Goal: Information Seeking & Learning: Learn about a topic

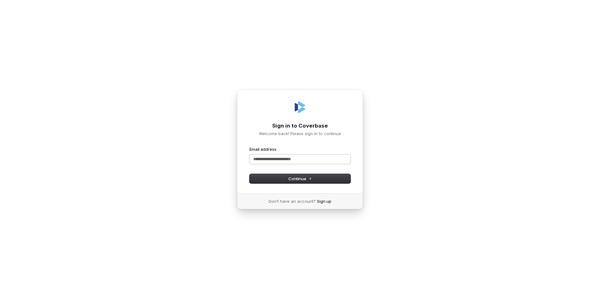
click at [280, 161] on input "Email address" at bounding box center [299, 159] width 101 height 9
click at [297, 179] on span "Continue" at bounding box center [300, 179] width 24 height 6
type input "**********"
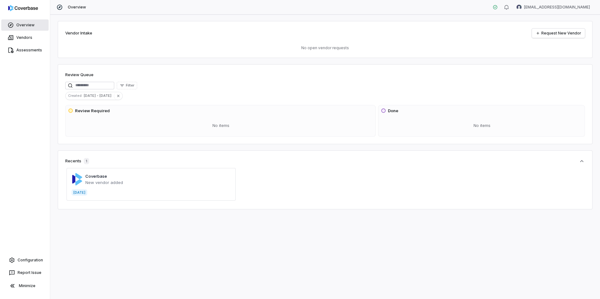
click at [24, 26] on link "Overview" at bounding box center [24, 24] width 47 height 11
click at [24, 40] on link "Vendors" at bounding box center [24, 37] width 47 height 11
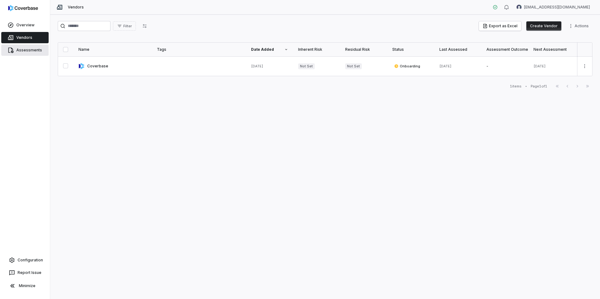
click at [21, 52] on link "Assessments" at bounding box center [24, 50] width 47 height 11
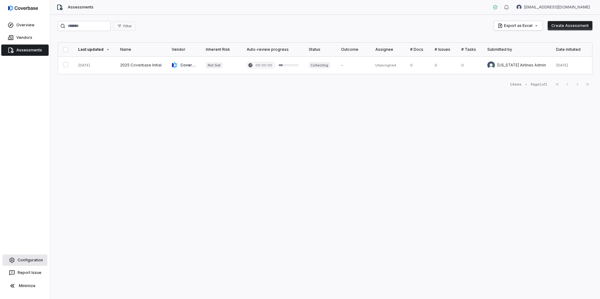
click at [23, 258] on link "Configuration" at bounding box center [25, 260] width 45 height 11
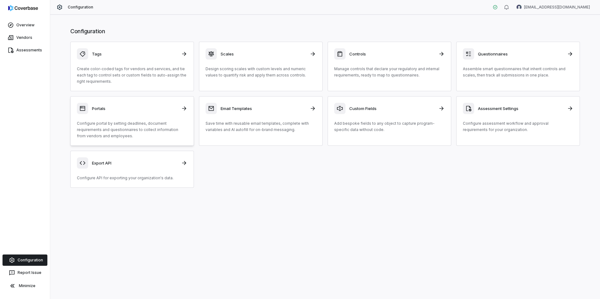
click at [134, 113] on div "Portals" at bounding box center [132, 108] width 110 height 11
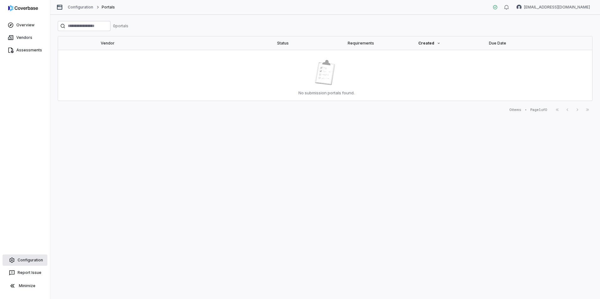
click at [33, 258] on link "Configuration" at bounding box center [25, 260] width 45 height 11
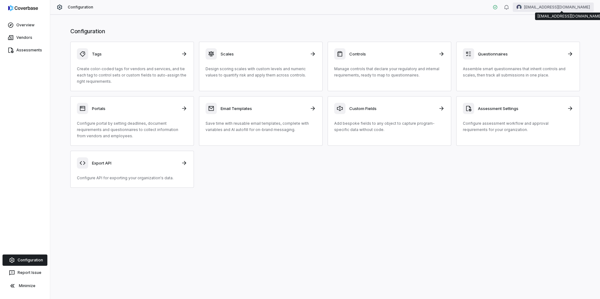
click at [551, 6] on html "Overview Vendors Assessments Configuration Report Issue Minimize Configuration …" at bounding box center [300, 149] width 600 height 299
click at [562, 25] on div "Account" at bounding box center [567, 22] width 48 height 10
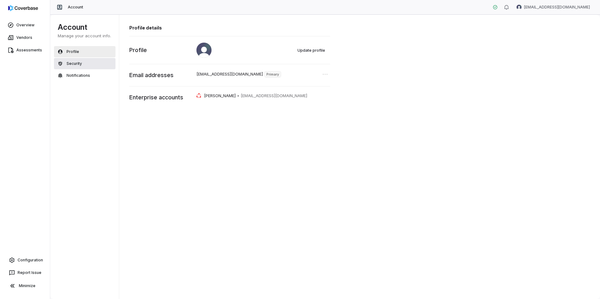
click at [82, 66] on button "Security" at bounding box center [84, 63] width 61 height 11
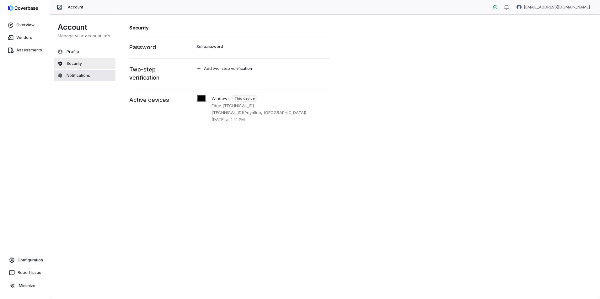
click at [70, 77] on span "Notifications" at bounding box center [79, 75] width 24 height 5
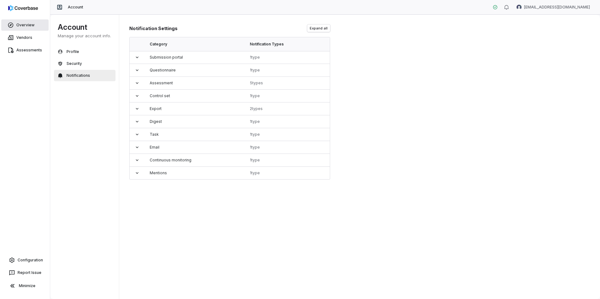
click at [19, 24] on link "Overview" at bounding box center [24, 24] width 47 height 11
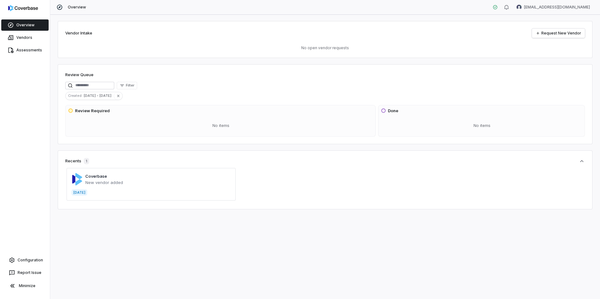
click at [182, 244] on div "Vendor Intake Request New Vendor No open vendor requests Review Queue Filter Cr…" at bounding box center [325, 157] width 550 height 285
click at [18, 37] on link "Vendors" at bounding box center [24, 37] width 47 height 11
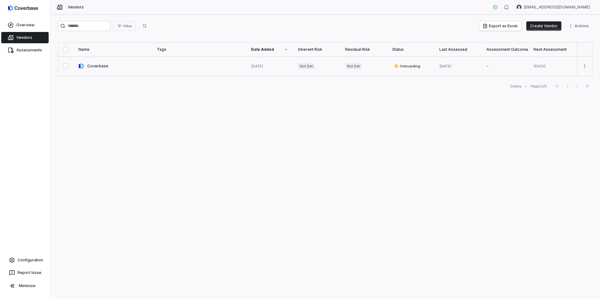
click at [89, 69] on link at bounding box center [112, 65] width 78 height 19
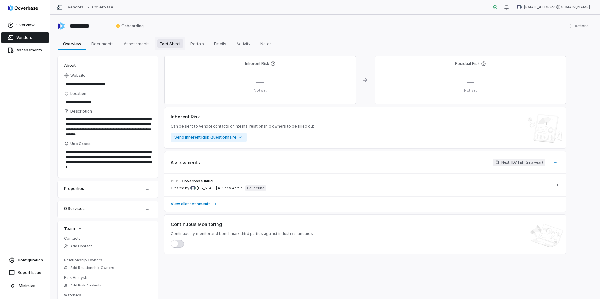
click at [165, 45] on span "Fact Sheet" at bounding box center [170, 44] width 26 height 8
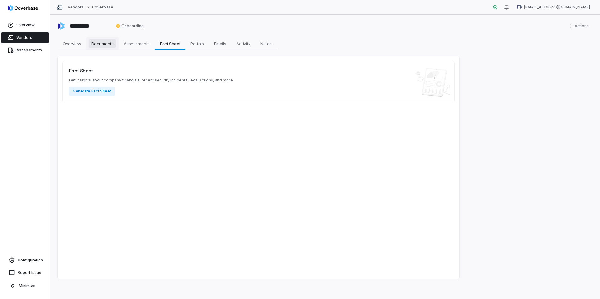
click at [113, 44] on span "Documents" at bounding box center [102, 44] width 27 height 8
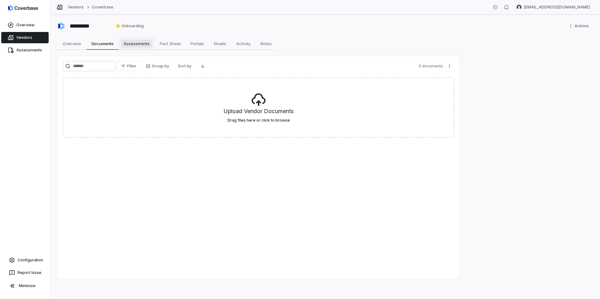
click at [126, 39] on link "Assessments Assessments" at bounding box center [137, 43] width 36 height 13
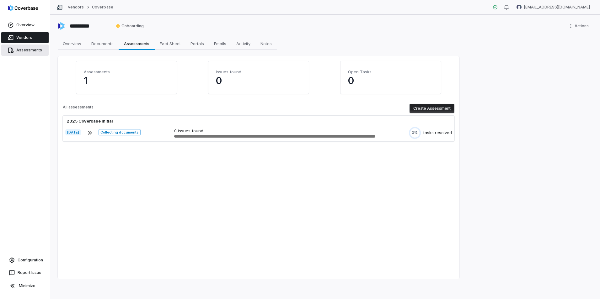
click at [30, 48] on link "Assessments" at bounding box center [24, 50] width 47 height 11
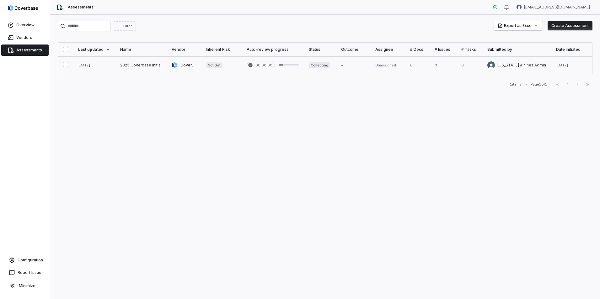
click at [96, 63] on link at bounding box center [94, 65] width 42 height 18
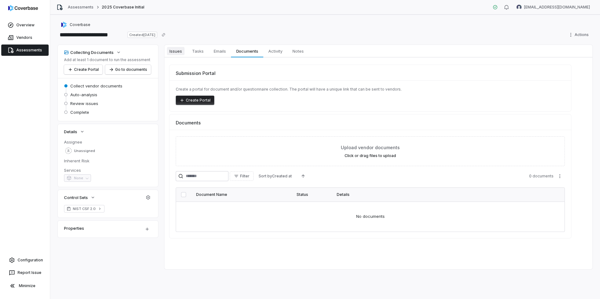
click at [182, 52] on span "Issues" at bounding box center [176, 51] width 18 height 8
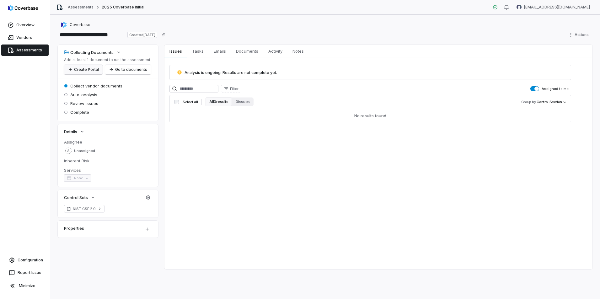
click at [87, 70] on button "Create Portal" at bounding box center [83, 69] width 39 height 9
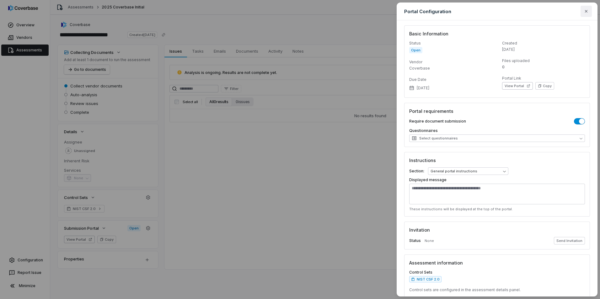
click at [585, 11] on icon "button" at bounding box center [586, 11] width 5 height 5
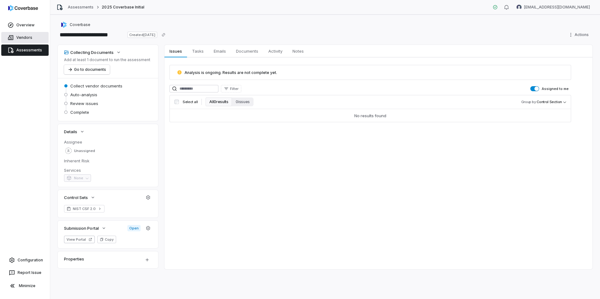
click at [27, 36] on link "Vendors" at bounding box center [24, 37] width 47 height 11
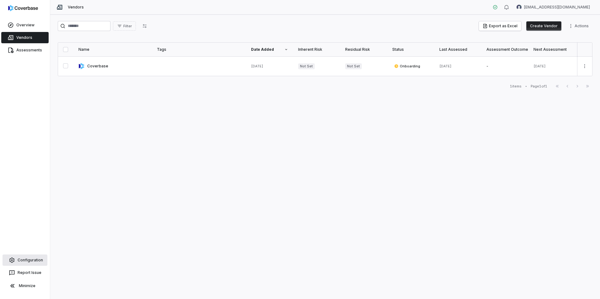
click at [23, 260] on link "Configuration" at bounding box center [25, 260] width 45 height 11
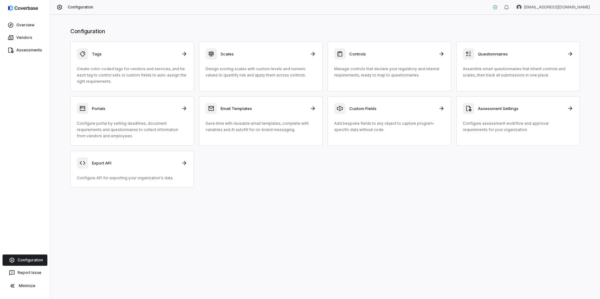
click at [375, 64] on div "Controls Manage controls that declare your regulatory and internal requirements…" at bounding box center [389, 63] width 110 height 30
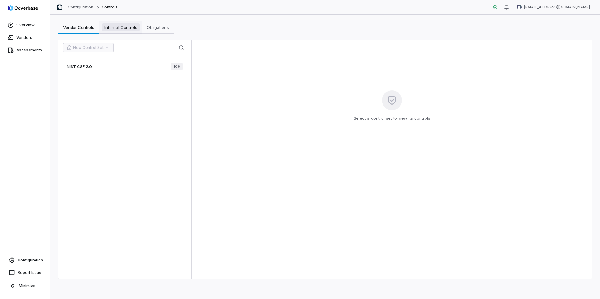
click at [115, 29] on span "Internal Controls" at bounding box center [121, 27] width 38 height 8
click at [101, 48] on button "New Internal Control Set" at bounding box center [92, 47] width 59 height 9
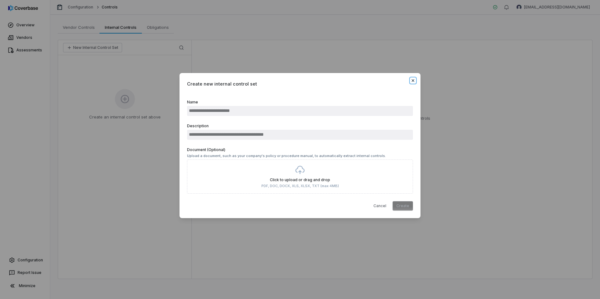
click at [415, 81] on icon "button" at bounding box center [412, 80] width 5 height 5
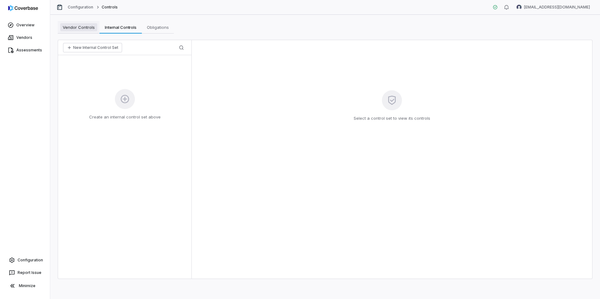
click at [61, 28] on span "Vendor Controls" at bounding box center [78, 27] width 37 height 8
click at [18, 26] on link "Overview" at bounding box center [24, 24] width 47 height 11
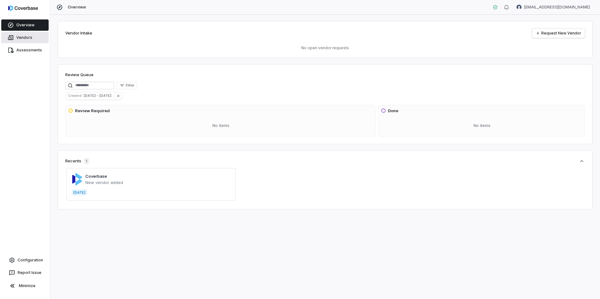
click at [30, 37] on link "Vendors" at bounding box center [24, 37] width 47 height 11
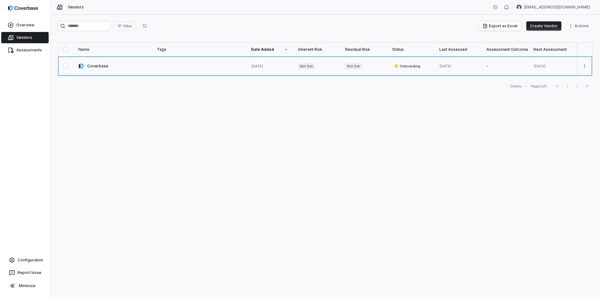
click at [92, 67] on link at bounding box center [112, 65] width 78 height 19
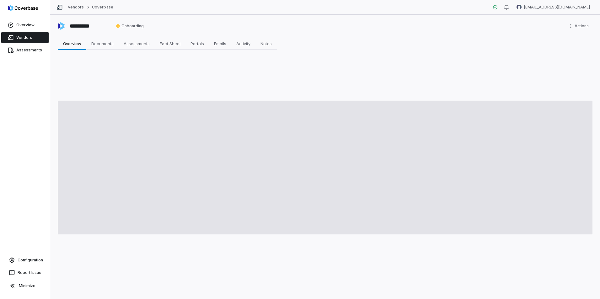
type textarea "*"
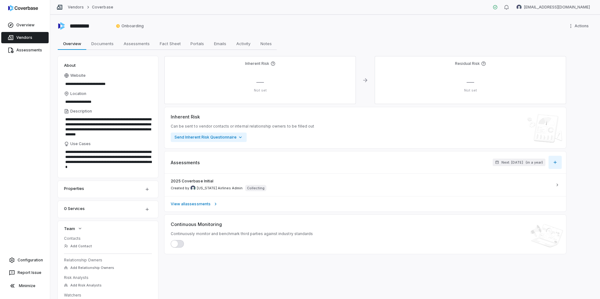
click at [556, 166] on button "button" at bounding box center [554, 162] width 13 height 13
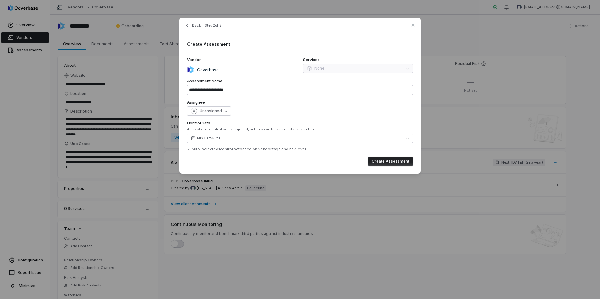
click at [410, 26] on div "Back Step 2 of 2" at bounding box center [299, 29] width 241 height 8
click at [412, 25] on icon "button" at bounding box center [412, 25] width 5 height 5
type input "**********"
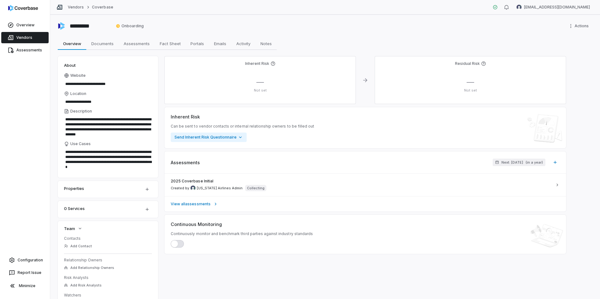
click at [179, 245] on button "button" at bounding box center [177, 244] width 13 height 8
click at [179, 245] on span "button" at bounding box center [180, 244] width 7 height 7
click at [137, 214] on div "0 Services" at bounding box center [108, 209] width 100 height 17
click at [147, 210] on icon "button" at bounding box center [147, 209] width 5 height 5
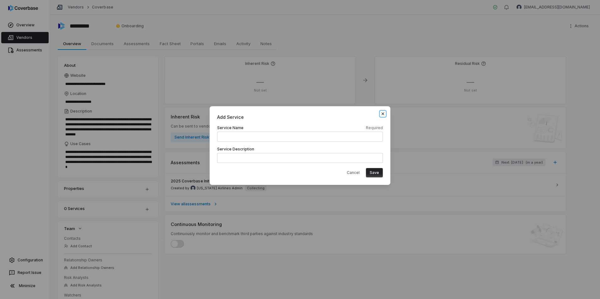
click at [380, 114] on icon "button" at bounding box center [382, 113] width 5 height 5
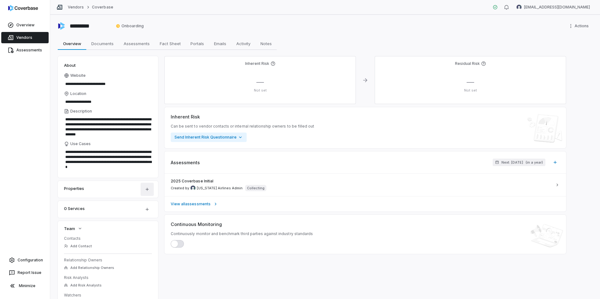
click at [147, 188] on html "**********" at bounding box center [300, 149] width 600 height 299
click at [52, 140] on html "**********" at bounding box center [300, 149] width 600 height 299
click at [94, 42] on span "Documents" at bounding box center [102, 44] width 27 height 8
type textarea "*"
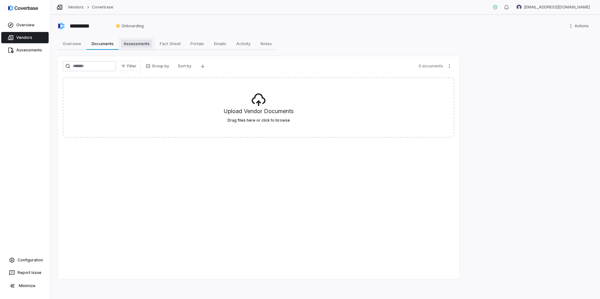
click at [126, 43] on span "Assessments" at bounding box center [136, 44] width 31 height 8
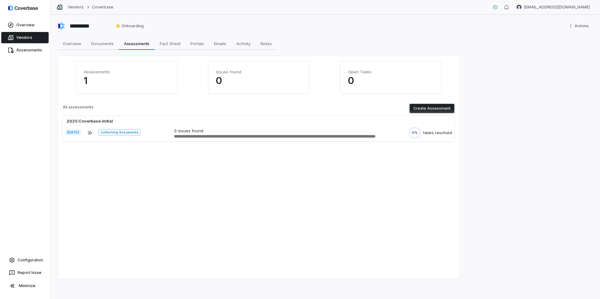
click at [419, 109] on button "Create Assessment" at bounding box center [431, 108] width 45 height 9
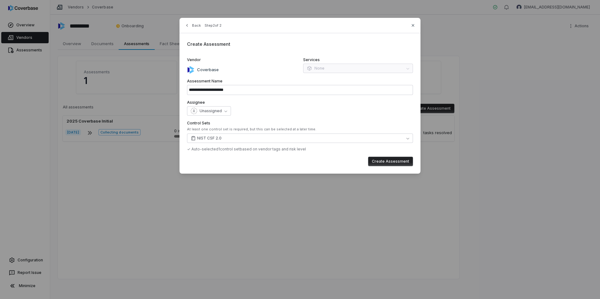
click at [336, 66] on div "Services None" at bounding box center [358, 65] width 110 height 16
click at [220, 110] on span "Unassigned" at bounding box center [211, 111] width 22 height 5
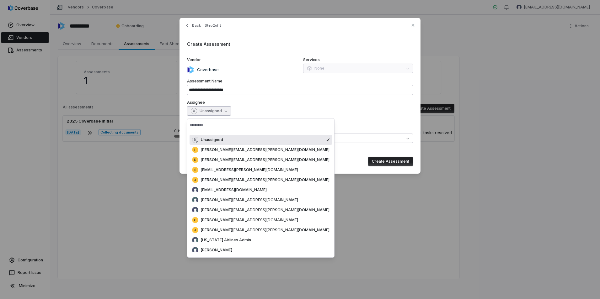
click at [280, 109] on div "Unassigned" at bounding box center [300, 110] width 226 height 9
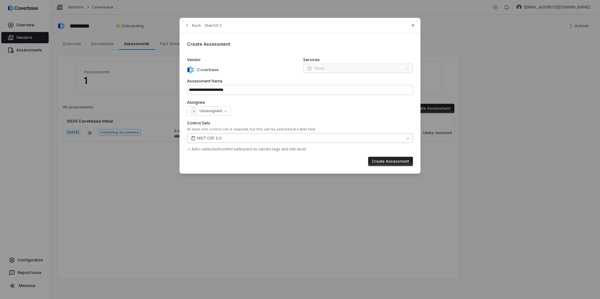
click at [241, 139] on button "NIST CSF 2.0" at bounding box center [300, 138] width 226 height 9
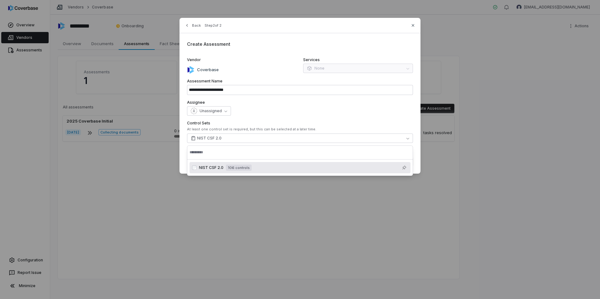
drag, startPoint x: 300, startPoint y: 109, endPoint x: 304, endPoint y: 107, distance: 4.4
click at [300, 108] on div "Unassigned" at bounding box center [300, 110] width 226 height 9
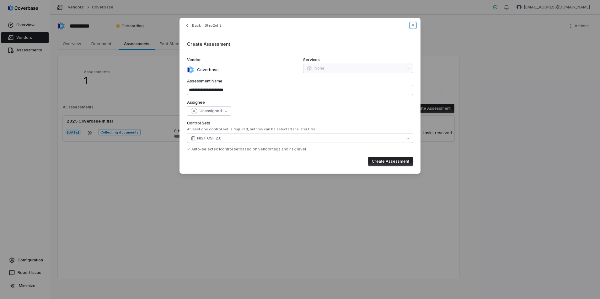
click at [413, 24] on icon "button" at bounding box center [412, 25] width 5 height 5
type input "**********"
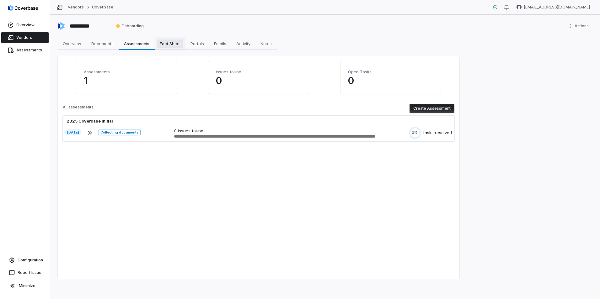
click at [180, 48] on link "Fact Sheet Fact Sheet" at bounding box center [170, 43] width 31 height 13
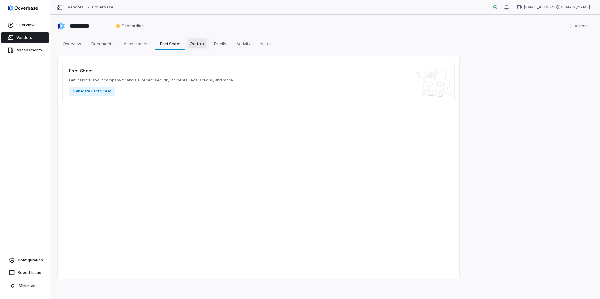
click at [204, 44] on span "Portals" at bounding box center [197, 44] width 19 height 8
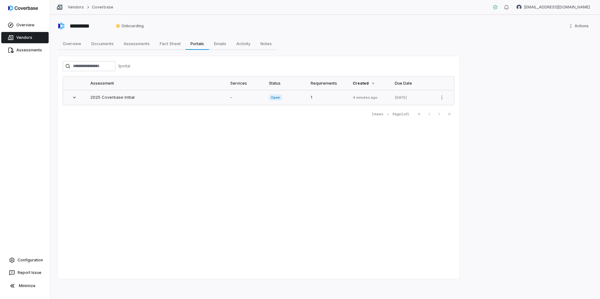
click at [126, 100] on div "2025 Coverbase Initial" at bounding box center [155, 97] width 130 height 6
click at [27, 35] on link "Vendors" at bounding box center [24, 37] width 47 height 11
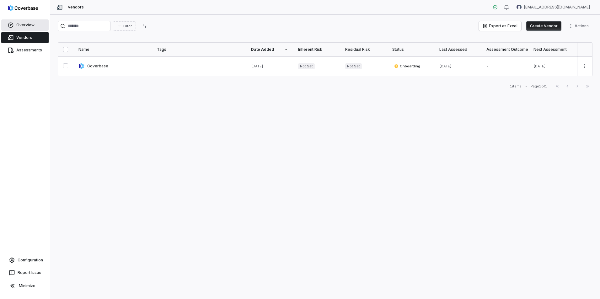
click at [23, 24] on link "Overview" at bounding box center [24, 24] width 47 height 11
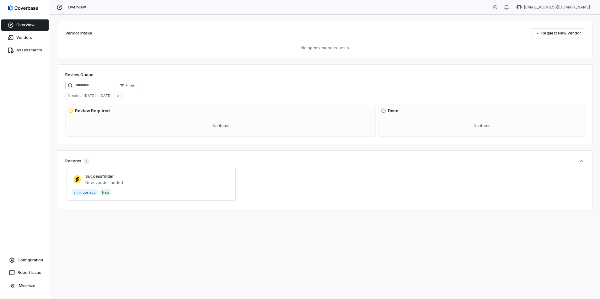
click at [103, 177] on span at bounding box center [151, 184] width 169 height 33
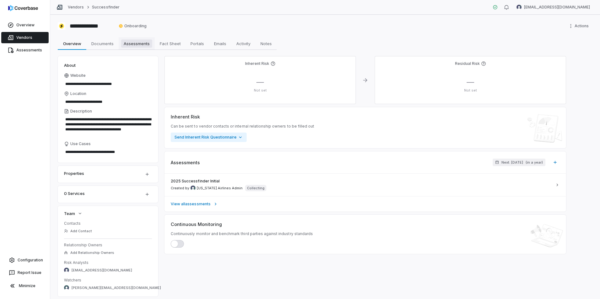
click at [130, 43] on span "Assessments" at bounding box center [136, 44] width 31 height 8
type textarea "*"
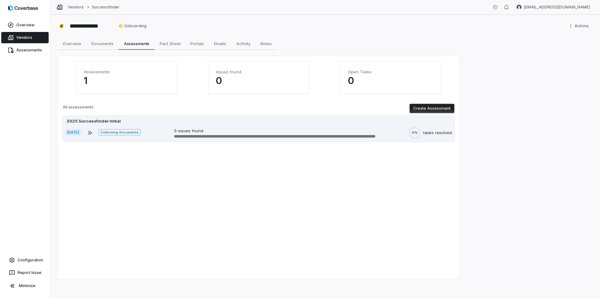
click at [149, 124] on div "2025 Successfinder Initial" at bounding box center [258, 121] width 387 height 6
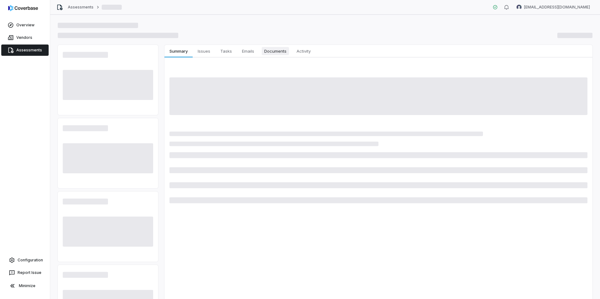
click at [278, 52] on span "Documents" at bounding box center [275, 51] width 27 height 8
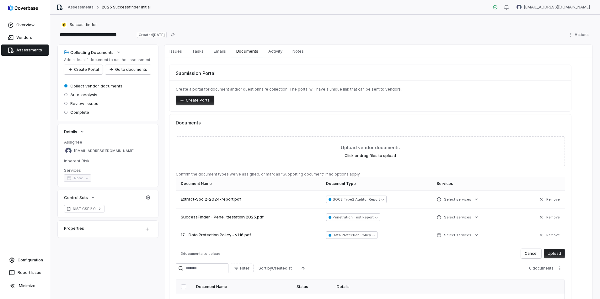
click at [554, 254] on button "Upload" at bounding box center [554, 253] width 21 height 9
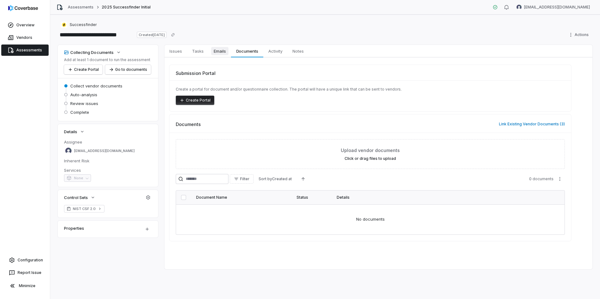
click at [222, 54] on span "Emails" at bounding box center [219, 51] width 17 height 8
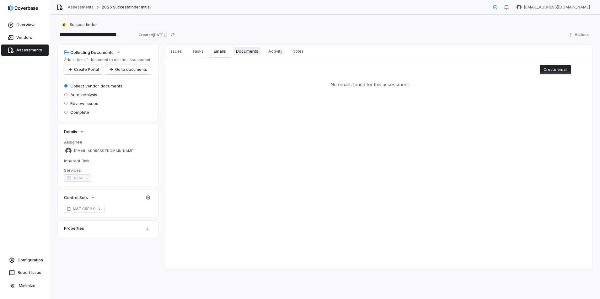
click at [244, 51] on span "Documents" at bounding box center [246, 51] width 27 height 8
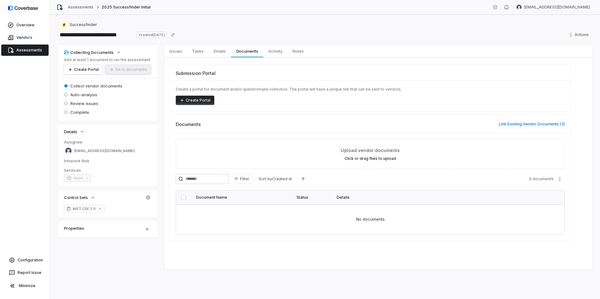
type input "**********"
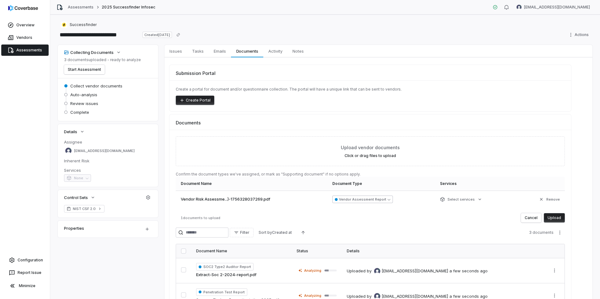
click at [385, 198] on button "Vendor Assessment Report" at bounding box center [362, 200] width 61 height 8
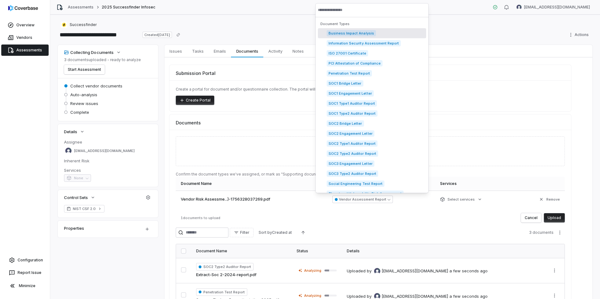
click at [415, 224] on div "Upload vendor documents Click or drag files to upload Confirm the document type…" at bounding box center [370, 235] width 402 height 211
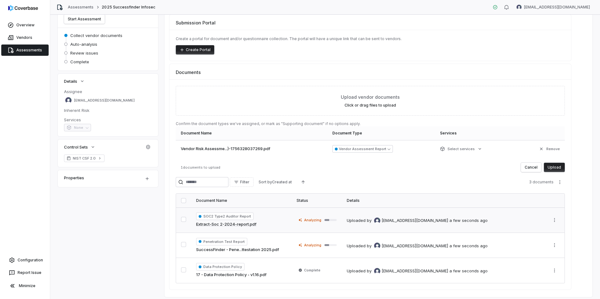
scroll to position [69, 0]
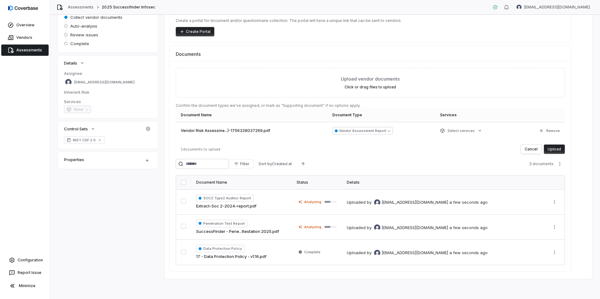
click at [559, 148] on button "Upload" at bounding box center [554, 149] width 21 height 9
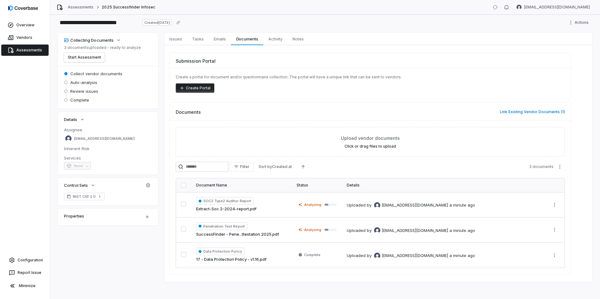
scroll to position [15, 0]
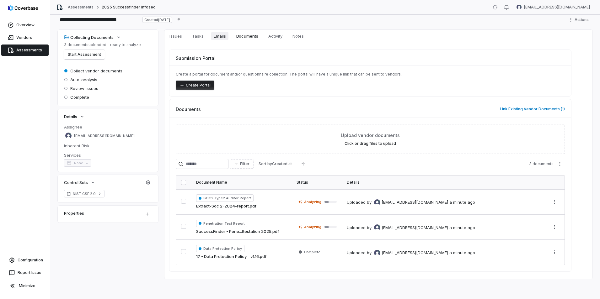
click at [220, 40] on link "Emails Emails" at bounding box center [220, 36] width 22 height 13
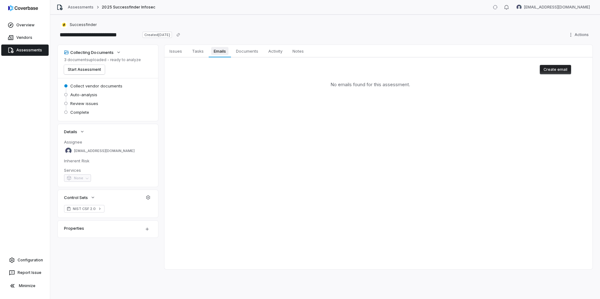
click at [220, 40] on div "**********" at bounding box center [325, 157] width 550 height 285
click at [206, 50] on link "Tasks Tasks" at bounding box center [198, 51] width 22 height 13
click at [243, 51] on span "Documents" at bounding box center [246, 51] width 27 height 8
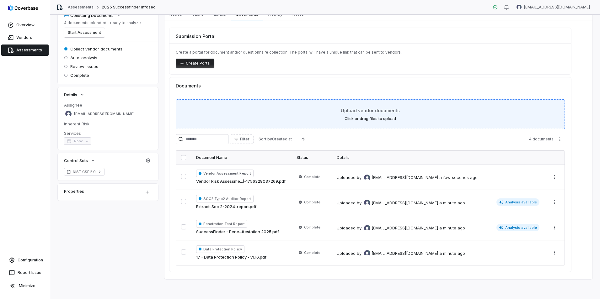
scroll to position [37, 0]
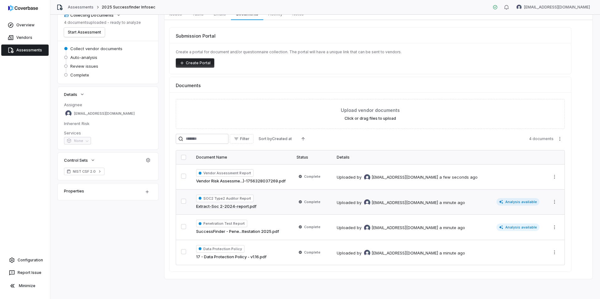
click at [509, 203] on span "Analysis available" at bounding box center [517, 202] width 43 height 8
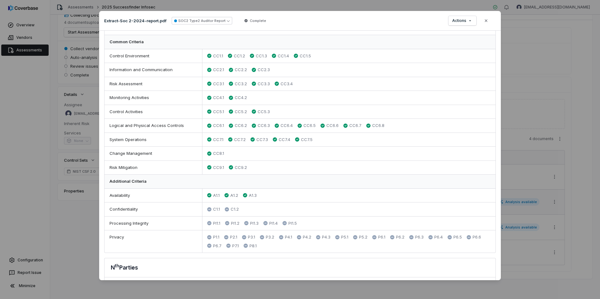
scroll to position [279, 0]
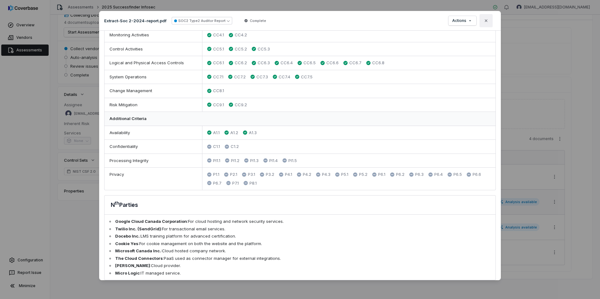
click at [486, 23] on icon "button" at bounding box center [485, 20] width 5 height 5
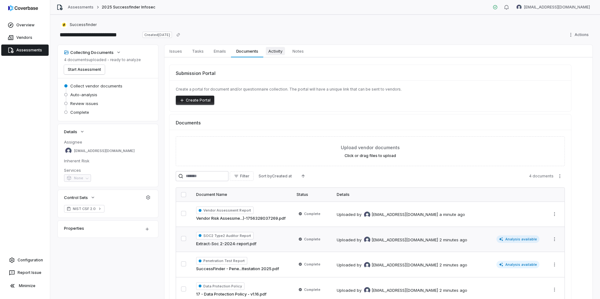
click at [267, 51] on span "Activity" at bounding box center [275, 51] width 19 height 8
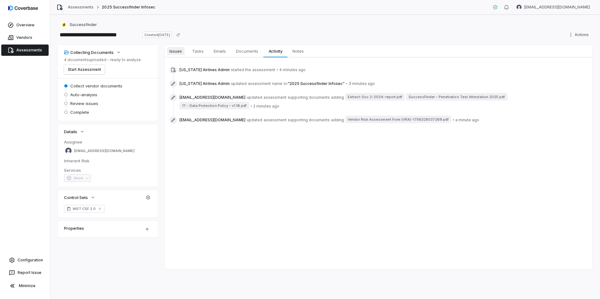
click at [179, 52] on span "Issues" at bounding box center [176, 51] width 18 height 8
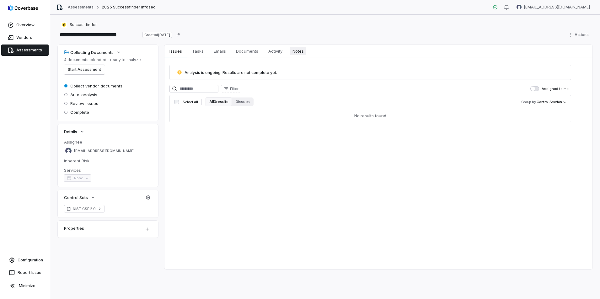
click at [294, 55] on span "Notes" at bounding box center [298, 51] width 16 height 8
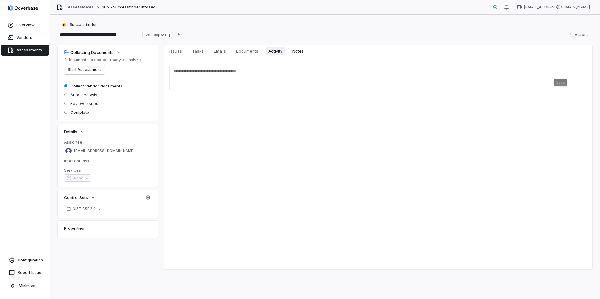
click at [273, 52] on span "Activity" at bounding box center [275, 51] width 19 height 8
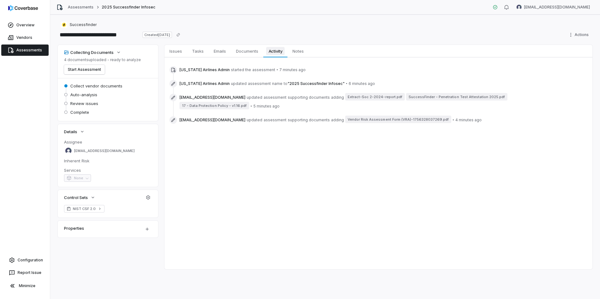
click at [264, 51] on link "Activity Activity" at bounding box center [275, 51] width 24 height 13
click at [253, 51] on span "Documents" at bounding box center [246, 51] width 27 height 8
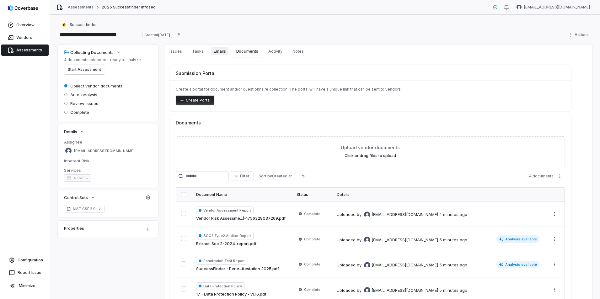
click at [220, 51] on span "Emails" at bounding box center [219, 51] width 17 height 8
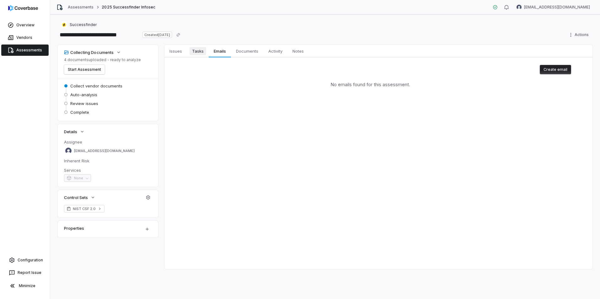
click at [193, 50] on span "Tasks" at bounding box center [197, 51] width 17 height 8
click at [216, 52] on span "Emails" at bounding box center [219, 51] width 17 height 8
click at [200, 53] on span "Tasks" at bounding box center [197, 51] width 17 height 8
click at [174, 52] on span "Issues" at bounding box center [176, 51] width 18 height 8
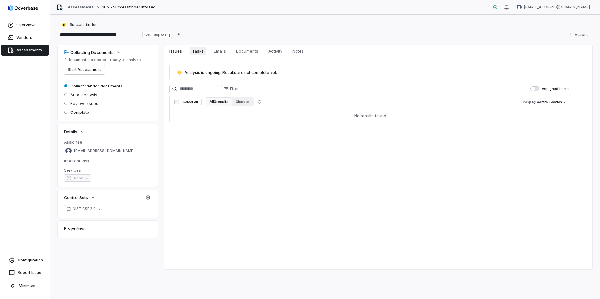
click at [196, 52] on span "Tasks" at bounding box center [197, 51] width 17 height 8
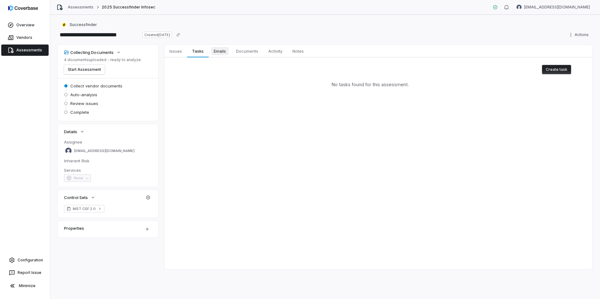
click at [219, 52] on span "Emails" at bounding box center [219, 51] width 17 height 8
click at [546, 70] on button "Create email" at bounding box center [555, 69] width 31 height 9
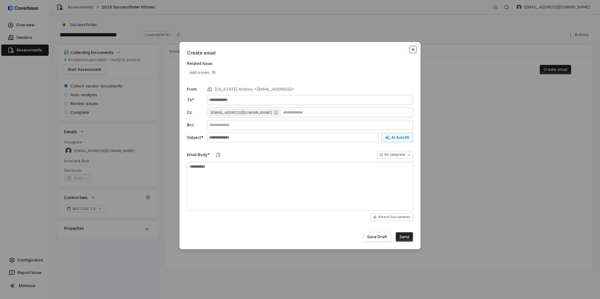
click at [412, 51] on icon "button" at bounding box center [412, 49] width 5 height 5
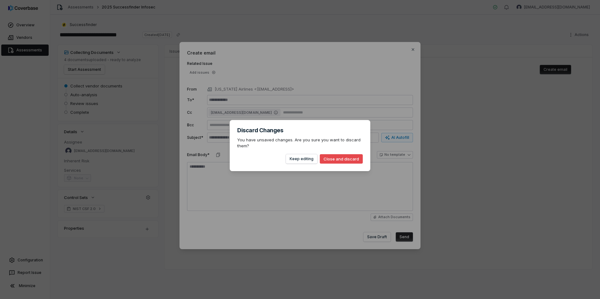
click at [342, 159] on button "Close and discard" at bounding box center [341, 158] width 43 height 9
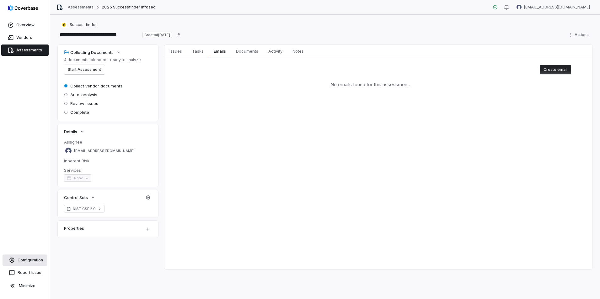
click at [31, 263] on link "Configuration" at bounding box center [25, 260] width 45 height 11
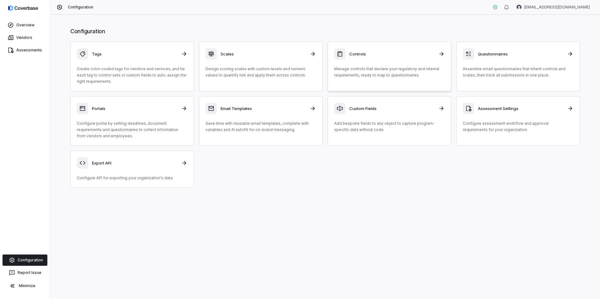
click at [341, 65] on div "Controls Manage controls that declare your regulatory and internal requirements…" at bounding box center [389, 63] width 110 height 30
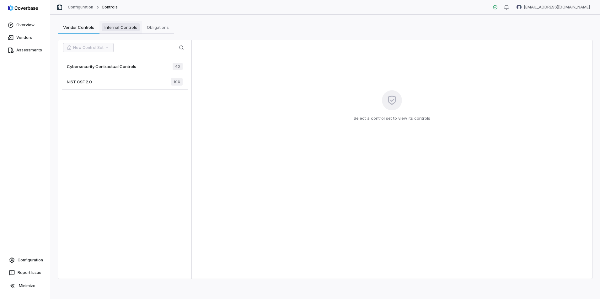
click at [119, 28] on span "Internal Controls" at bounding box center [121, 27] width 38 height 8
click at [100, 47] on button "New Internal Control Set" at bounding box center [92, 47] width 59 height 9
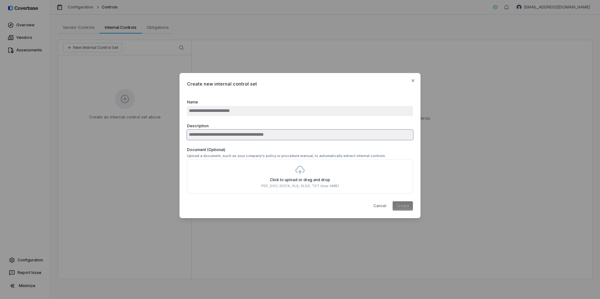
click at [250, 136] on input "Description" at bounding box center [300, 135] width 226 height 10
click at [249, 115] on input "Name" at bounding box center [300, 111] width 226 height 10
click at [414, 80] on icon "button" at bounding box center [413, 80] width 3 height 3
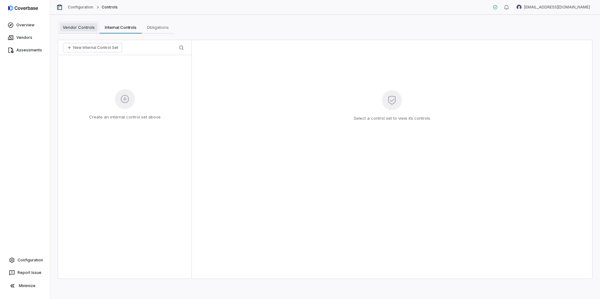
click at [78, 29] on span "Vendor Controls" at bounding box center [78, 27] width 37 height 8
click at [101, 47] on span "New Control Set" at bounding box center [88, 47] width 51 height 9
click at [132, 66] on span "Cybersecurity Contractual Controls" at bounding box center [101, 67] width 69 height 6
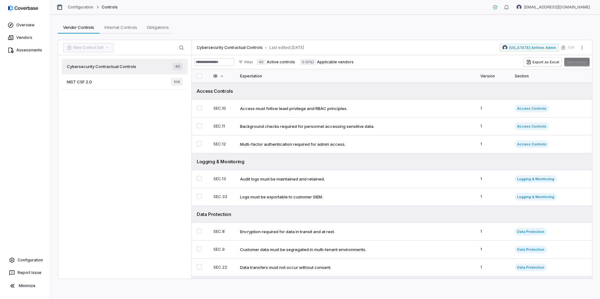
click at [110, 110] on div "Cybersecurity Contractual Controls 40 NIST CSF 2.0 106" at bounding box center [124, 167] width 133 height 224
click at [103, 144] on div "Cybersecurity Contractual Controls 40 NIST CSF 2.0 106" at bounding box center [124, 167] width 133 height 224
click at [119, 26] on span "Internal Controls" at bounding box center [121, 27] width 38 height 8
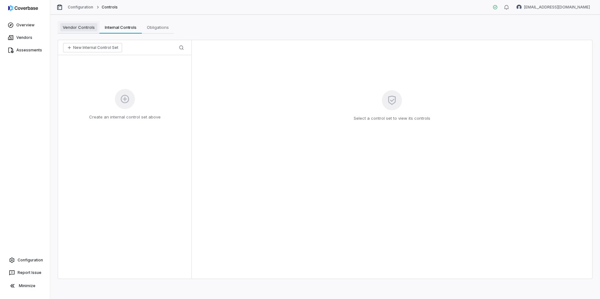
click at [70, 29] on span "Vendor Controls" at bounding box center [78, 27] width 37 height 8
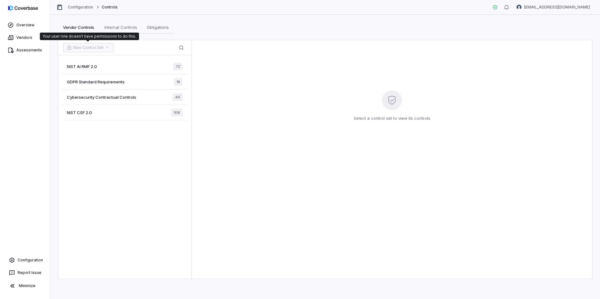
click at [89, 48] on span "New Control Set" at bounding box center [88, 47] width 51 height 9
click at [168, 25] on span "Obligations" at bounding box center [157, 27] width 27 height 8
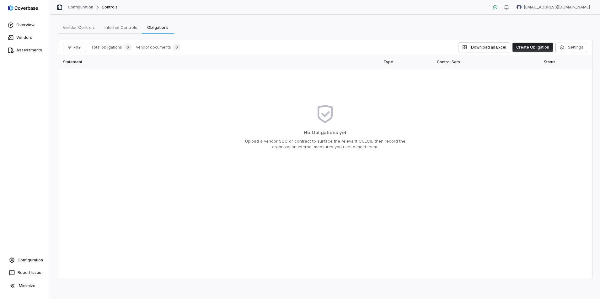
click at [533, 46] on button "Create Obligation" at bounding box center [532, 47] width 40 height 9
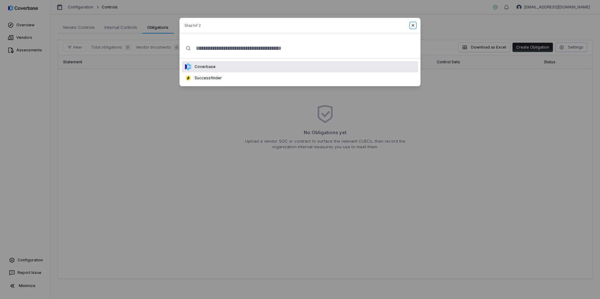
click at [413, 25] on icon "button" at bounding box center [412, 25] width 5 height 5
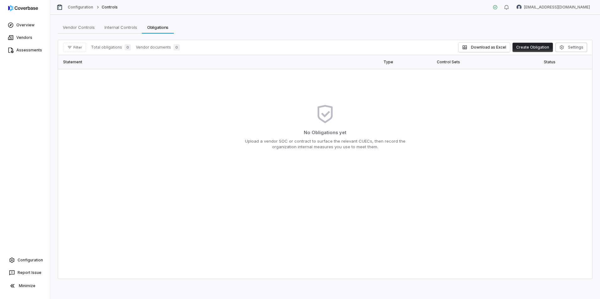
drag, startPoint x: 247, startPoint y: 110, endPoint x: 221, endPoint y: 94, distance: 30.5
click at [247, 110] on div "No Obligations yet Upload a vendor SOC or contract to surface the relevant CUEC…" at bounding box center [325, 127] width 524 height 106
click at [23, 34] on link "Vendors" at bounding box center [24, 37] width 47 height 11
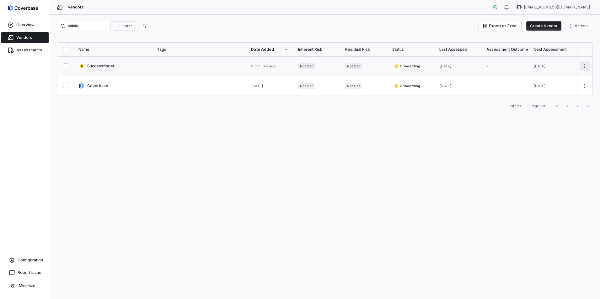
click at [584, 65] on html "Overview Vendors Assessments Configuration Report Issue Minimize Vendors luke.t…" at bounding box center [300, 149] width 600 height 299
click at [332, 168] on html "Overview Vendors Assessments Configuration Report Issue Minimize Vendors luke.t…" at bounding box center [300, 149] width 600 height 299
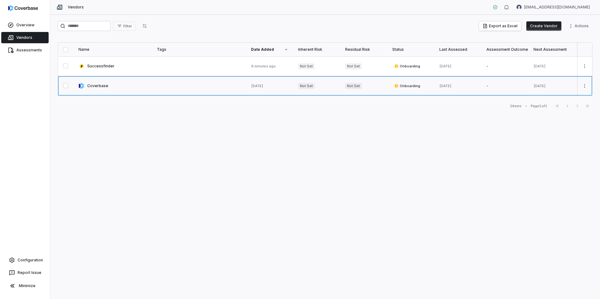
click at [104, 84] on link at bounding box center [112, 85] width 78 height 19
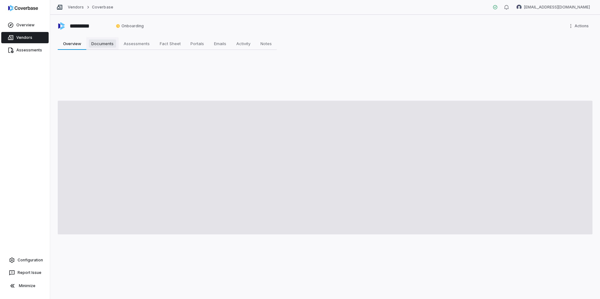
click at [104, 46] on span "Documents" at bounding box center [102, 44] width 27 height 8
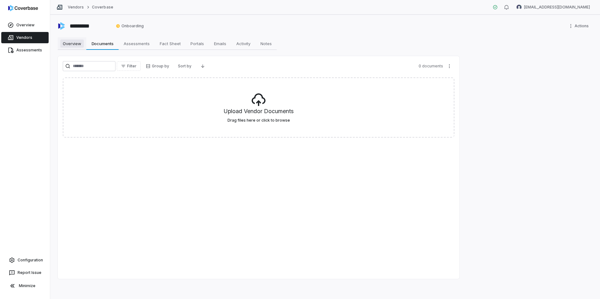
click at [61, 46] on span "Overview" at bounding box center [72, 44] width 24 height 8
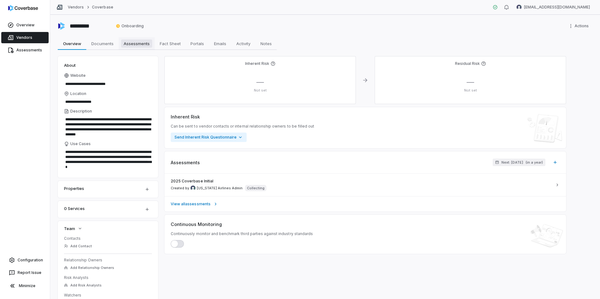
click at [128, 46] on span "Assessments" at bounding box center [136, 44] width 31 height 8
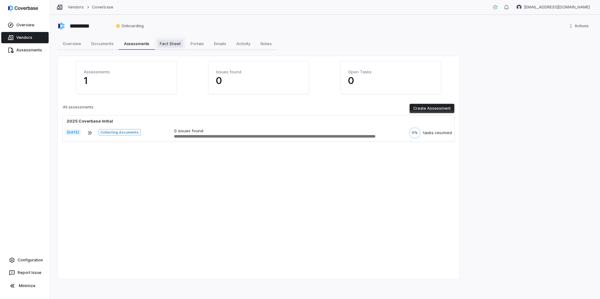
click at [179, 44] on span "Fact Sheet" at bounding box center [170, 44] width 26 height 8
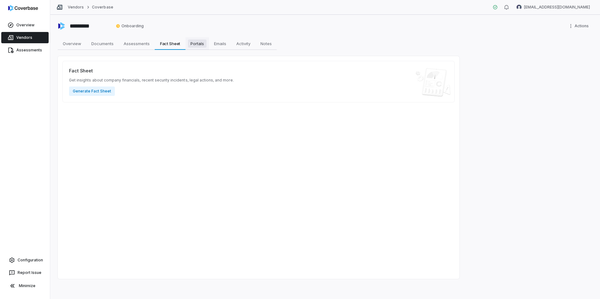
click at [199, 42] on span "Portals" at bounding box center [197, 44] width 19 height 8
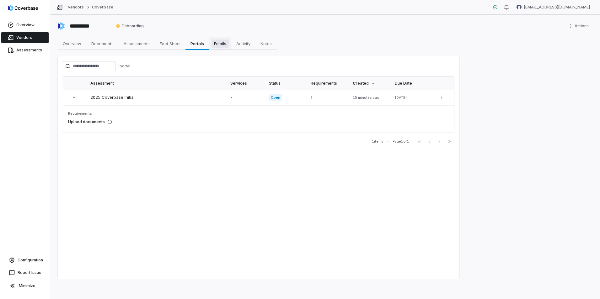
click at [227, 42] on span "Emails" at bounding box center [219, 44] width 17 height 8
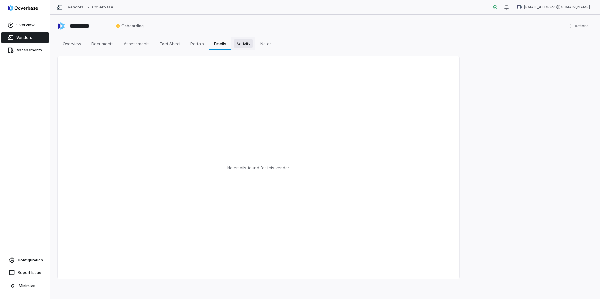
click at [243, 44] on span "Activity" at bounding box center [243, 44] width 19 height 8
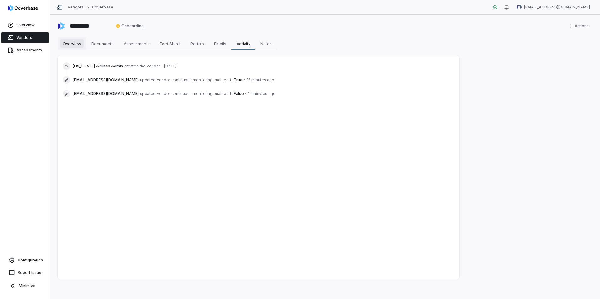
click at [70, 46] on span "Overview" at bounding box center [72, 44] width 24 height 8
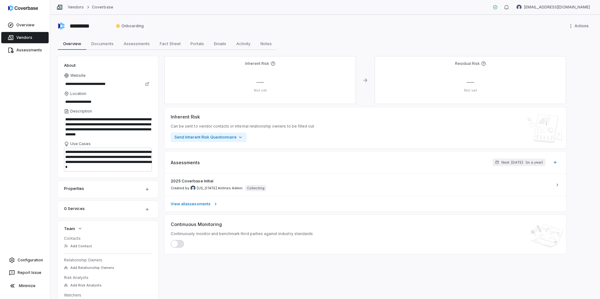
scroll to position [31, 0]
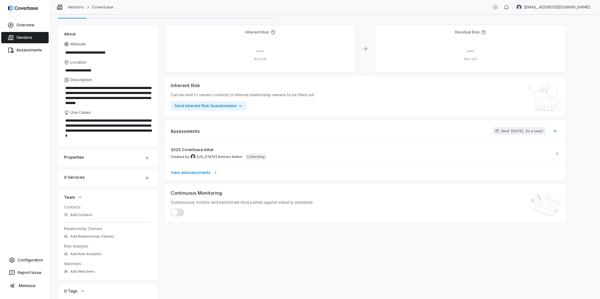
click at [94, 159] on div "Properties" at bounding box center [100, 157] width 72 height 8
click at [148, 157] on html "**********" at bounding box center [300, 149] width 600 height 299
click at [42, 159] on html "**********" at bounding box center [300, 149] width 600 height 299
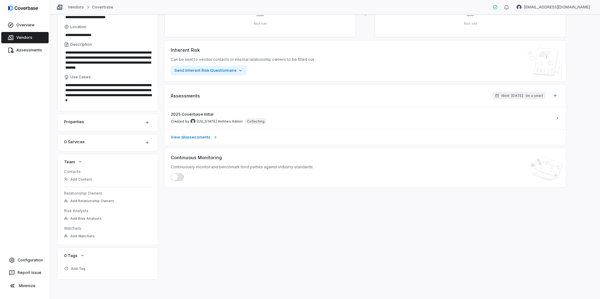
scroll to position [67, 0]
click at [146, 143] on icon "button" at bounding box center [147, 142] width 5 height 5
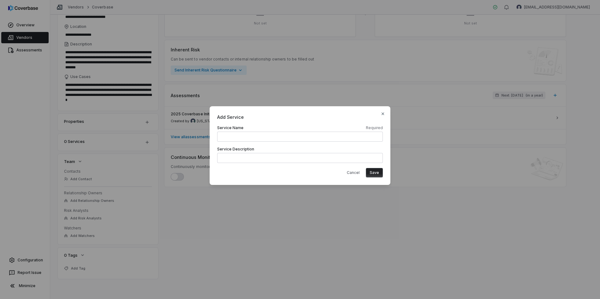
click at [55, 146] on div "Add Service Service Name Required Service Description Cancel Save Close" at bounding box center [300, 149] width 600 height 107
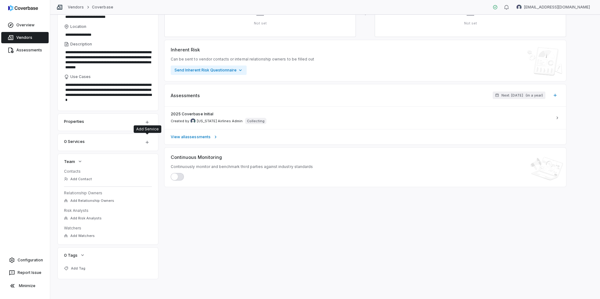
click at [94, 126] on div "Properties" at bounding box center [108, 122] width 100 height 17
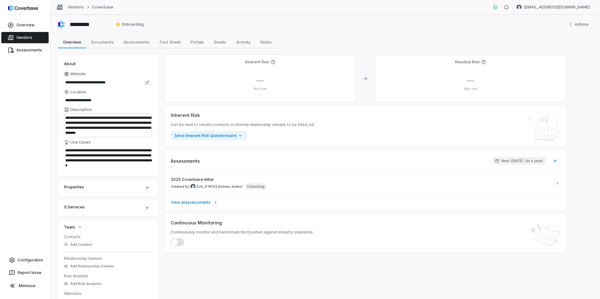
scroll to position [0, 0]
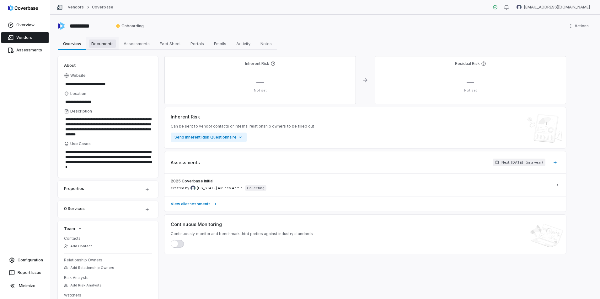
click at [104, 44] on span "Documents" at bounding box center [102, 44] width 27 height 8
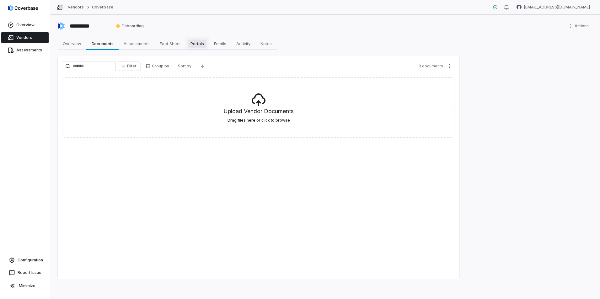
click at [197, 42] on span "Portals" at bounding box center [197, 44] width 19 height 8
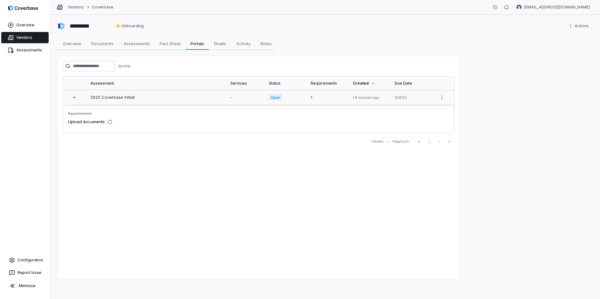
click at [115, 95] on link "2025 Coverbase Initial" at bounding box center [112, 97] width 44 height 5
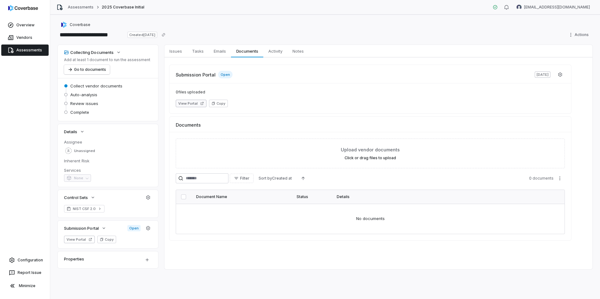
click at [190, 103] on button "View Portal" at bounding box center [191, 104] width 31 height 8
click at [85, 8] on link "Assessments" at bounding box center [81, 7] width 26 height 5
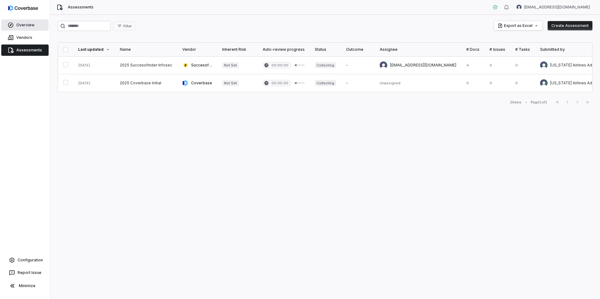
click at [28, 25] on link "Overview" at bounding box center [24, 24] width 47 height 11
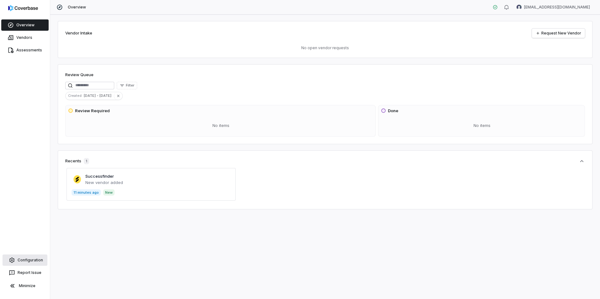
click at [23, 261] on link "Configuration" at bounding box center [25, 260] width 45 height 11
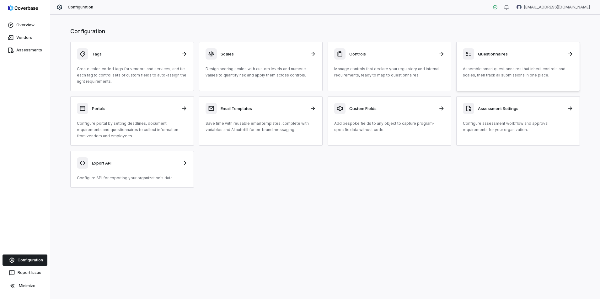
click at [515, 56] on h3 "Questionnaires" at bounding box center [520, 54] width 85 height 6
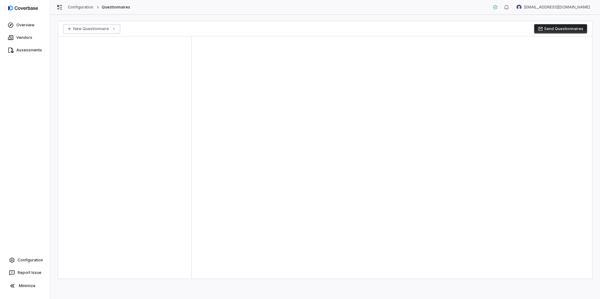
click at [84, 26] on html "Overview Vendors Assessments Configuration Report Issue Minimize Configuration …" at bounding box center [300, 149] width 600 height 299
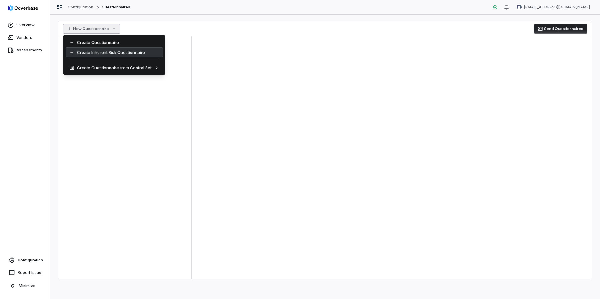
click at [98, 52] on div "Create Inherent Risk Questionnaire" at bounding box center [114, 52] width 97 height 10
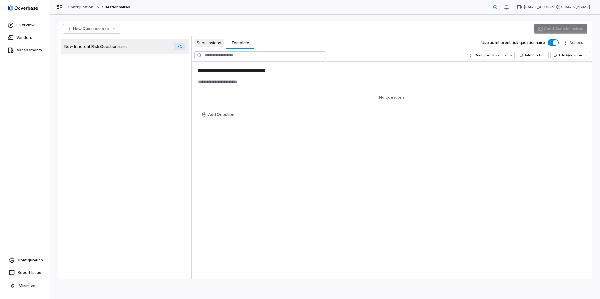
type textarea "*"
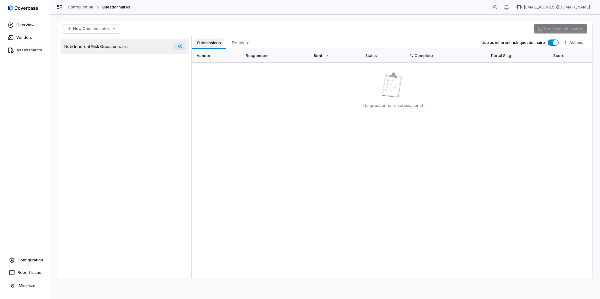
click at [208, 42] on span "Submissions" at bounding box center [209, 43] width 29 height 8
click at [20, 25] on link "Overview" at bounding box center [24, 24] width 47 height 11
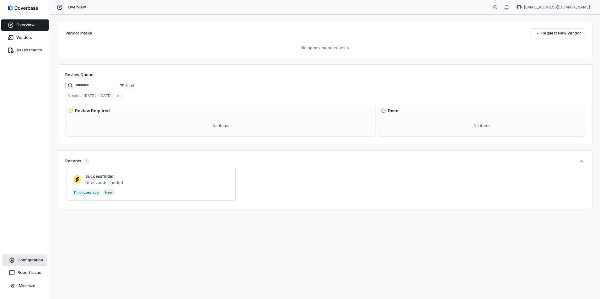
click at [18, 260] on link "Configuration" at bounding box center [25, 260] width 45 height 11
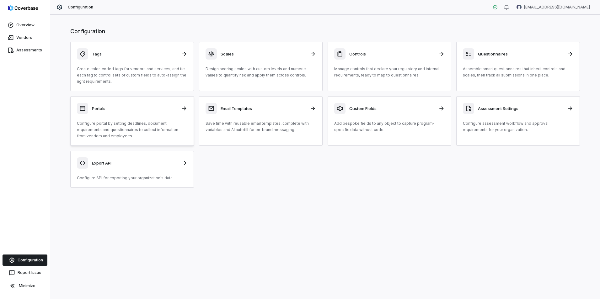
click at [153, 115] on div "Portals Configure portal by setting deadlines, document requirements and questi…" at bounding box center [132, 121] width 110 height 36
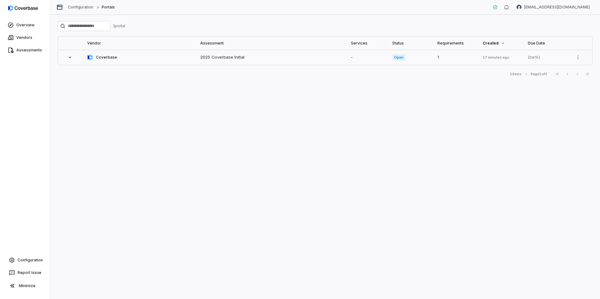
click at [70, 60] on icon at bounding box center [69, 57] width 5 height 5
click at [23, 256] on link "Configuration" at bounding box center [25, 260] width 45 height 11
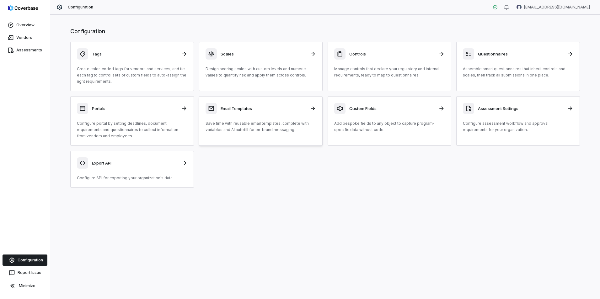
click at [258, 111] on div "Email Templates" at bounding box center [260, 108] width 110 height 11
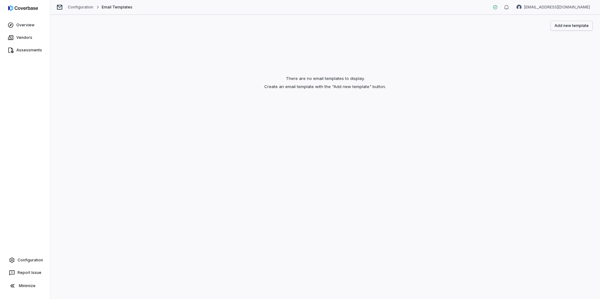
click at [579, 23] on button "Add new template" at bounding box center [572, 25] width 42 height 9
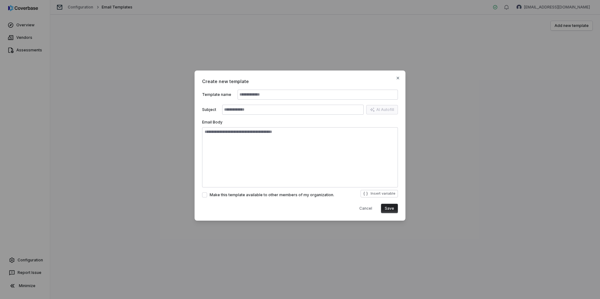
click at [393, 77] on div "Create new template Template name Subject AI Autofill Email Body Make this temp…" at bounding box center [300, 146] width 211 height 150
click at [34, 262] on div "Create new template Template name Subject AI Autofill Email Body Make this temp…" at bounding box center [300, 149] width 600 height 299
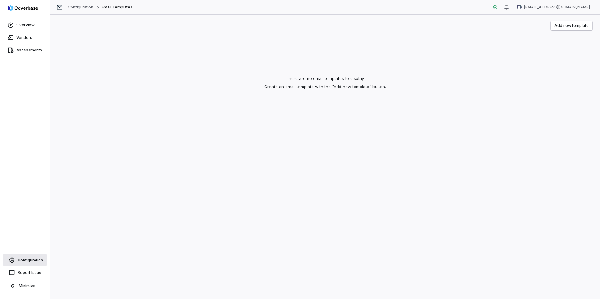
click at [29, 259] on link "Configuration" at bounding box center [25, 260] width 45 height 11
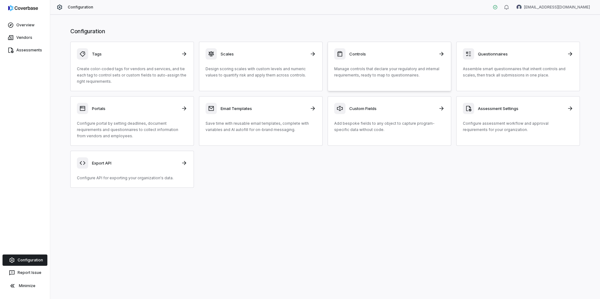
click at [377, 52] on h3 "Controls" at bounding box center [391, 54] width 85 height 6
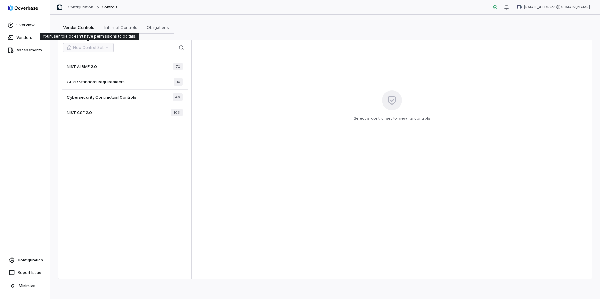
click at [72, 47] on span "New Control Set" at bounding box center [88, 47] width 51 height 9
click at [86, 48] on button "New Control Set" at bounding box center [88, 47] width 51 height 9
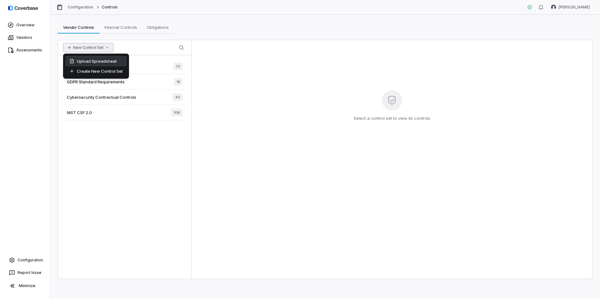
click at [89, 60] on div "Upload Spreadsheet" at bounding box center [96, 61] width 61 height 10
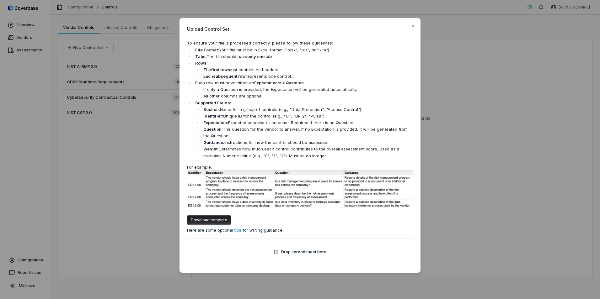
click at [415, 25] on div "Upload Control Set To ensure your file is processed correctly, please follow th…" at bounding box center [299, 145] width 241 height 255
click at [414, 26] on icon "button" at bounding box center [412, 25] width 5 height 5
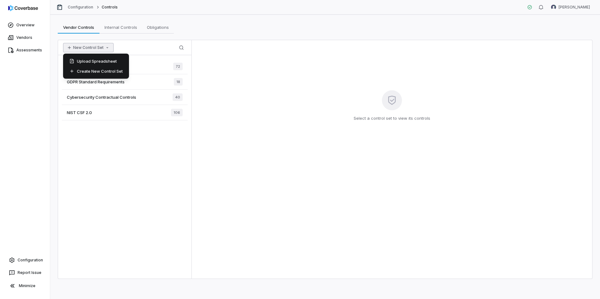
click at [80, 49] on button "New Control Set" at bounding box center [88, 47] width 51 height 9
click at [94, 72] on div "Create New Control Set" at bounding box center [96, 71] width 61 height 10
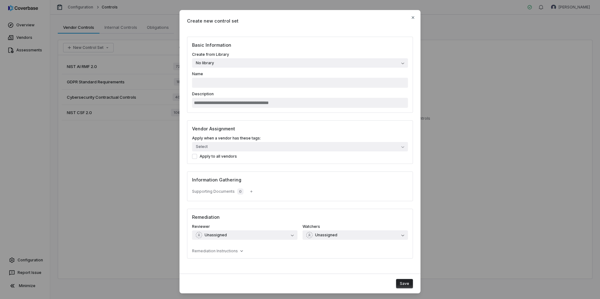
click at [203, 63] on span "No library" at bounding box center [205, 63] width 18 height 5
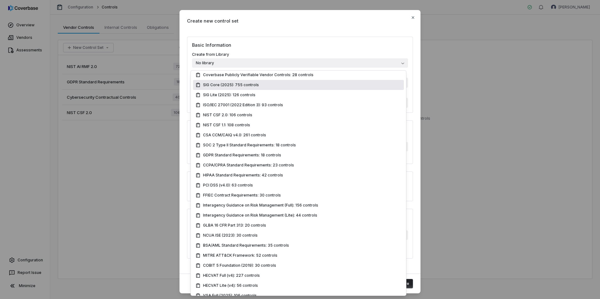
scroll to position [18, 0]
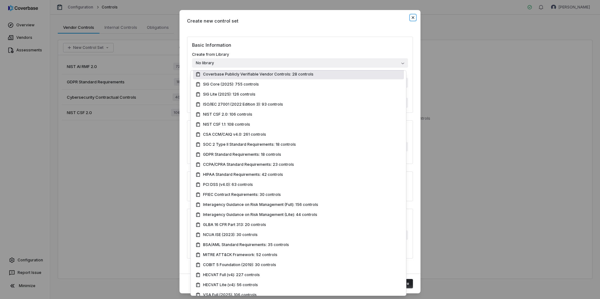
click at [413, 17] on icon "button" at bounding box center [412, 17] width 5 height 5
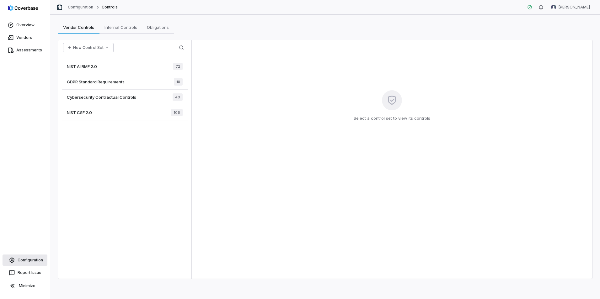
click at [24, 261] on link "Configuration" at bounding box center [25, 260] width 45 height 11
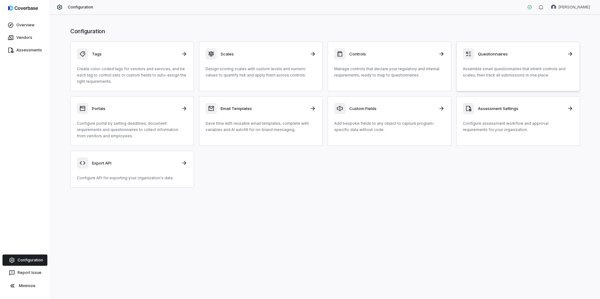
click at [522, 56] on h3 "Questionnaires" at bounding box center [520, 54] width 85 height 6
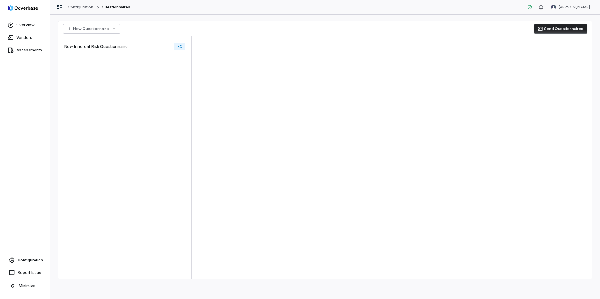
click at [148, 45] on div "New Inherent Risk Questionnaire IRQ" at bounding box center [125, 46] width 128 height 15
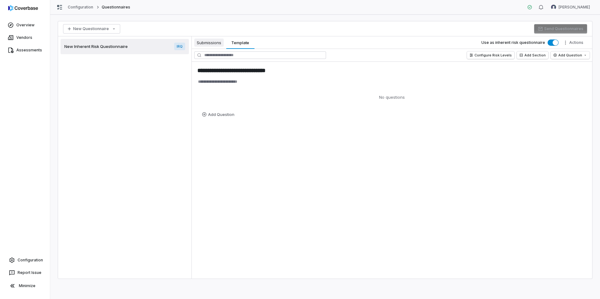
click at [212, 46] on span "Submissions" at bounding box center [208, 43] width 29 height 8
click at [240, 44] on span "Template" at bounding box center [240, 43] width 23 height 8
click at [576, 57] on html "**********" at bounding box center [300, 149] width 600 height 299
click at [486, 137] on html "**********" at bounding box center [300, 149] width 600 height 299
click at [23, 35] on link "Vendors" at bounding box center [24, 37] width 47 height 11
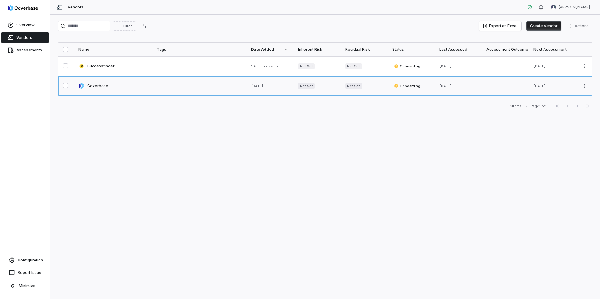
click at [106, 86] on link at bounding box center [112, 85] width 78 height 19
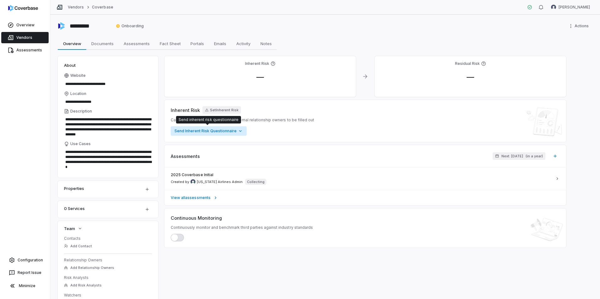
click at [227, 131] on html "**********" at bounding box center [300, 149] width 600 height 299
click at [347, 120] on html "**********" at bounding box center [300, 149] width 600 height 299
click at [216, 132] on html "**********" at bounding box center [300, 149] width 600 height 299
click at [419, 91] on html "**********" at bounding box center [300, 149] width 600 height 299
click at [109, 187] on div "Properties" at bounding box center [100, 189] width 72 height 8
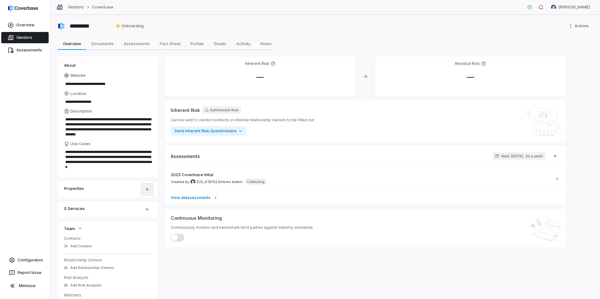
click at [144, 191] on html "**********" at bounding box center [300, 149] width 600 height 299
click at [57, 209] on html "**********" at bounding box center [300, 149] width 600 height 299
click at [26, 39] on link "Vendors" at bounding box center [24, 37] width 47 height 11
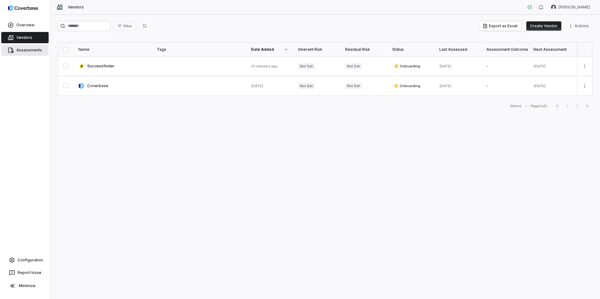
click at [23, 51] on link "Assessments" at bounding box center [24, 50] width 47 height 11
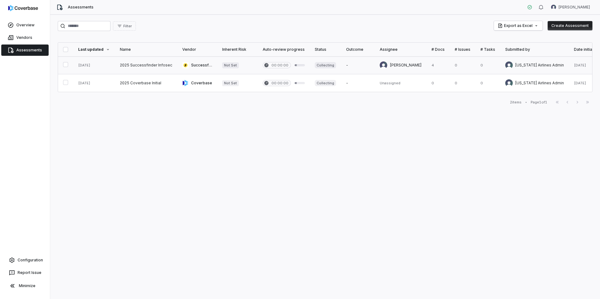
click at [269, 66] on link at bounding box center [284, 65] width 52 height 18
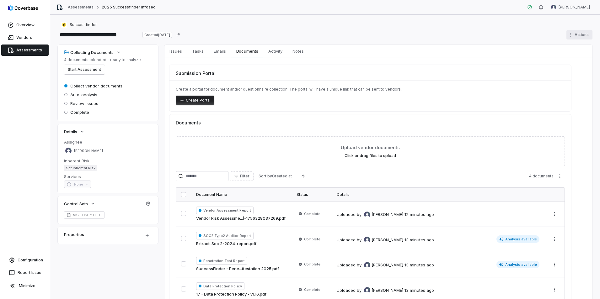
click at [568, 33] on html "**********" at bounding box center [300, 149] width 600 height 299
click at [496, 34] on html "**********" at bounding box center [300, 149] width 600 height 299
click at [280, 53] on span "Activity" at bounding box center [275, 51] width 19 height 8
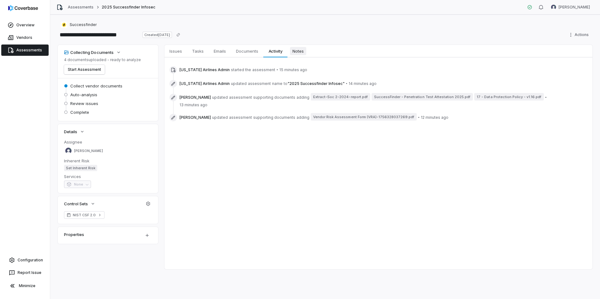
click at [302, 52] on span "Notes" at bounding box center [298, 51] width 16 height 8
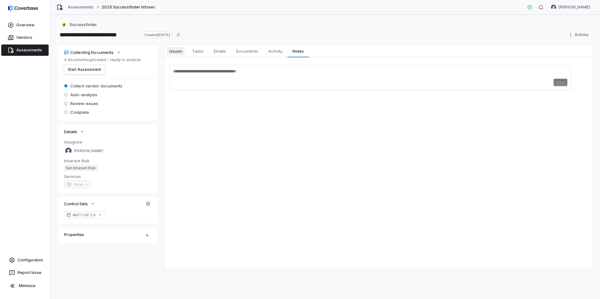
click at [175, 51] on span "Issues" at bounding box center [176, 51] width 18 height 8
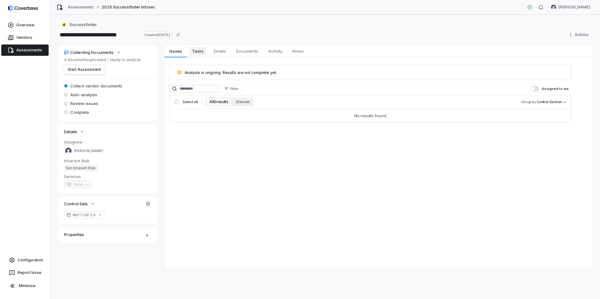
click at [201, 50] on span "Tasks" at bounding box center [197, 51] width 17 height 8
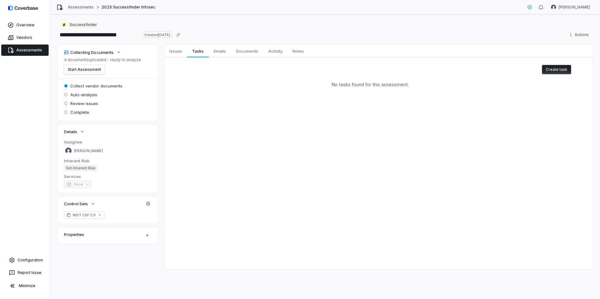
click at [28, 52] on link "Assessments" at bounding box center [24, 50] width 47 height 11
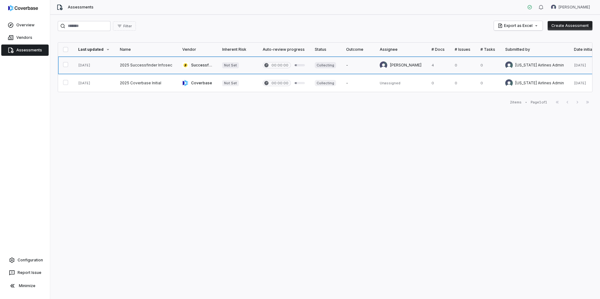
click at [278, 67] on link at bounding box center [284, 65] width 52 height 18
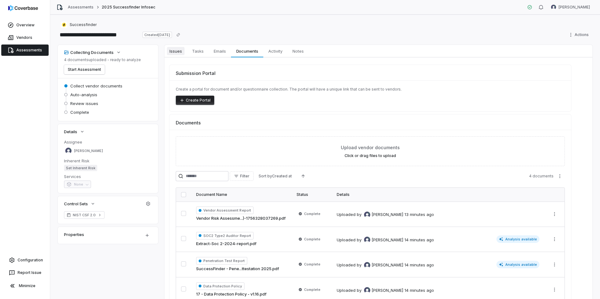
click at [176, 55] on span "Issues" at bounding box center [176, 51] width 18 height 8
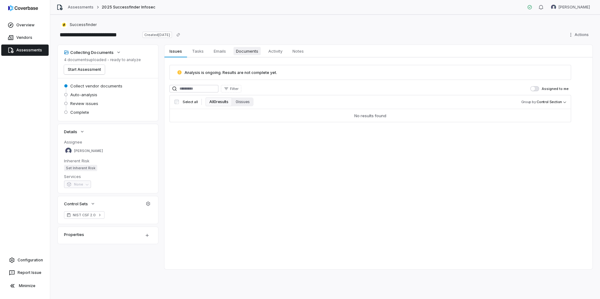
click at [240, 51] on span "Documents" at bounding box center [246, 51] width 27 height 8
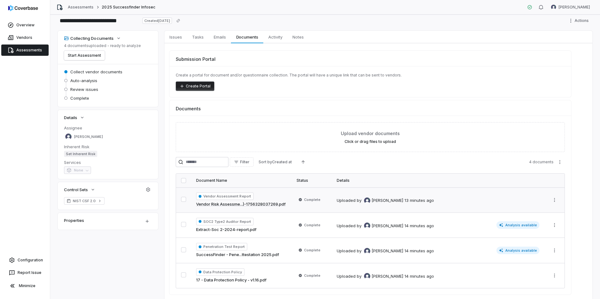
scroll to position [37, 0]
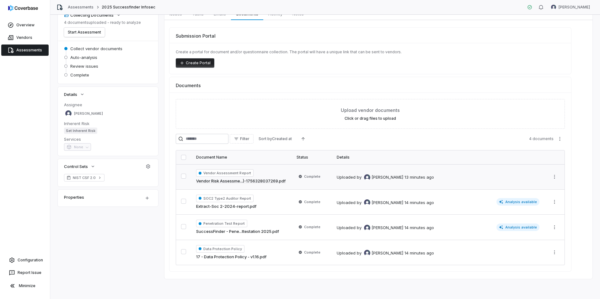
click at [519, 174] on div "Uploaded by Luke Taylor 13 minutes ago" at bounding box center [437, 177] width 201 height 8
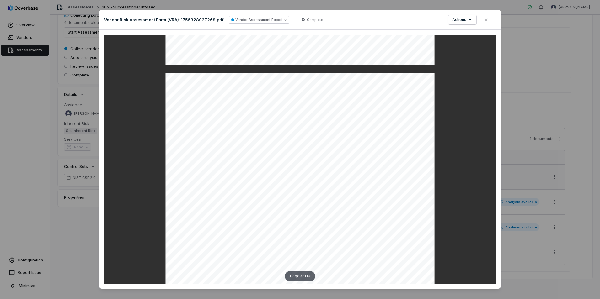
scroll to position [690, 0]
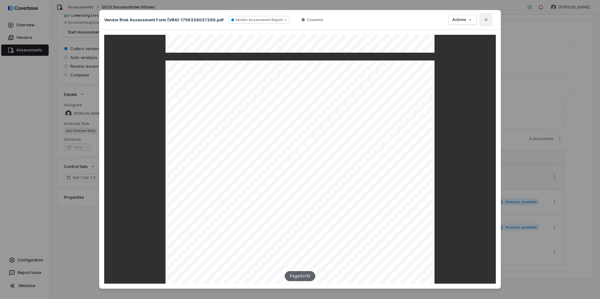
click at [483, 22] on icon "button" at bounding box center [485, 19] width 5 height 5
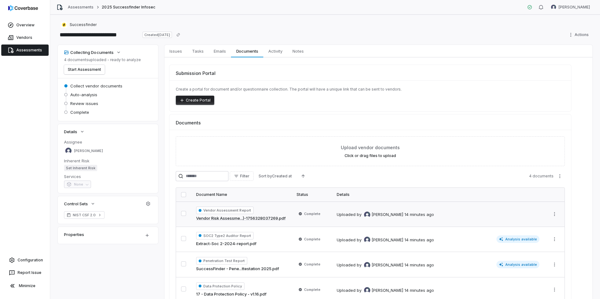
click at [27, 43] on div "Vendors" at bounding box center [25, 37] width 50 height 13
click at [27, 36] on link "Vendors" at bounding box center [24, 37] width 47 height 11
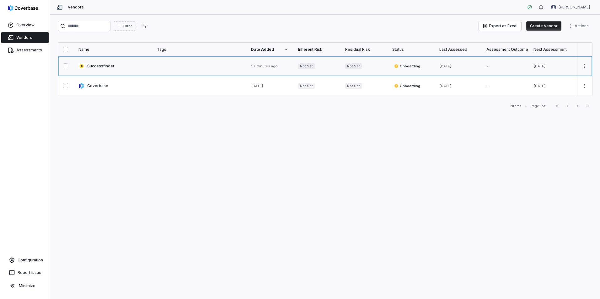
click at [100, 67] on link at bounding box center [112, 65] width 78 height 19
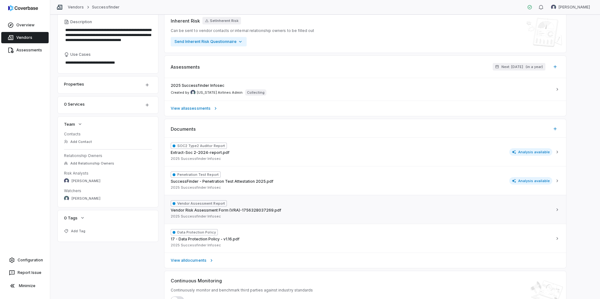
scroll to position [121, 0]
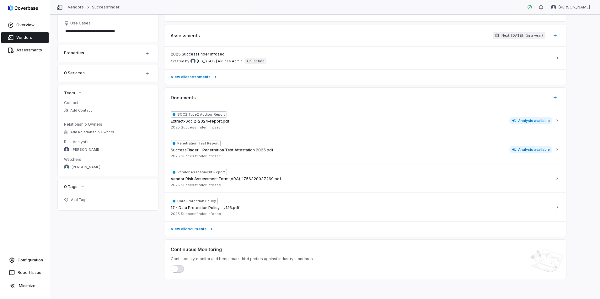
click at [175, 270] on span "button" at bounding box center [174, 269] width 7 height 7
click at [179, 270] on span "button" at bounding box center [180, 269] width 7 height 7
click at [178, 269] on button "button" at bounding box center [177, 269] width 13 height 8
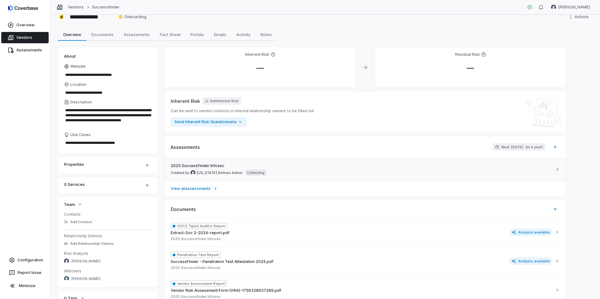
scroll to position [0, 0]
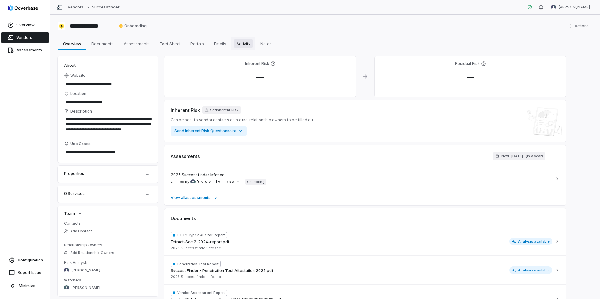
click at [247, 46] on span "Activity" at bounding box center [243, 44] width 19 height 8
type textarea "*"
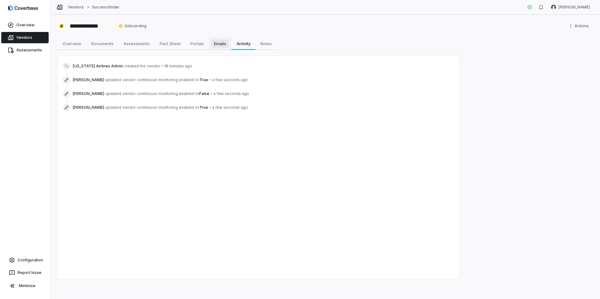
click at [223, 46] on span "Emails" at bounding box center [219, 44] width 17 height 8
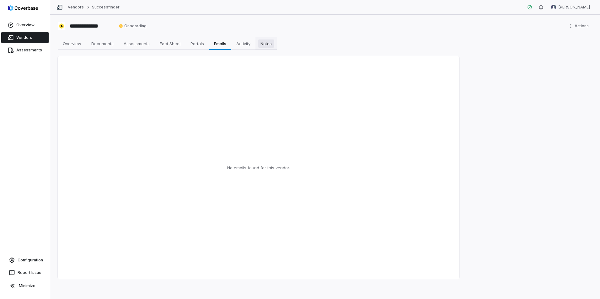
click at [271, 43] on span "Notes" at bounding box center [266, 44] width 16 height 8
click at [199, 45] on span "Portals" at bounding box center [197, 44] width 19 height 8
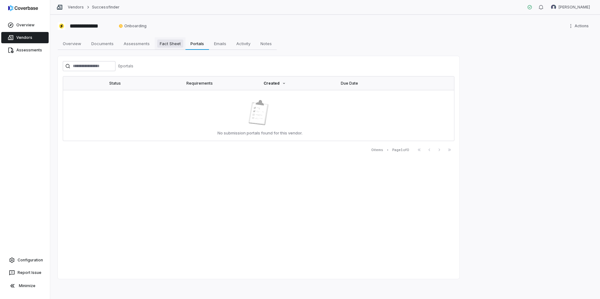
click at [169, 42] on span "Fact Sheet" at bounding box center [170, 44] width 26 height 8
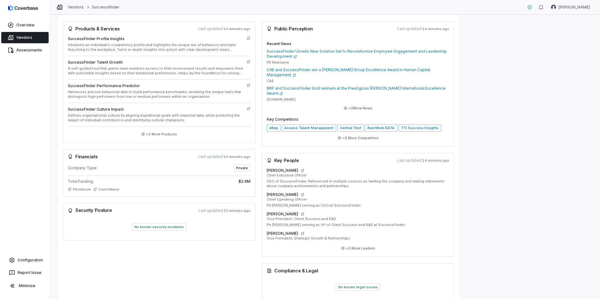
scroll to position [157, 0]
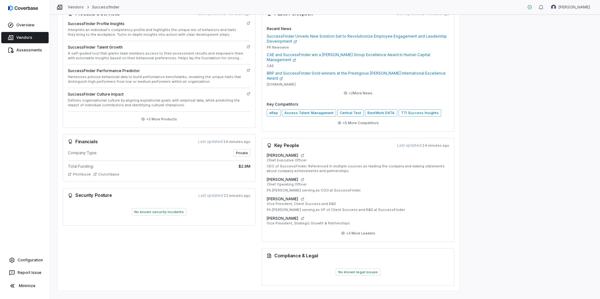
click at [161, 213] on span "No known security incidents" at bounding box center [159, 212] width 55 height 8
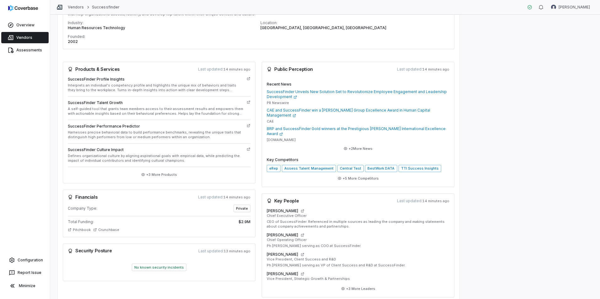
scroll to position [94, 0]
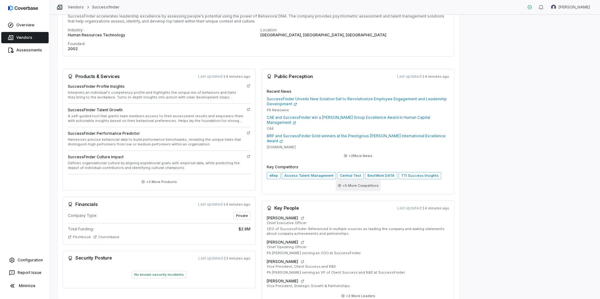
click at [354, 184] on button "+ 5 More Competitors" at bounding box center [358, 185] width 45 height 11
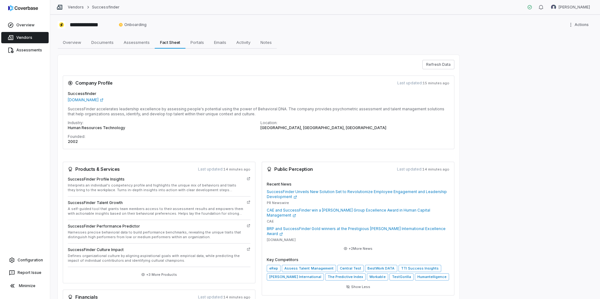
scroll to position [0, 0]
click at [191, 46] on span "Portals" at bounding box center [197, 44] width 19 height 8
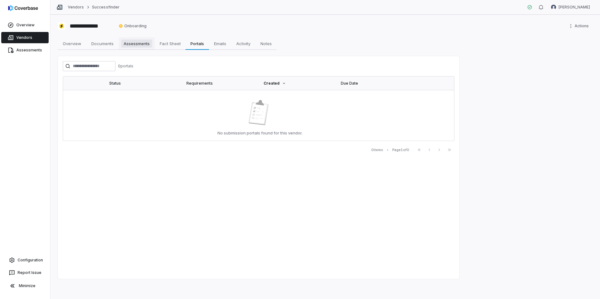
click at [139, 44] on span "Assessments" at bounding box center [136, 44] width 31 height 8
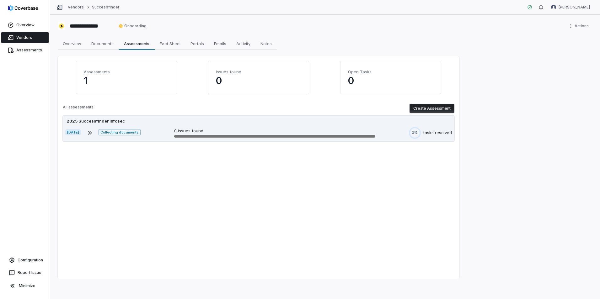
click at [159, 126] on div "2025 Successfinder Infosec Aug 27, 2025 Collecting documents 0 issues found 0% …" at bounding box center [259, 129] width 392 height 26
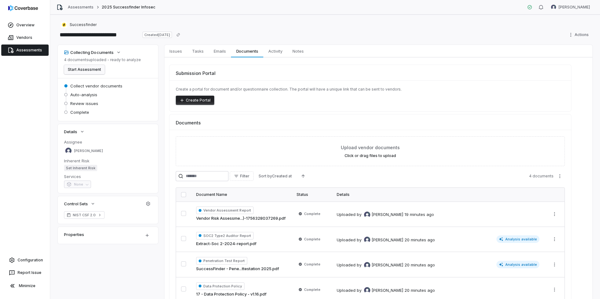
click at [82, 70] on button "Start Assessment" at bounding box center [84, 69] width 41 height 9
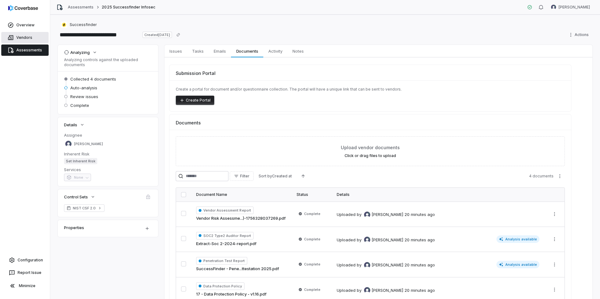
click at [18, 37] on link "Vendors" at bounding box center [24, 37] width 47 height 11
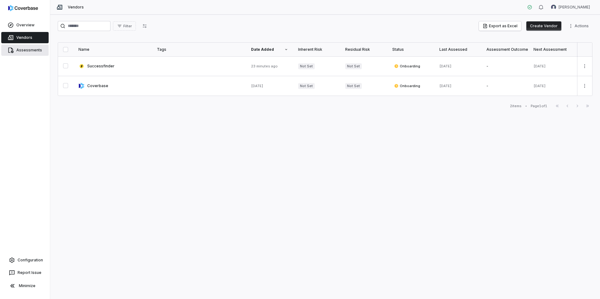
click at [21, 47] on link "Assessments" at bounding box center [24, 50] width 47 height 11
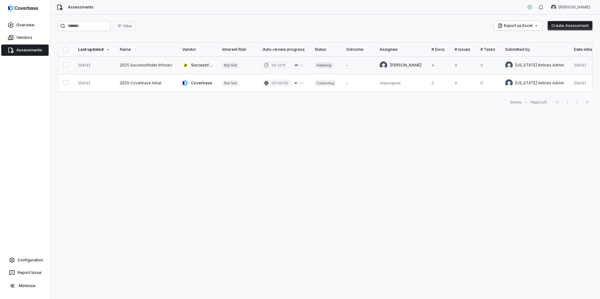
click at [144, 66] on link at bounding box center [146, 65] width 62 height 18
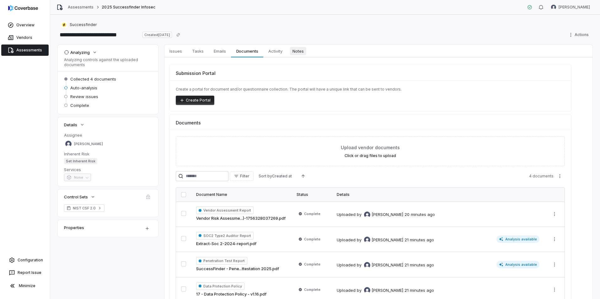
click at [298, 52] on span "Notes" at bounding box center [298, 51] width 16 height 8
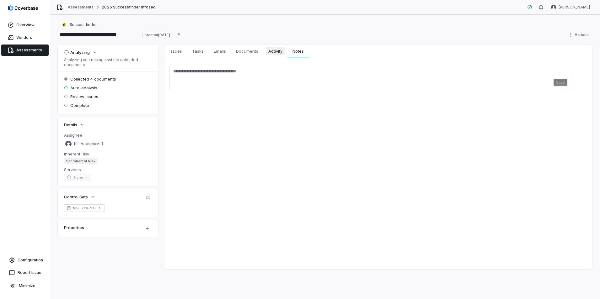
click at [275, 51] on span "Activity" at bounding box center [275, 51] width 19 height 8
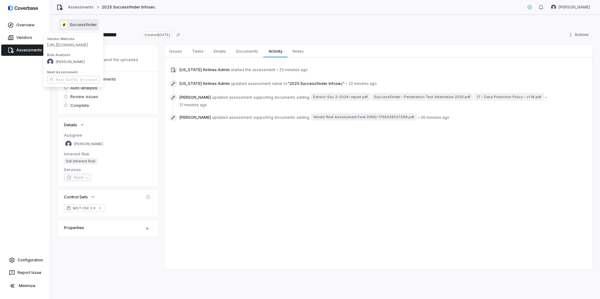
click at [80, 26] on span "Successfinder" at bounding box center [83, 24] width 27 height 5
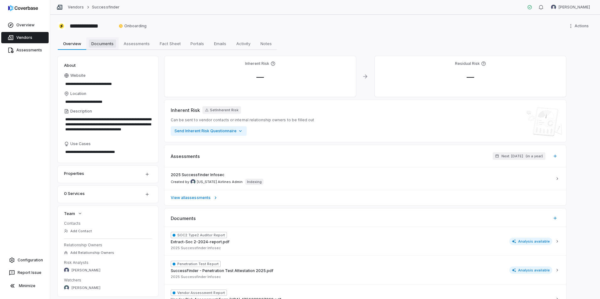
click at [101, 43] on span "Documents" at bounding box center [102, 44] width 27 height 8
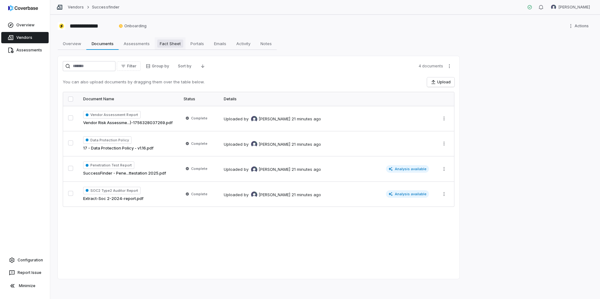
click at [168, 42] on span "Fact Sheet" at bounding box center [170, 44] width 26 height 8
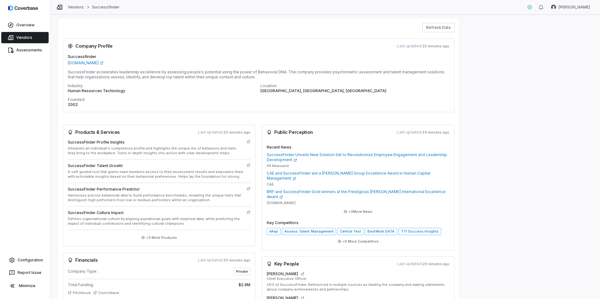
scroll to position [7, 0]
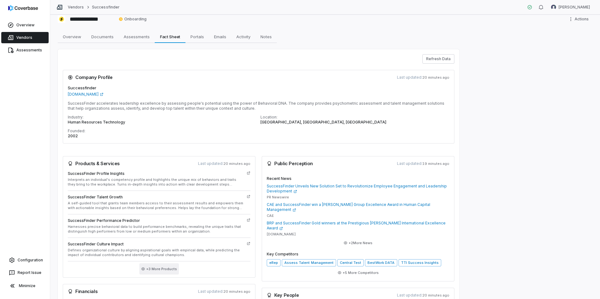
click at [159, 268] on button "+ 3 More Products" at bounding box center [159, 269] width 40 height 11
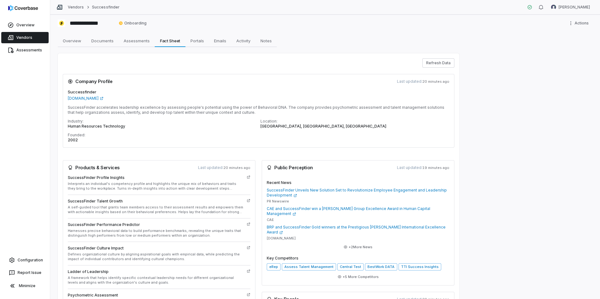
scroll to position [0, 0]
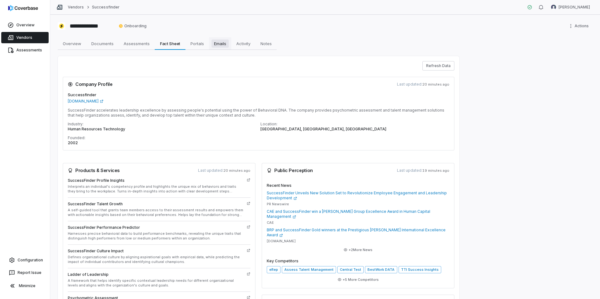
click at [225, 45] on span "Emails" at bounding box center [219, 44] width 17 height 8
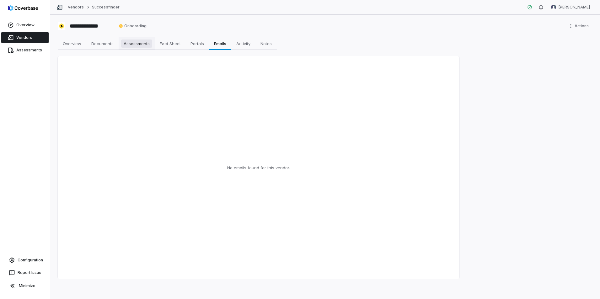
click at [140, 46] on span "Assessments" at bounding box center [136, 44] width 31 height 8
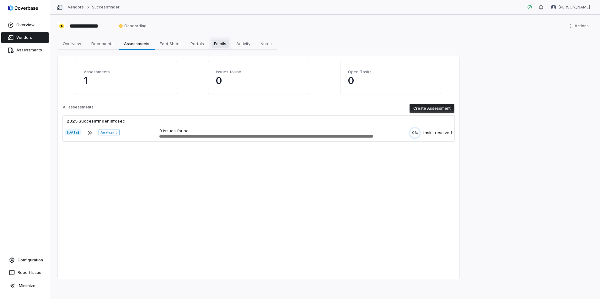
click at [221, 43] on span "Emails" at bounding box center [219, 44] width 17 height 8
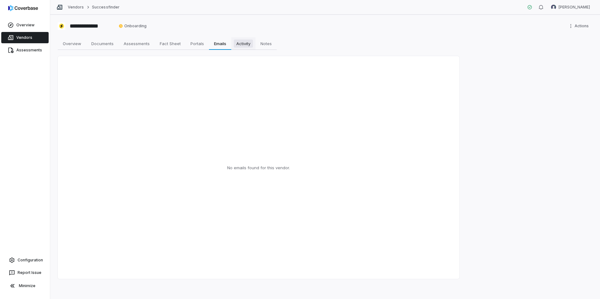
click at [247, 48] on link "Activity Activity" at bounding box center [243, 43] width 24 height 13
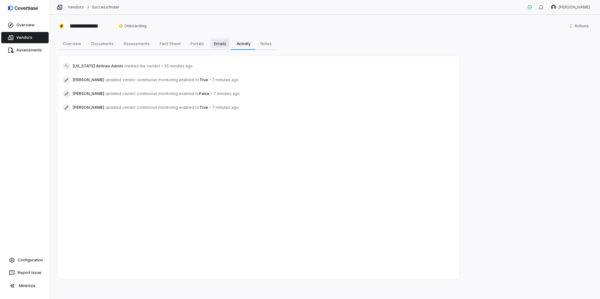
click at [223, 44] on span "Emails" at bounding box center [219, 44] width 17 height 8
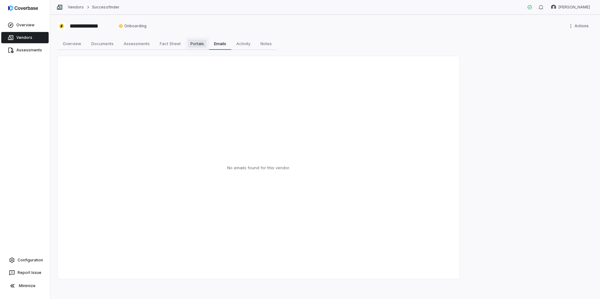
click at [202, 45] on span "Portals" at bounding box center [197, 44] width 19 height 8
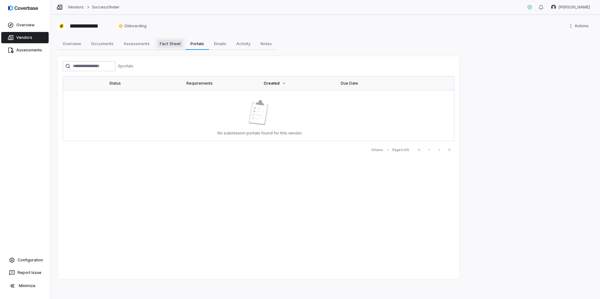
click at [171, 42] on span "Fact Sheet" at bounding box center [170, 44] width 26 height 8
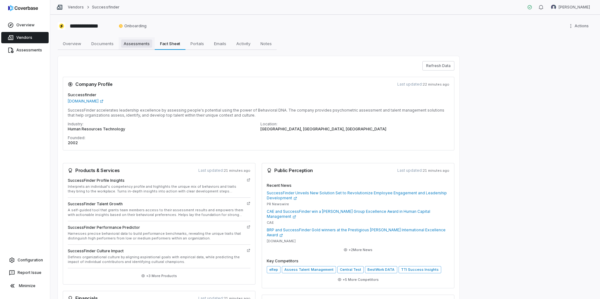
click at [124, 42] on span "Assessments" at bounding box center [136, 44] width 31 height 8
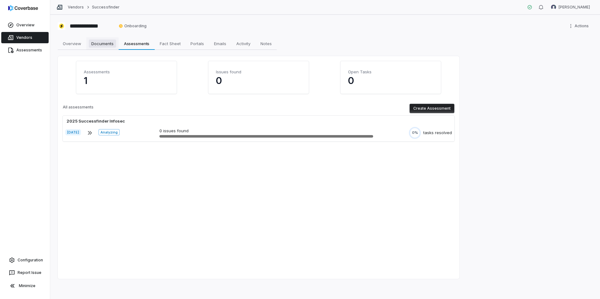
click at [96, 40] on span "Documents" at bounding box center [102, 44] width 27 height 8
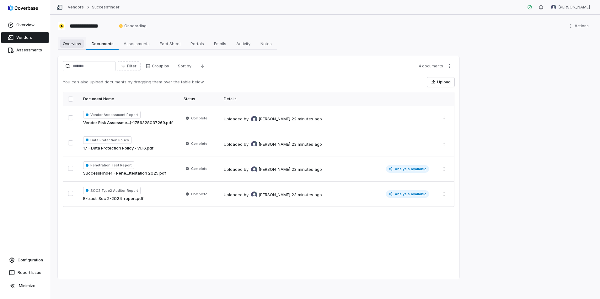
click at [72, 43] on span "Overview" at bounding box center [72, 44] width 24 height 8
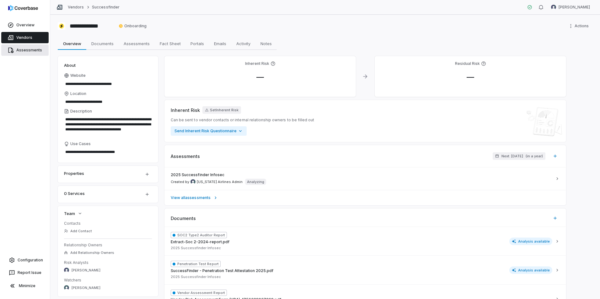
click at [24, 45] on link "Assessments" at bounding box center [24, 50] width 47 height 11
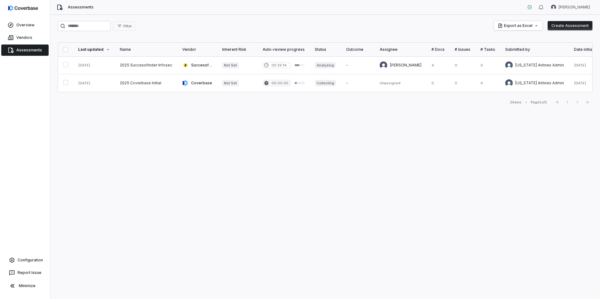
click at [19, 51] on link "Assessments" at bounding box center [24, 50] width 47 height 11
click at [151, 67] on link at bounding box center [146, 65] width 62 height 18
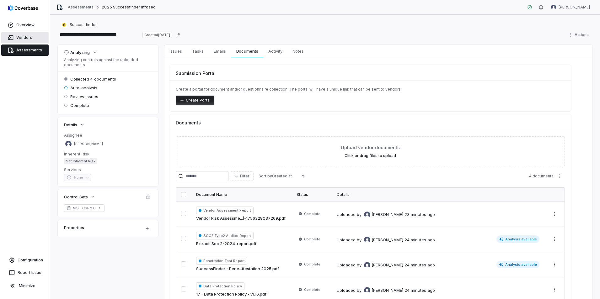
click at [16, 41] on link "Vendors" at bounding box center [24, 37] width 47 height 11
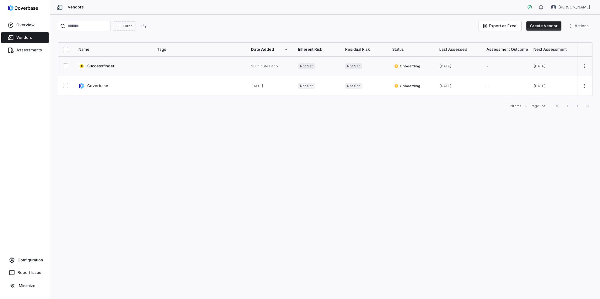
click at [117, 69] on link at bounding box center [112, 65] width 78 height 19
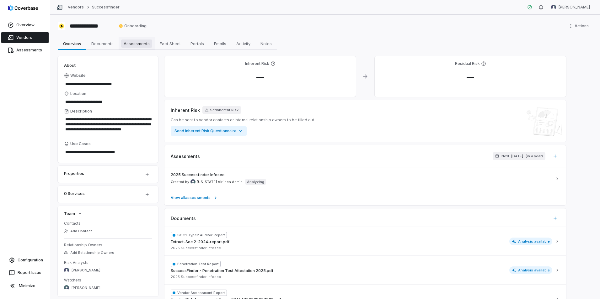
click at [129, 46] on span "Assessments" at bounding box center [136, 44] width 31 height 8
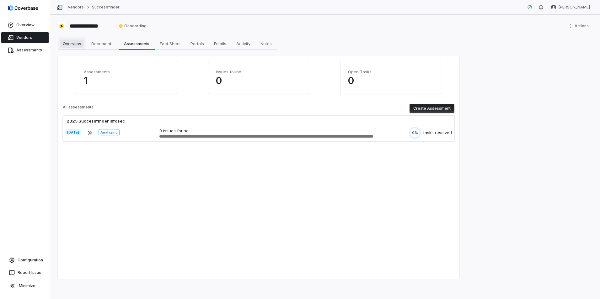
click at [74, 47] on span "Overview" at bounding box center [72, 44] width 24 height 8
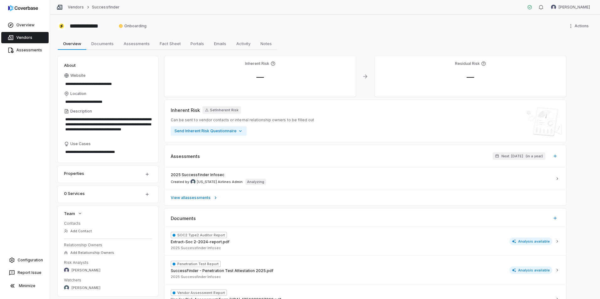
click at [8, 39] on icon at bounding box center [10, 37] width 5 height 5
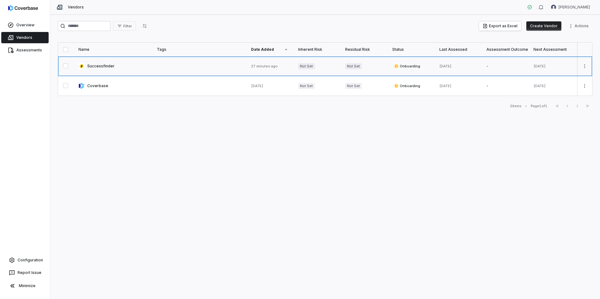
click at [113, 69] on link at bounding box center [112, 65] width 78 height 19
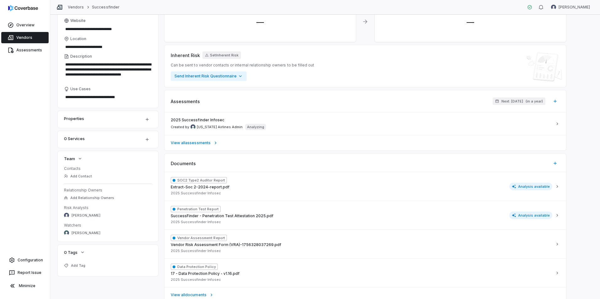
scroll to position [121, 0]
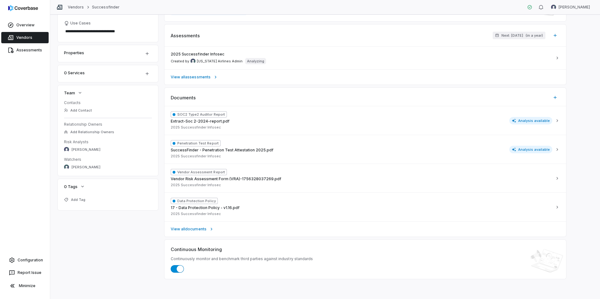
click at [183, 269] on span "button" at bounding box center [180, 269] width 7 height 7
click at [136, 243] on div "**********" at bounding box center [325, 107] width 535 height 344
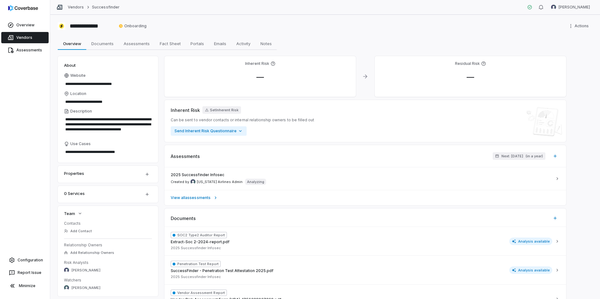
click at [24, 36] on link "Vendors" at bounding box center [24, 37] width 47 height 11
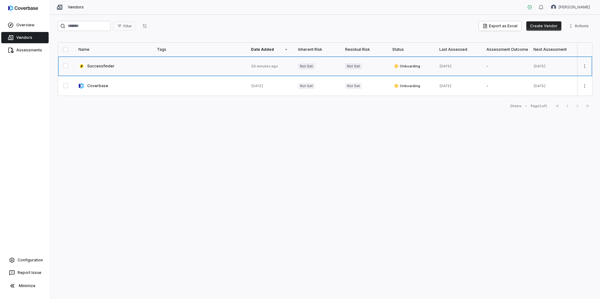
click at [107, 64] on link at bounding box center [112, 65] width 78 height 19
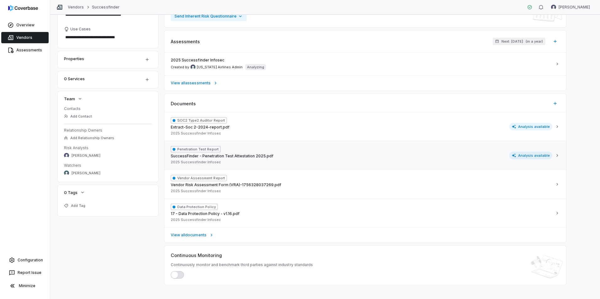
scroll to position [121, 0]
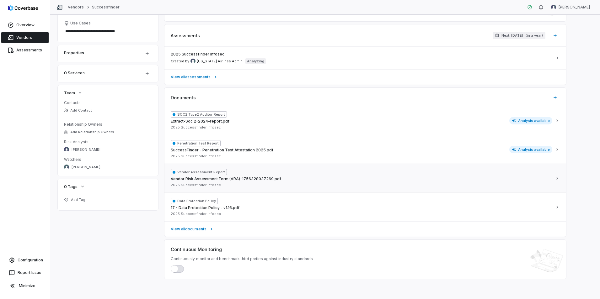
click at [292, 181] on div "Vendor Assessment Report Vendor Risk Assessment Form (VRA)-1756328037269.pdf 20…" at bounding box center [362, 178] width 382 height 19
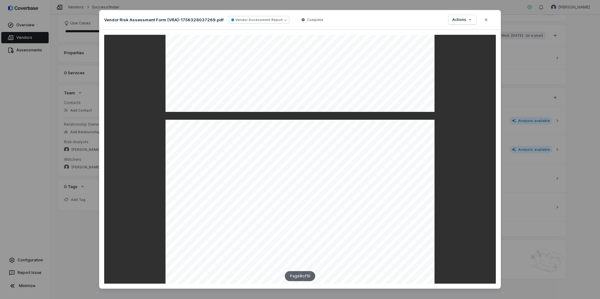
scroll to position [2416, 0]
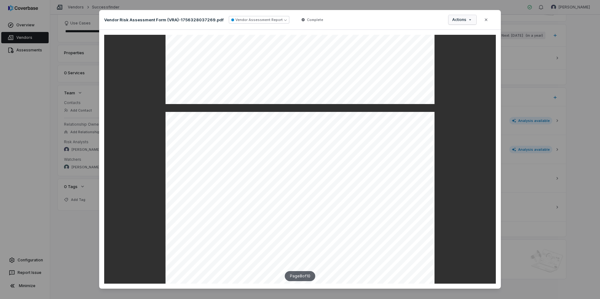
click at [460, 21] on div "Document Preview Vendor Risk Assessment Form (VRA)-1756328037269.pdf Vendor Ass…" at bounding box center [300, 153] width 600 height 307
click at [406, 23] on div "Document Preview Vendor Risk Assessment Form (VRA)-1756328037269.pdf Vendor Ass…" at bounding box center [300, 153] width 600 height 307
click at [481, 19] on button "Close" at bounding box center [485, 19] width 13 height 13
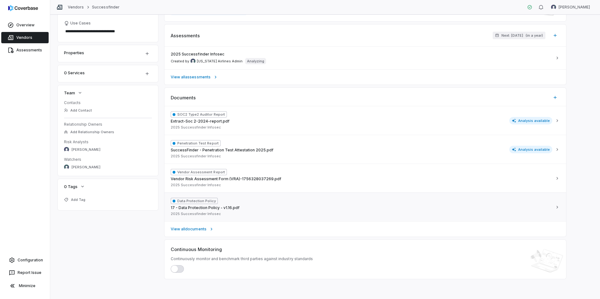
click at [251, 216] on div "Data Protection Policy 17 - Data Protection Policy - v1.16.pdf 2025 Successfind…" at bounding box center [362, 207] width 382 height 19
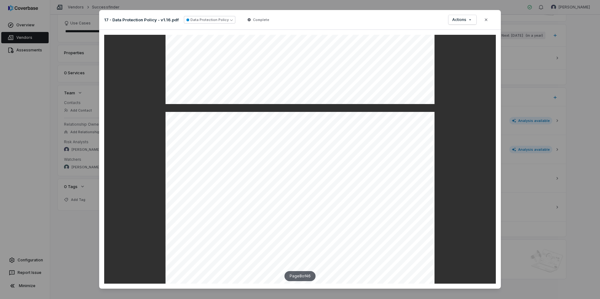
scroll to position [2635, 0]
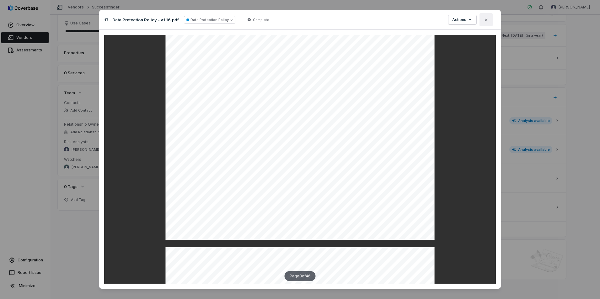
click at [483, 24] on button "Close" at bounding box center [485, 19] width 13 height 13
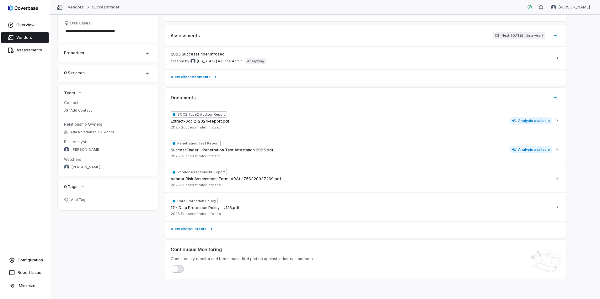
scroll to position [0, 0]
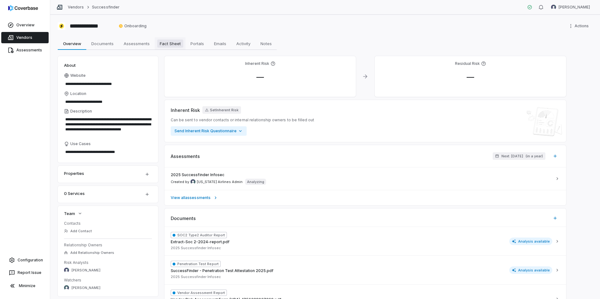
click at [163, 45] on span "Fact Sheet" at bounding box center [170, 44] width 26 height 8
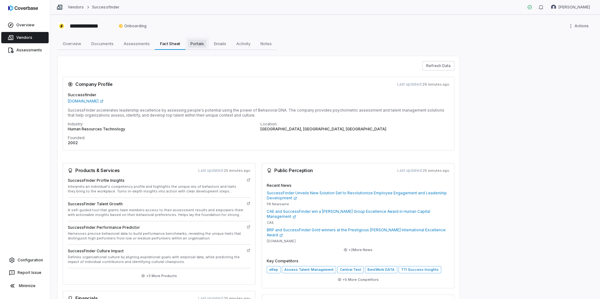
click at [209, 43] on link "Portals Portals" at bounding box center [197, 43] width 24 height 13
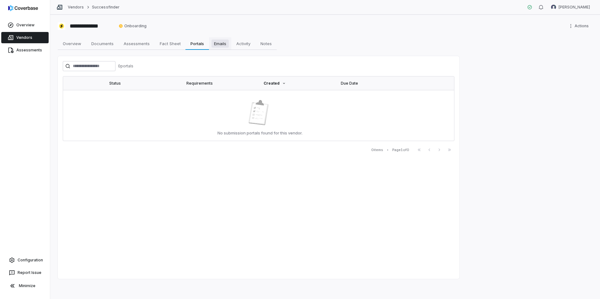
click at [217, 43] on span "Emails" at bounding box center [219, 44] width 17 height 8
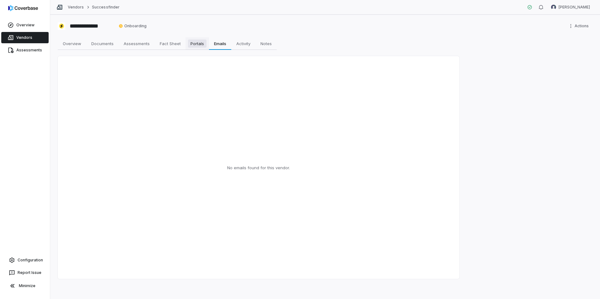
click at [208, 45] on link "Portals Portals" at bounding box center [197, 43] width 24 height 13
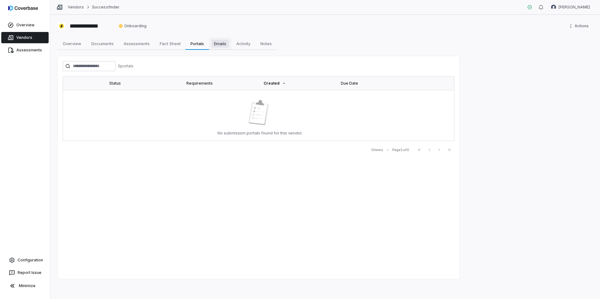
click at [226, 44] on span "Emails" at bounding box center [219, 44] width 17 height 8
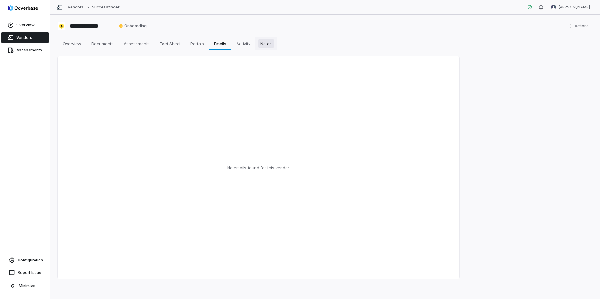
click at [258, 43] on link "Notes Notes" at bounding box center [265, 43] width 21 height 13
click at [242, 44] on span "Activity" at bounding box center [243, 44] width 19 height 8
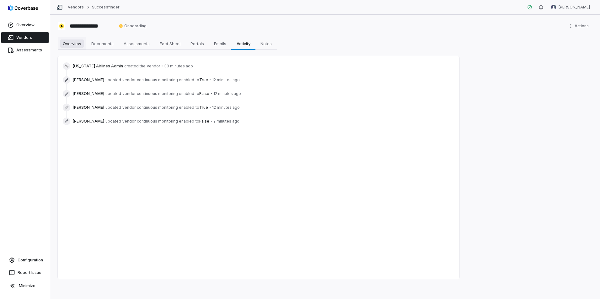
click at [76, 47] on span "Overview" at bounding box center [72, 44] width 24 height 8
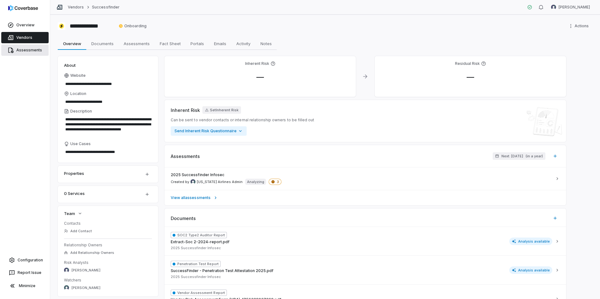
click at [22, 47] on link "Assessments" at bounding box center [24, 50] width 47 height 11
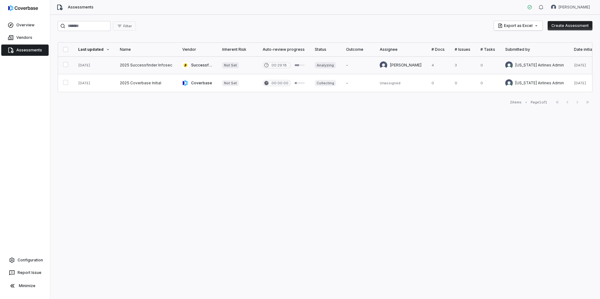
click at [133, 65] on link at bounding box center [146, 65] width 62 height 18
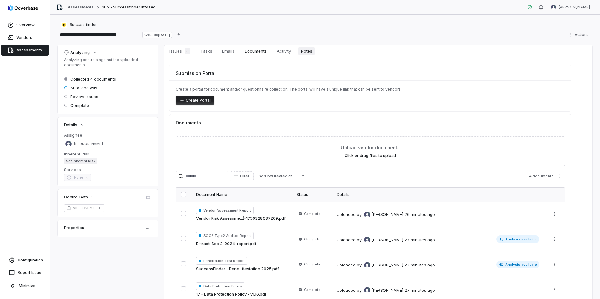
click at [302, 49] on span "Notes" at bounding box center [306, 51] width 16 height 8
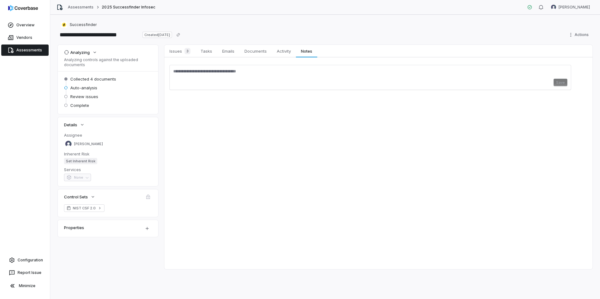
click at [216, 78] on textarea at bounding box center [370, 74] width 394 height 10
click at [289, 52] on span "Activity" at bounding box center [283, 51] width 19 height 8
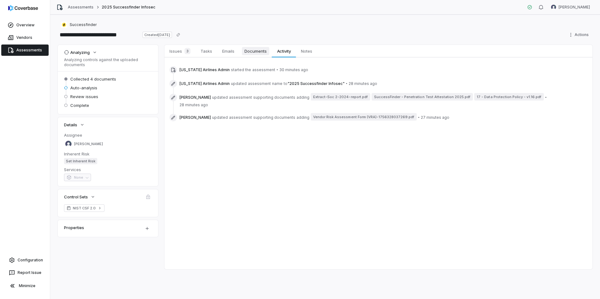
click at [261, 52] on span "Documents" at bounding box center [255, 51] width 27 height 8
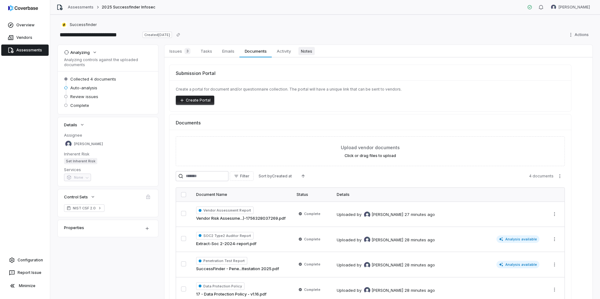
click at [306, 56] on link "Notes Notes" at bounding box center [306, 51] width 21 height 13
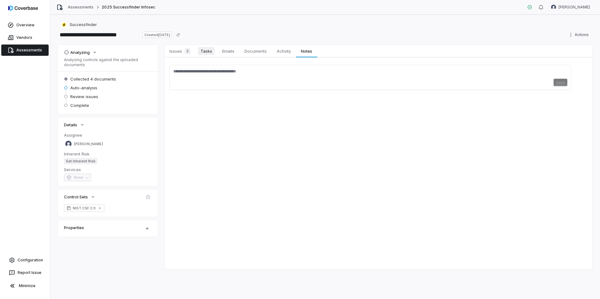
click at [211, 55] on span "Tasks" at bounding box center [206, 51] width 17 height 8
click at [24, 48] on link "Assessments" at bounding box center [24, 50] width 47 height 11
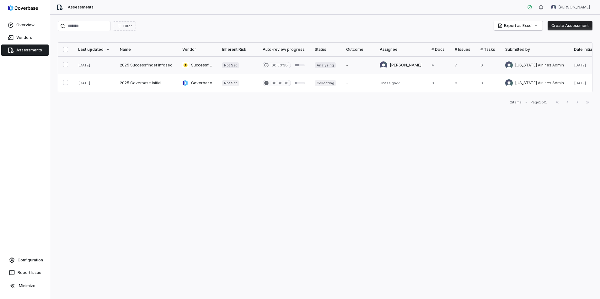
click at [450, 66] on link at bounding box center [463, 65] width 26 height 18
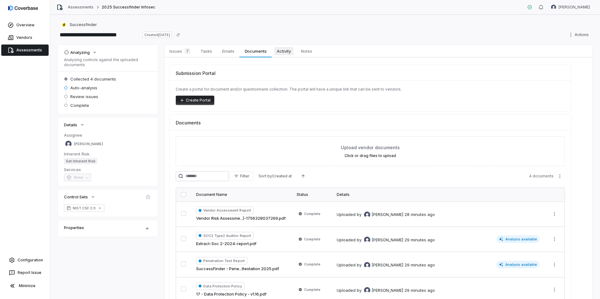
click at [294, 52] on link "Activity Activity" at bounding box center [284, 51] width 24 height 13
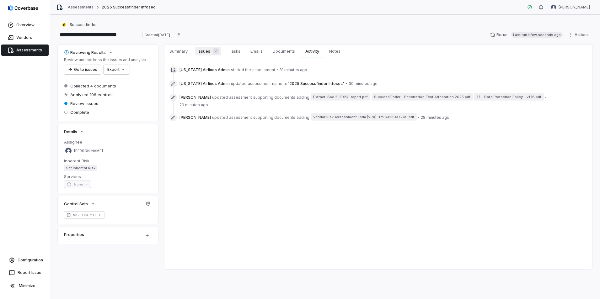
click at [211, 55] on span "Issues 7" at bounding box center [208, 51] width 26 height 9
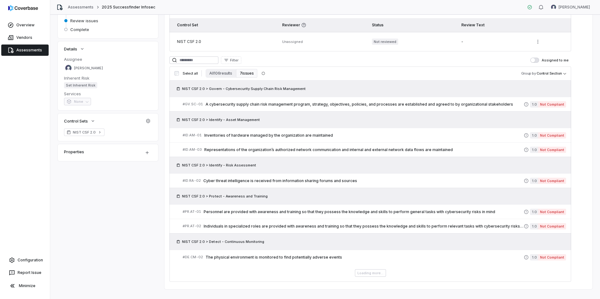
scroll to position [93, 0]
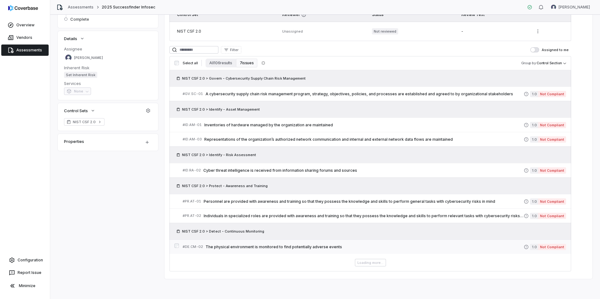
click at [273, 248] on span "The physical environment is monitored to find potentially adverse events" at bounding box center [364, 247] width 318 height 5
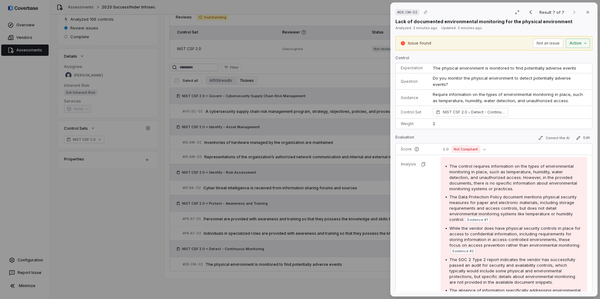
click at [129, 201] on div "# DE.CM-02 Result 7 of 7 Close Lack of documented environmental monitoring for …" at bounding box center [300, 149] width 600 height 299
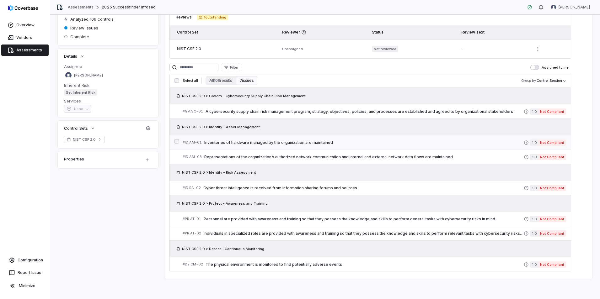
click at [273, 144] on span "Inventories of hardware managed by the organization are maintained" at bounding box center [363, 142] width 319 height 5
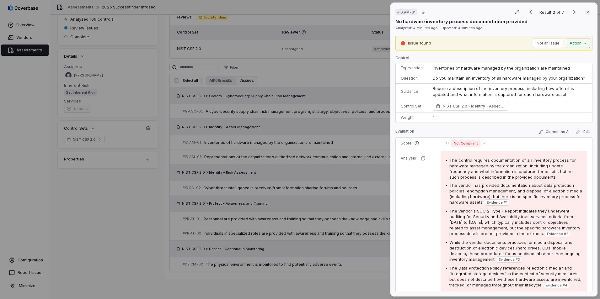
scroll to position [31, 0]
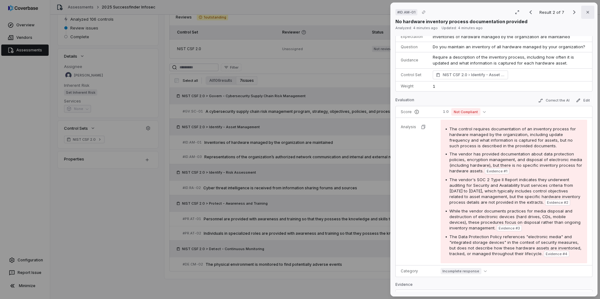
click at [585, 12] on icon "button" at bounding box center [587, 12] width 5 height 5
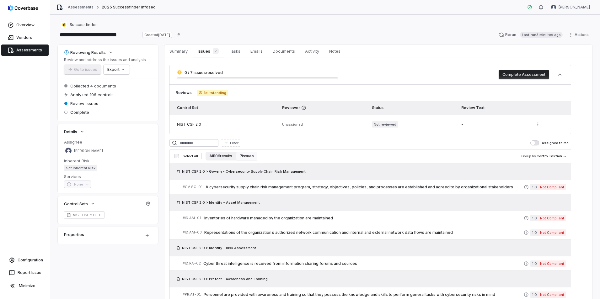
click at [223, 157] on button "All 106 results" at bounding box center [220, 156] width 30 height 9
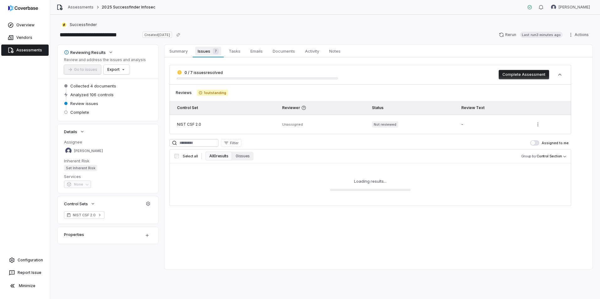
click at [202, 50] on span "Issues 7" at bounding box center [208, 51] width 26 height 9
click at [184, 54] on span "Summary" at bounding box center [178, 51] width 23 height 8
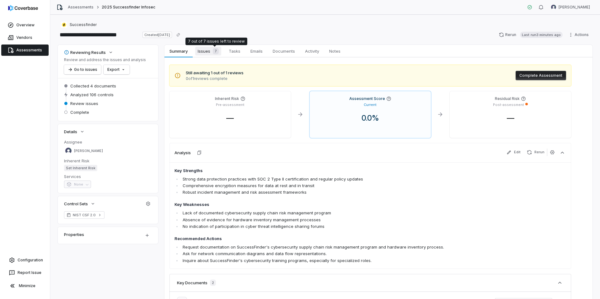
click at [211, 50] on div "7" at bounding box center [214, 51] width 8 height 6
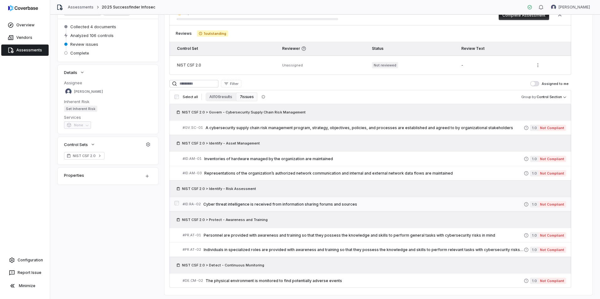
scroll to position [63, 0]
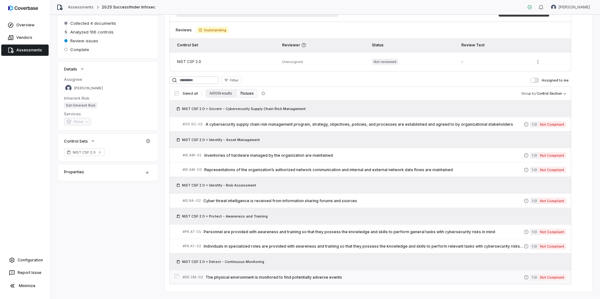
click at [273, 276] on span "The physical environment is monitored to find potentially adverse events" at bounding box center [364, 277] width 318 height 5
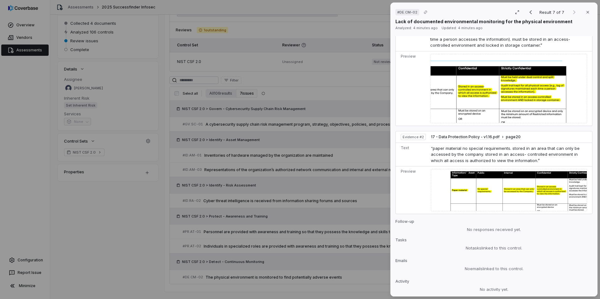
scroll to position [282, 0]
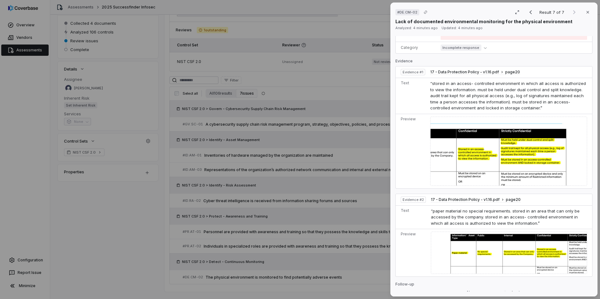
click at [160, 223] on div "# DE.CM-02 Result 7 of 7 Close Lack of documented environmental monitoring for …" at bounding box center [300, 149] width 600 height 299
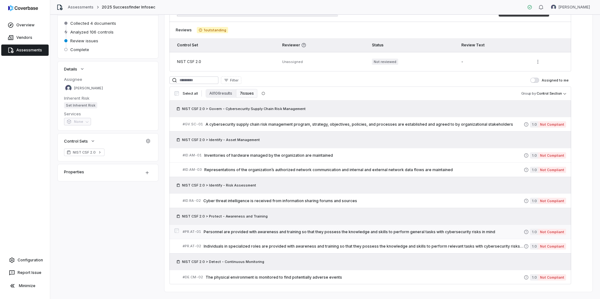
click at [238, 232] on span "Personnel are provided with awareness and training so that they possess the kno…" at bounding box center [364, 232] width 320 height 5
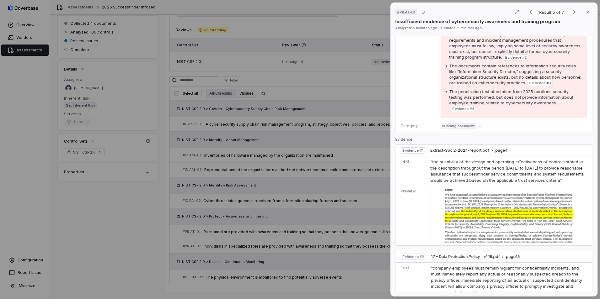
scroll to position [220, 0]
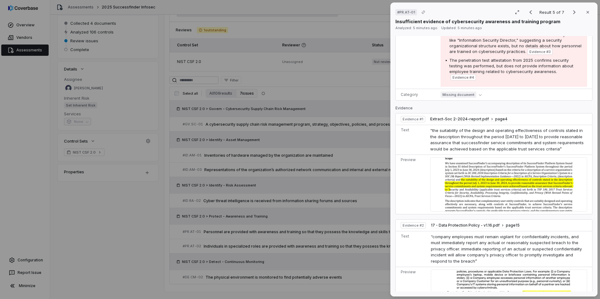
click at [148, 225] on div "# PR.AT-01 Result 5 of 7 Close Insufficient evidence of cybersecurity awareness…" at bounding box center [300, 149] width 600 height 299
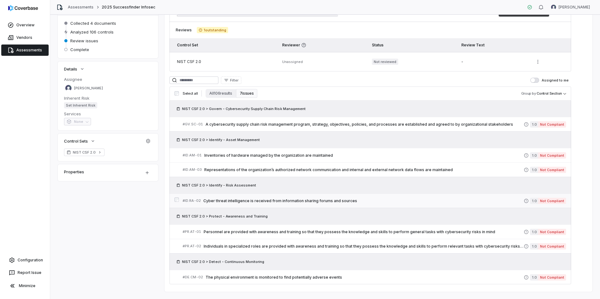
click at [229, 198] on div "# ID.RA-02 Cyber threat intelligence is received from information sharing forum…" at bounding box center [353, 201] width 341 height 7
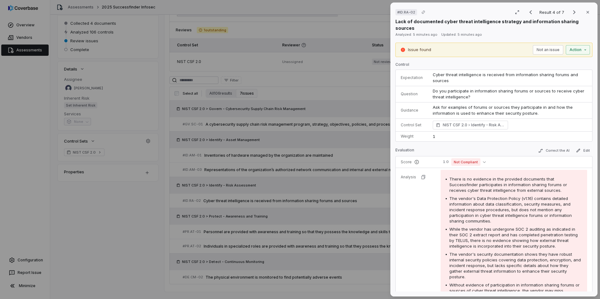
click at [101, 214] on div "# ID.RA-02 Result 4 of 7 Close Lack of documented cyber threat intelligence str…" at bounding box center [300, 149] width 600 height 299
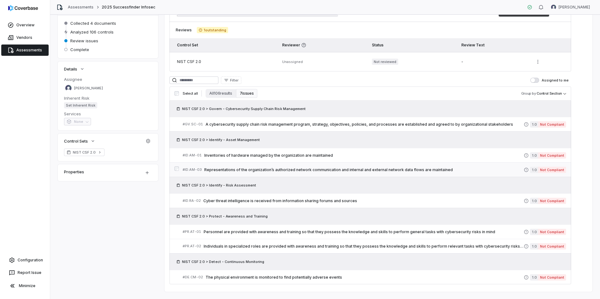
click at [216, 167] on div "# ID.AM-03 Representations of the organization’s authorized network communicati…" at bounding box center [353, 170] width 341 height 7
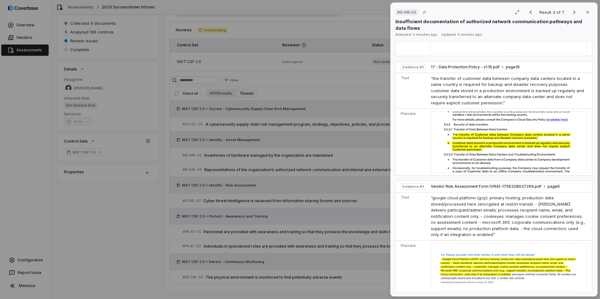
scroll to position [408, 0]
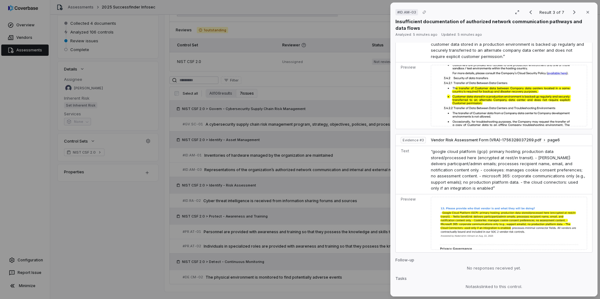
click at [143, 249] on div "# ID.AM-03 Result 3 of 7 Close Insufficient documentation of authorized network…" at bounding box center [300, 149] width 600 height 299
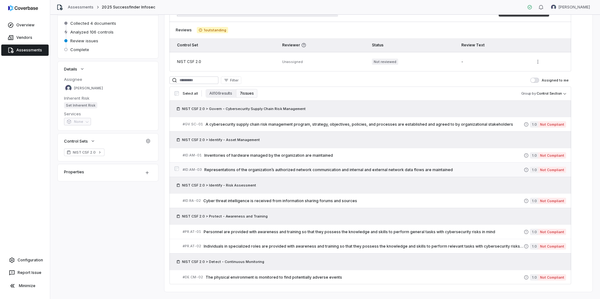
click at [251, 172] on span "Representations of the organization’s authorized network communication and inte…" at bounding box center [363, 170] width 319 height 5
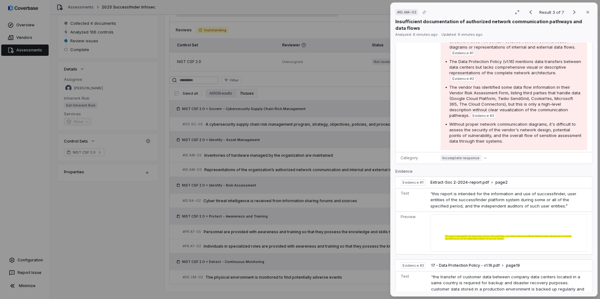
scroll to position [152, 0]
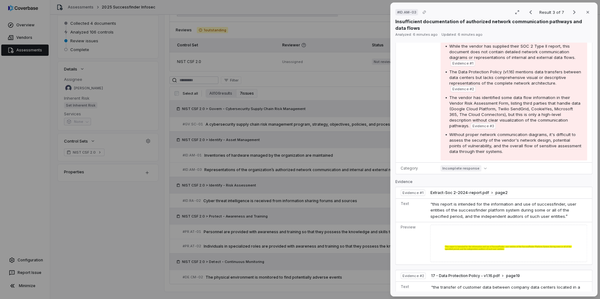
click at [147, 218] on div "# ID.AM-03 Result 3 of 7 Close Insufficient documentation of authorized network…" at bounding box center [300, 149] width 600 height 299
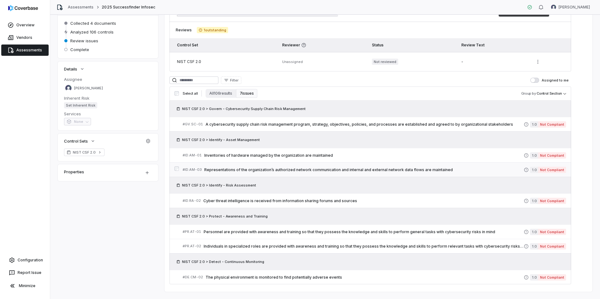
click at [256, 169] on span "Representations of the organization’s authorized network communication and inte…" at bounding box center [363, 170] width 319 height 5
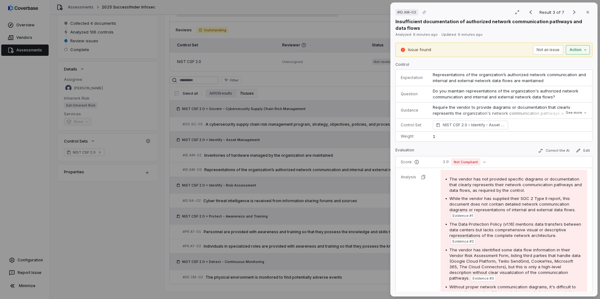
click at [573, 51] on div "# ID.AM-03 Result 3 of 7 Close Insufficient documentation of authorized network…" at bounding box center [300, 149] width 600 height 299
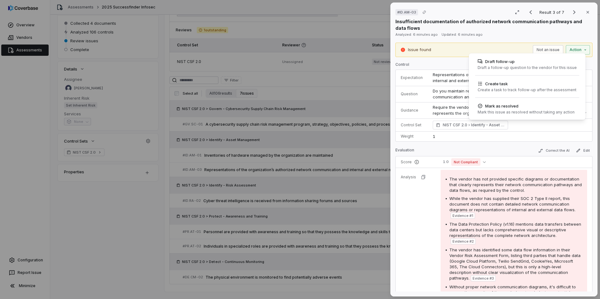
click at [134, 222] on div "# ID.AM-03 Result 3 of 7 Close Insufficient documentation of authorized network…" at bounding box center [300, 149] width 600 height 299
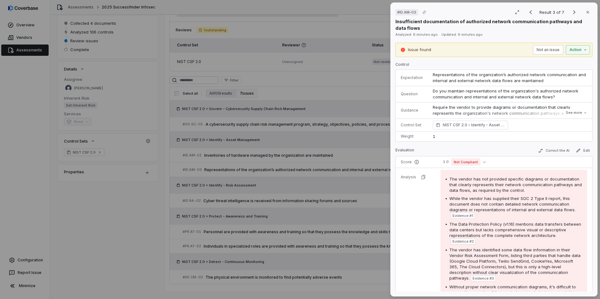
click at [151, 216] on div "# ID.AM-03 Result 3 of 7 Close Insufficient documentation of authorized network…" at bounding box center [300, 149] width 600 height 299
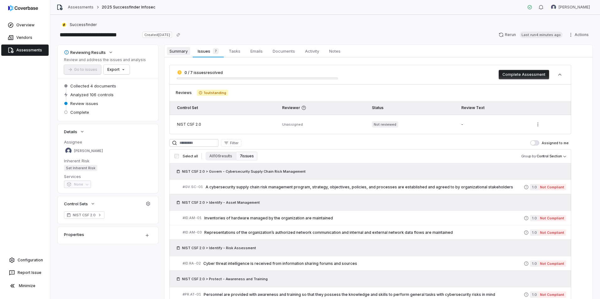
click at [177, 51] on span "Summary" at bounding box center [178, 51] width 23 height 8
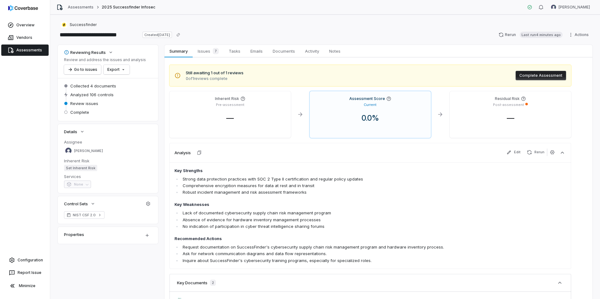
click at [21, 51] on link "Assessments" at bounding box center [24, 50] width 47 height 11
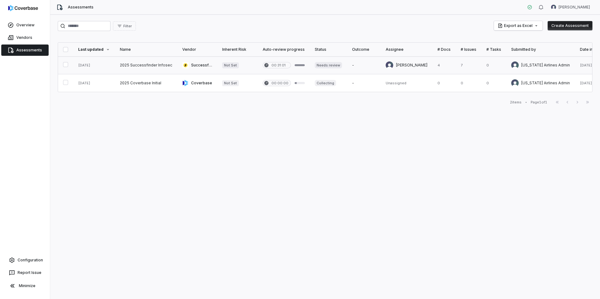
click at [320, 63] on link at bounding box center [328, 65] width 37 height 18
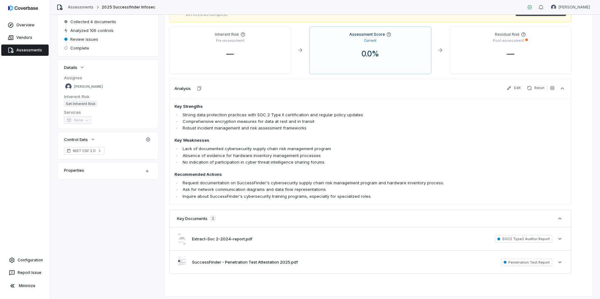
scroll to position [50, 0]
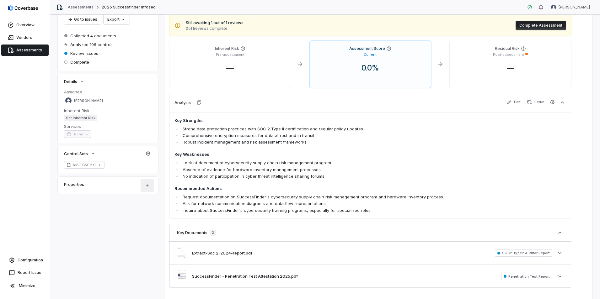
click at [145, 187] on html "**********" at bounding box center [300, 149] width 600 height 299
click at [119, 223] on html "**********" at bounding box center [300, 149] width 600 height 299
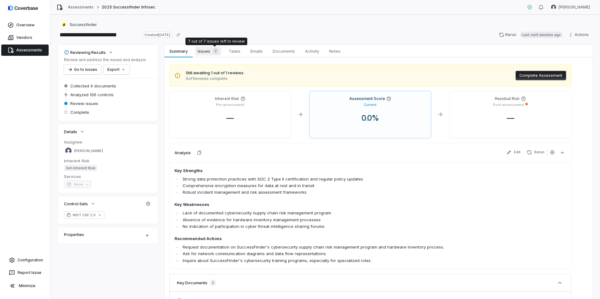
click at [211, 54] on div "7" at bounding box center [214, 51] width 8 height 6
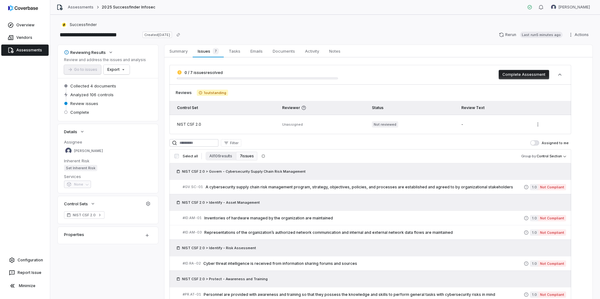
click at [539, 144] on button "Assigned to me" at bounding box center [534, 143] width 9 height 5
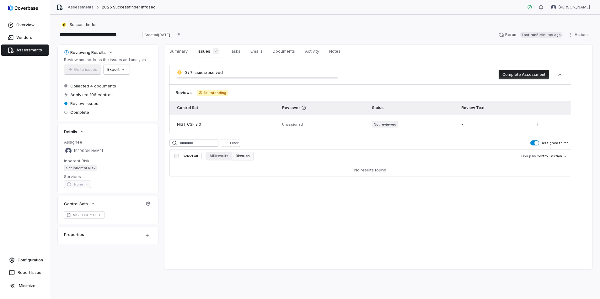
click at [539, 144] on span "button" at bounding box center [536, 143] width 4 height 4
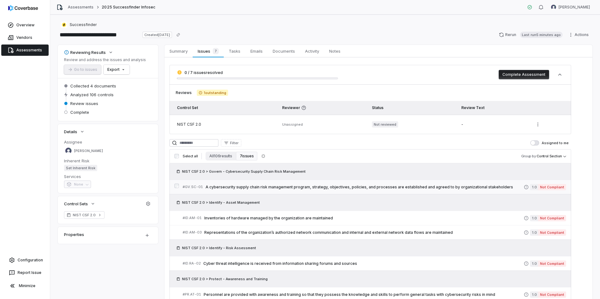
click at [298, 188] on span "A cybersecurity supply chain risk management program, strategy, objectives, pol…" at bounding box center [364, 187] width 318 height 5
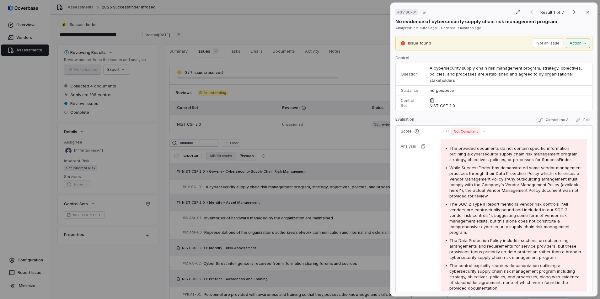
click at [569, 39] on div "# GV.SC-01 Result 1 of 7 Close No evidence of cybersecurity supply chain risk m…" at bounding box center [300, 149] width 600 height 299
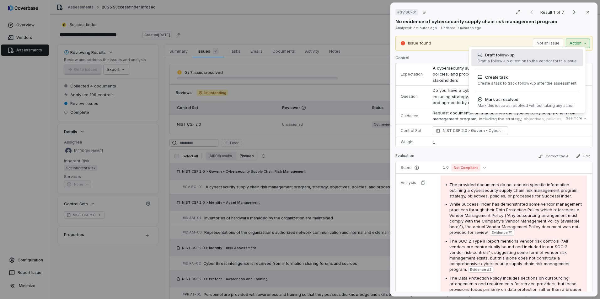
click at [535, 62] on div "Draft a follow-up question to the vendor for this issue" at bounding box center [527, 61] width 99 height 5
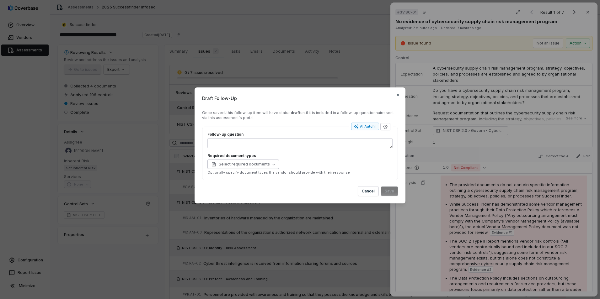
click at [256, 163] on span "Select required documents" at bounding box center [240, 164] width 59 height 5
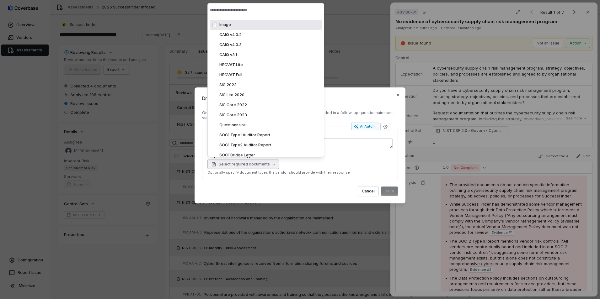
click at [327, 160] on div "Select required documents" at bounding box center [299, 164] width 185 height 9
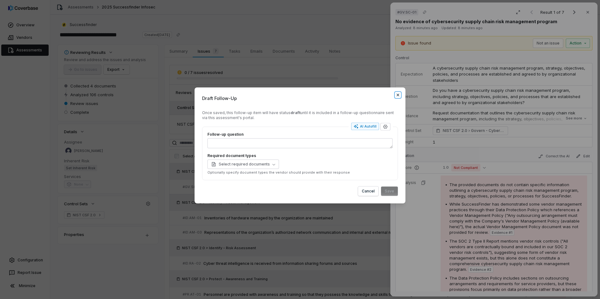
click at [398, 97] on icon "button" at bounding box center [397, 95] width 5 height 5
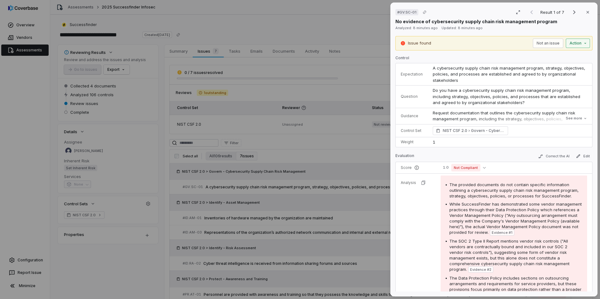
click at [572, 44] on div "# GV.SC-01 Result 1 of 7 Close No evidence of cybersecurity supply chain risk m…" at bounding box center [300, 149] width 600 height 299
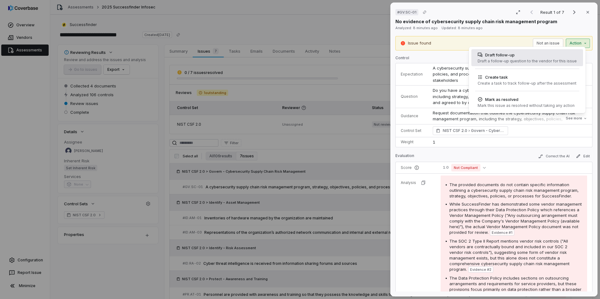
click at [542, 62] on div "Draft a follow-up question to the vendor for this issue" at bounding box center [527, 61] width 99 height 5
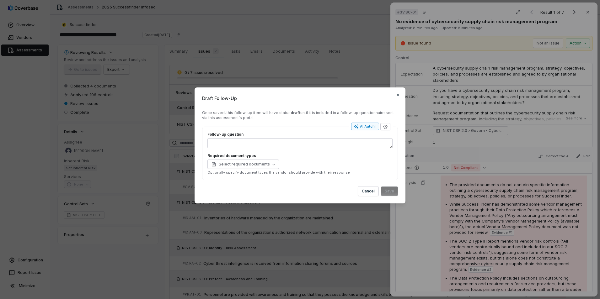
click at [364, 126] on div "AI Autofill" at bounding box center [365, 126] width 23 height 5
type textarea "*"
type textarea "***"
type textarea "*"
type textarea "**********"
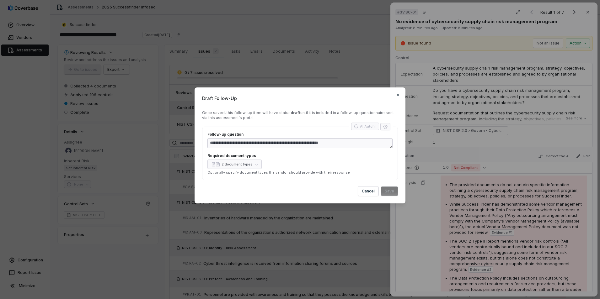
type textarea "*"
type textarea "**********"
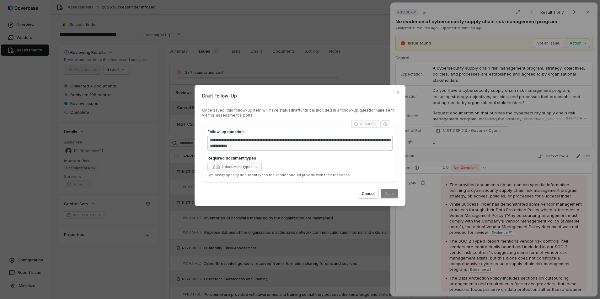
type textarea "*"
type textarea "**********"
type textarea "*"
type textarea "**********"
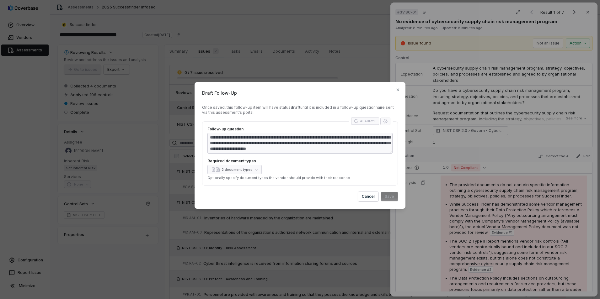
type textarea "*"
type textarea "**********"
type textarea "*"
type textarea "**********"
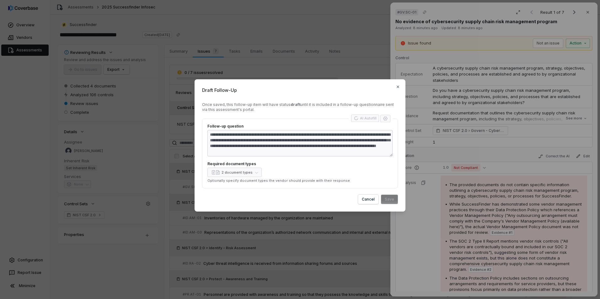
type textarea "*"
type textarea "**********"
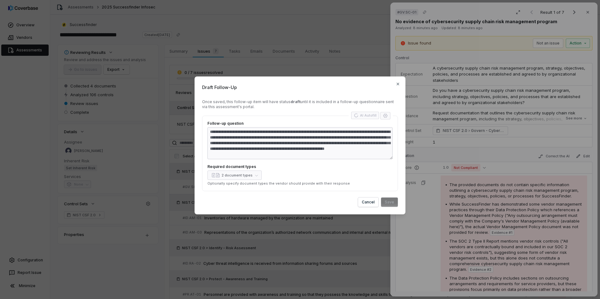
type textarea "*"
type textarea "**********"
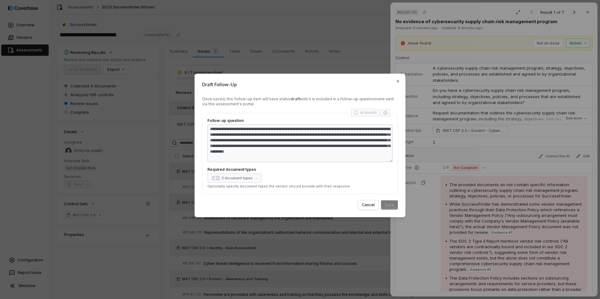
type textarea "*"
type textarea "**********"
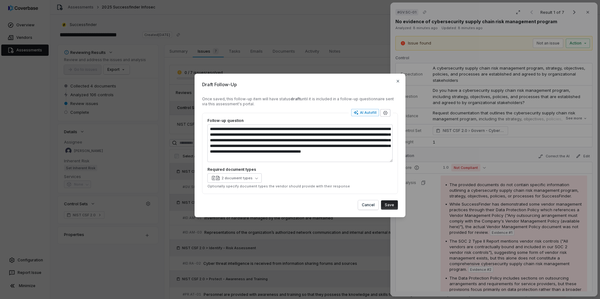
click at [386, 111] on icon "button" at bounding box center [385, 113] width 4 height 4
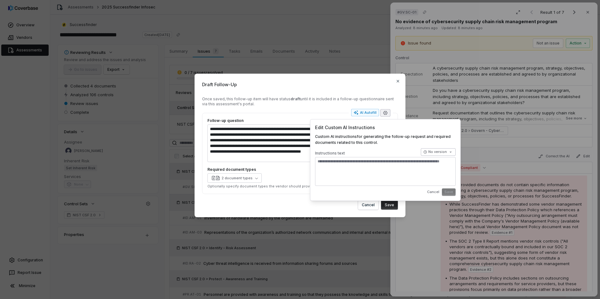
click at [431, 153] on body "**********" at bounding box center [300, 149] width 600 height 299
click at [429, 191] on body "**********" at bounding box center [300, 149] width 600 height 299
click at [433, 190] on button "Cancel" at bounding box center [433, 192] width 16 height 11
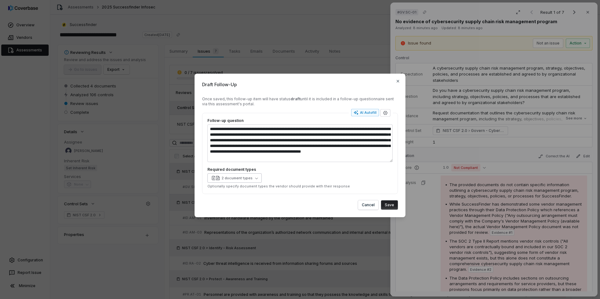
click at [257, 181] on button "2 document types" at bounding box center [234, 177] width 54 height 9
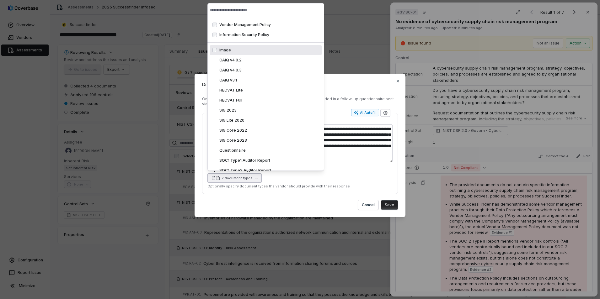
click at [300, 195] on form "**********" at bounding box center [300, 153] width 196 height 113
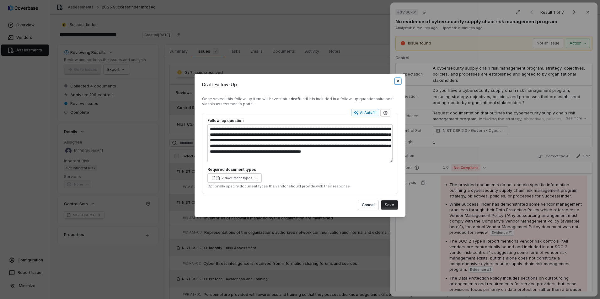
click at [399, 79] on icon "button" at bounding box center [397, 81] width 5 height 5
type textarea "*"
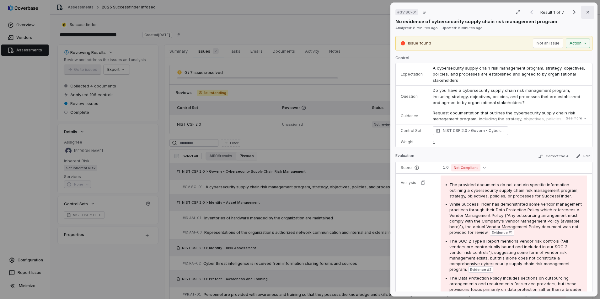
click at [583, 15] on button "Close" at bounding box center [587, 12] width 13 height 13
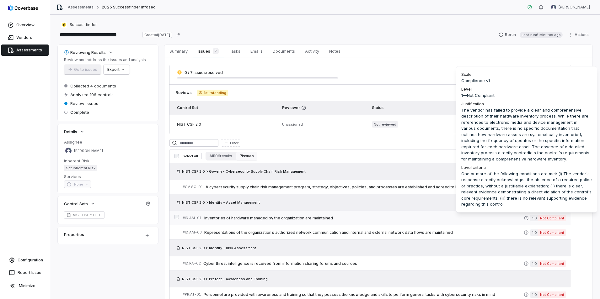
click at [540, 218] on span "Not Compliant" at bounding box center [552, 218] width 28 height 6
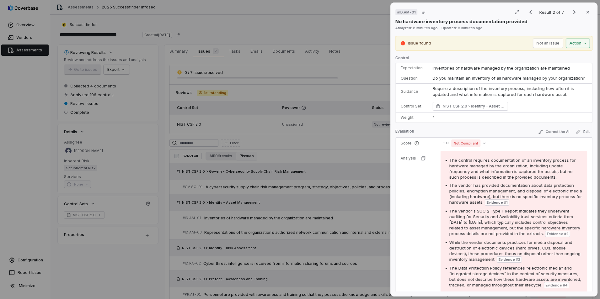
click at [576, 43] on div "# ID.AM-01 Result 2 of 7 Close No hardware inventory process documentation prov…" at bounding box center [300, 149] width 600 height 299
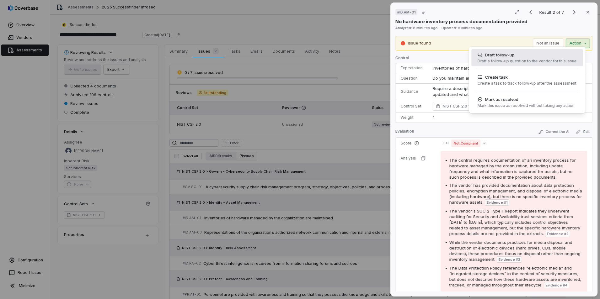
click at [517, 59] on div "Draft a follow-up question to the vendor for this issue" at bounding box center [527, 61] width 99 height 5
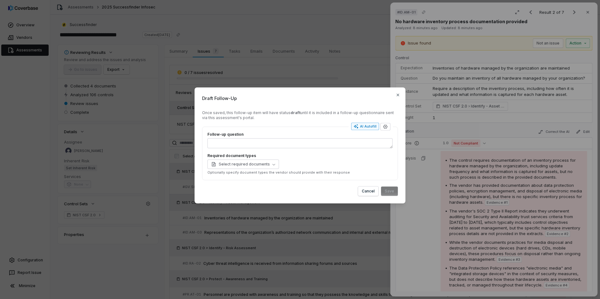
click at [371, 128] on div "AI Autofill" at bounding box center [365, 126] width 23 height 5
type textarea "*"
type textarea "**********"
type textarea "*"
type textarea "**********"
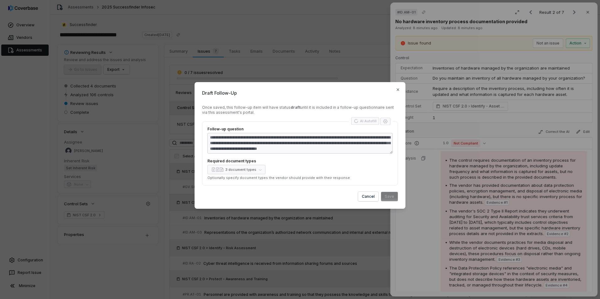
type textarea "*"
type textarea "**********"
type textarea "*"
type textarea "**********"
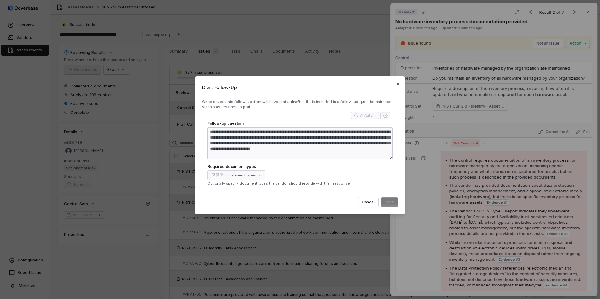
type textarea "*"
type textarea "**********"
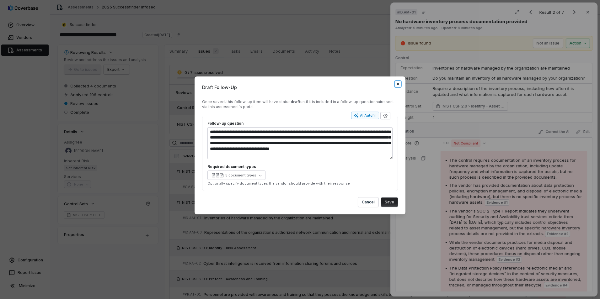
click at [398, 84] on icon "button" at bounding box center [398, 84] width 3 height 3
type textarea "*"
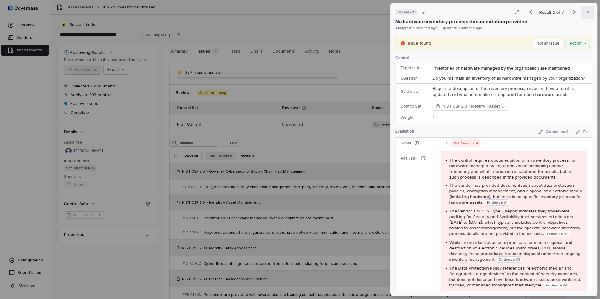
click at [581, 14] on button "Close" at bounding box center [587, 12] width 13 height 13
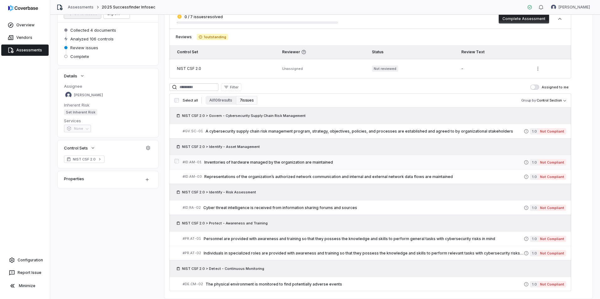
scroll to position [63, 0]
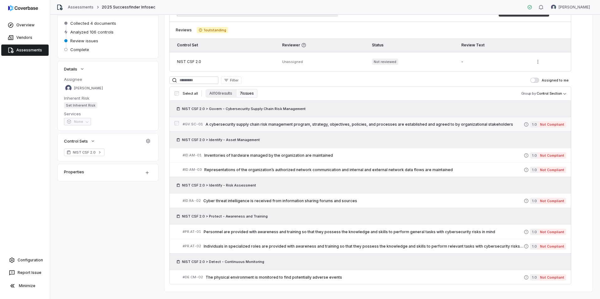
click at [284, 125] on span "A cybersecurity supply chain risk management program, strategy, objectives, pol…" at bounding box center [364, 124] width 318 height 5
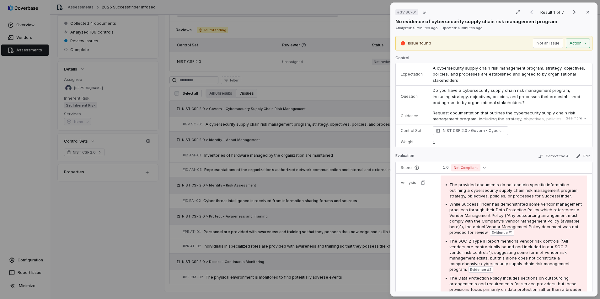
click at [580, 43] on div "# GV.SC-01 Result 1 of 7 Close No evidence of cybersecurity supply chain risk m…" at bounding box center [300, 149] width 600 height 299
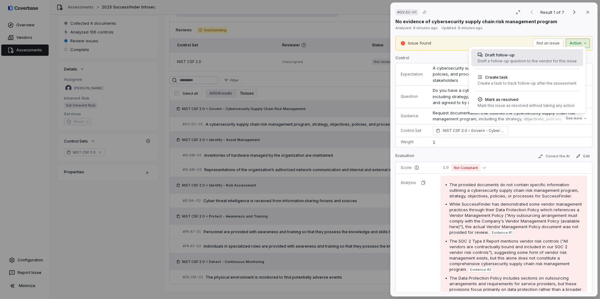
click at [511, 58] on div "Draft follow-up Draft a follow-up question to the vendor for this issue" at bounding box center [527, 57] width 104 height 17
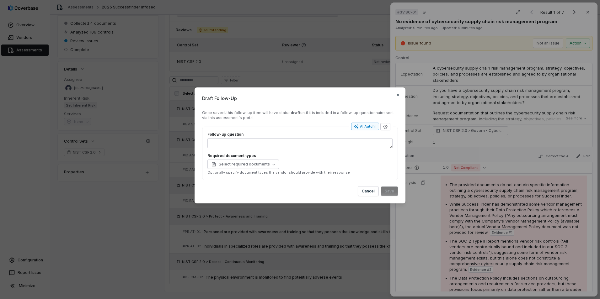
click at [366, 128] on div "AI Autofill" at bounding box center [365, 126] width 23 height 5
type textarea "*"
type textarea "**********"
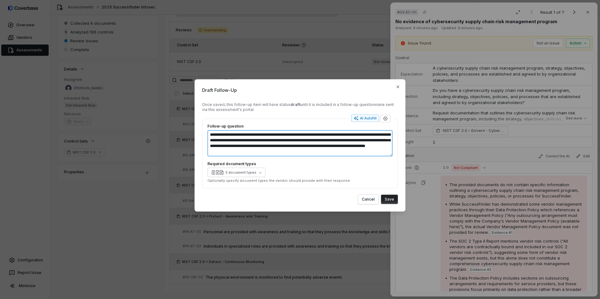
click at [239, 139] on textarea "**********" at bounding box center [299, 143] width 185 height 26
click at [301, 201] on div "Cancel Save" at bounding box center [300, 199] width 196 height 9
click at [365, 200] on button "Cancel" at bounding box center [368, 199] width 20 height 9
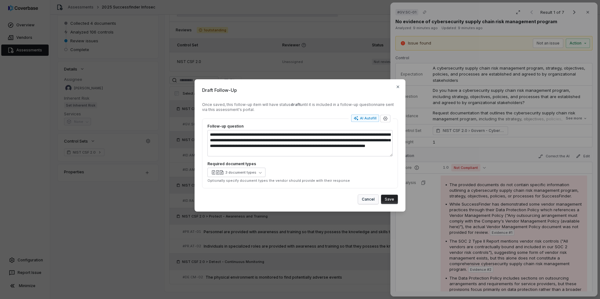
type textarea "*"
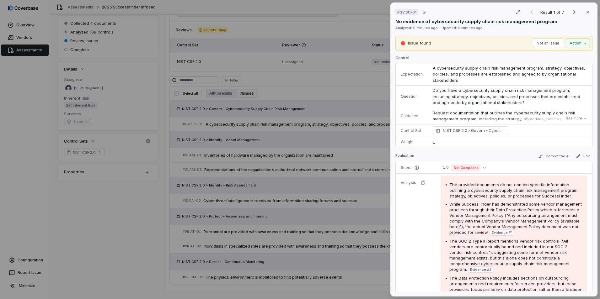
click at [118, 225] on div "# GV.SC-01 Result 1 of 7 Close No evidence of cybersecurity supply chain risk m…" at bounding box center [300, 149] width 600 height 299
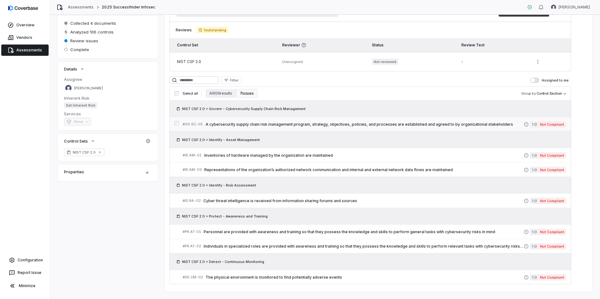
click at [328, 129] on link "# GV.SC-01 A cybersecurity supply chain risk management program, strategy, obje…" at bounding box center [374, 124] width 383 height 14
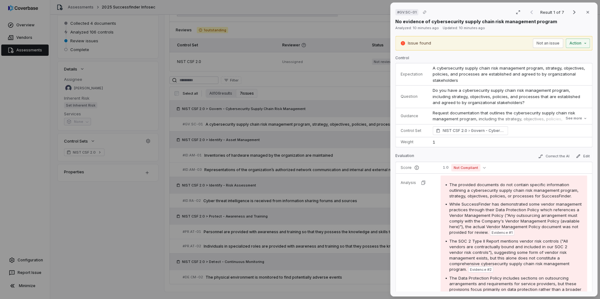
click at [457, 94] on span "Do you have a cybersecurity supply chain risk management program, including str…" at bounding box center [507, 96] width 149 height 17
drag, startPoint x: 457, startPoint y: 94, endPoint x: 417, endPoint y: 100, distance: 40.9
click at [417, 100] on td "Question" at bounding box center [412, 97] width 32 height 23
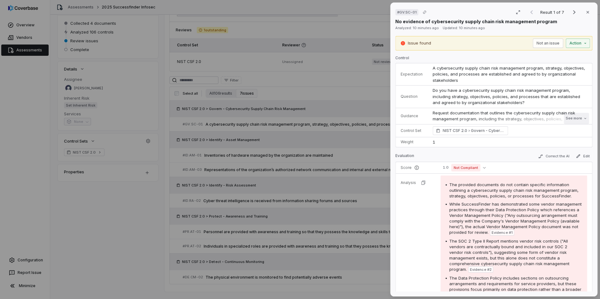
click at [568, 118] on button "See more" at bounding box center [576, 118] width 25 height 11
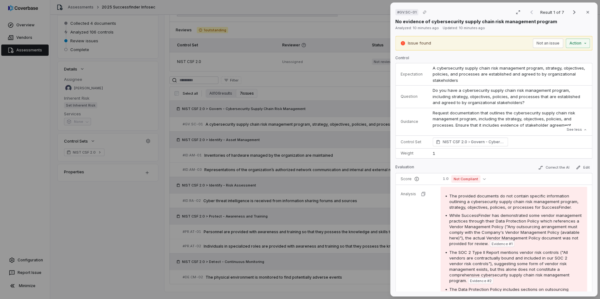
click at [479, 90] on span "Do you have a cybersecurity supply chain risk management program, including str…" at bounding box center [507, 96] width 149 height 17
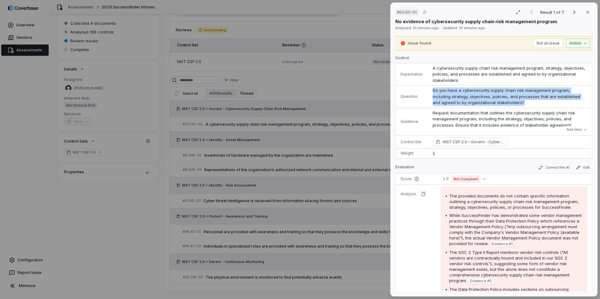
click at [479, 90] on span "Do you have a cybersecurity supply chain risk management program, including str…" at bounding box center [507, 96] width 149 height 17
drag, startPoint x: 479, startPoint y: 90, endPoint x: 480, endPoint y: 98, distance: 7.3
click at [480, 98] on span "Do you have a cybersecurity supply chain risk management program, including str…" at bounding box center [507, 96] width 149 height 17
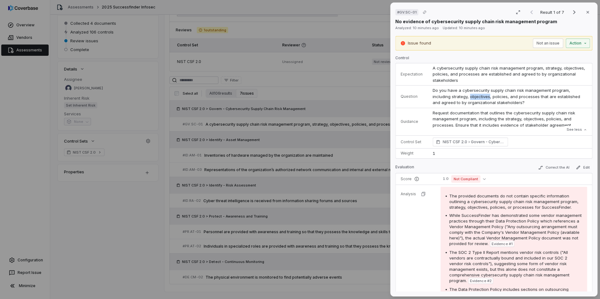
click at [480, 98] on span "Do you have a cybersecurity supply chain risk management program, including str…" at bounding box center [507, 96] width 149 height 17
drag, startPoint x: 480, startPoint y: 98, endPoint x: 456, endPoint y: 100, distance: 23.9
click at [456, 100] on td "Do you have a cybersecurity supply chain risk management program, including str…" at bounding box center [510, 97] width 164 height 23
click at [489, 73] on span "A cybersecurity supply chain risk management program, strategy, objectives, pol…" at bounding box center [510, 74] width 154 height 17
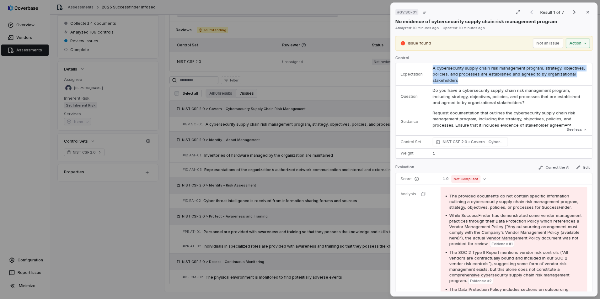
click at [489, 73] on span "A cybersecurity supply chain risk management program, strategy, objectives, pol…" at bounding box center [510, 74] width 154 height 17
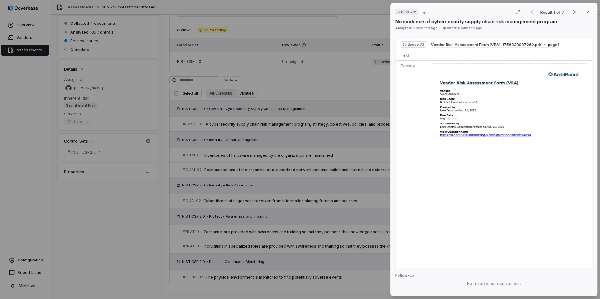
scroll to position [690, 0]
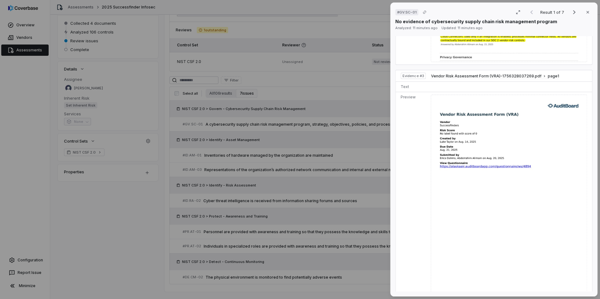
click at [528, 121] on img at bounding box center [509, 196] width 156 height 202
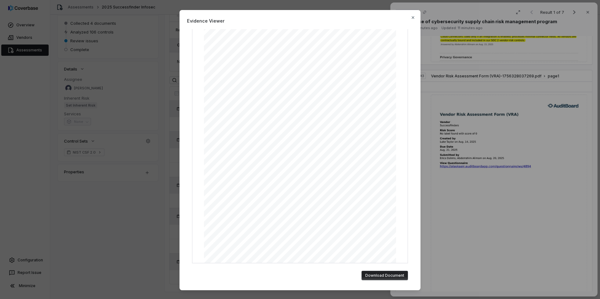
scroll to position [0, 0]
click at [378, 43] on icon "Next page" at bounding box center [377, 43] width 8 height 8
click at [216, 47] on div "Vendor Risk Assessment Form (VRA)-1756328037269.pdf | Page 2 of 10" at bounding box center [300, 148] width 226 height 239
click at [414, 16] on icon "button" at bounding box center [412, 17] width 5 height 5
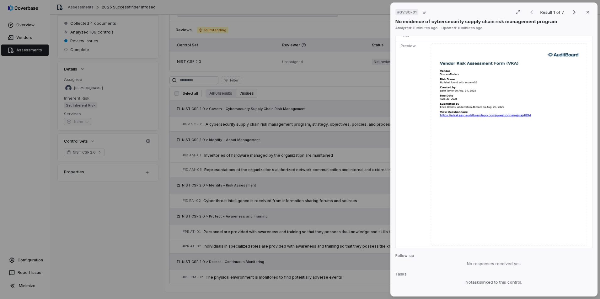
scroll to position [815, 0]
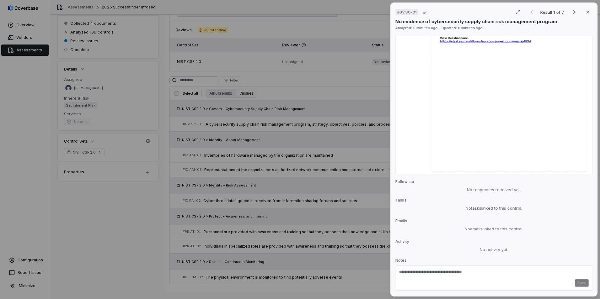
drag, startPoint x: 410, startPoint y: 119, endPoint x: 566, endPoint y: 179, distance: 166.8
click at [566, 179] on div "Issue found Not an issue Action Control Expectation A cybersecurity supply chai…" at bounding box center [493, 164] width 197 height 256
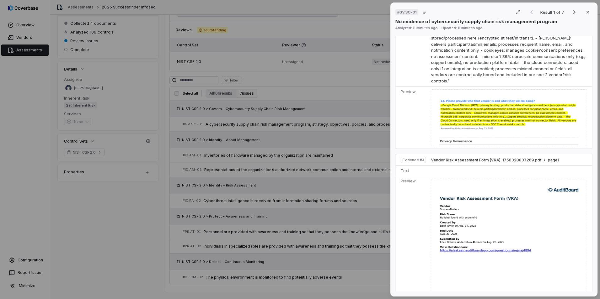
scroll to position [596, 0]
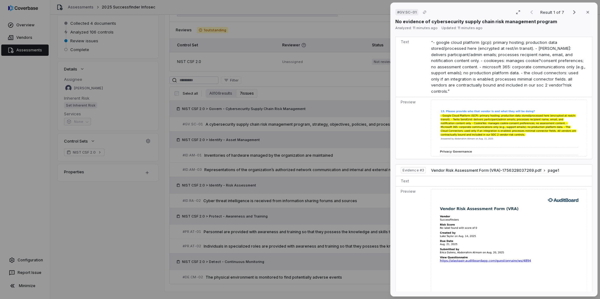
click at [416, 168] on span "Evidence # 3" at bounding box center [413, 170] width 21 height 5
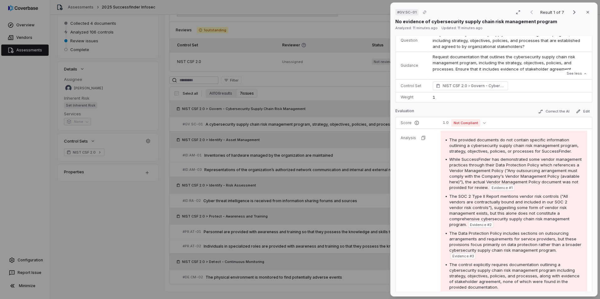
scroll to position [0, 0]
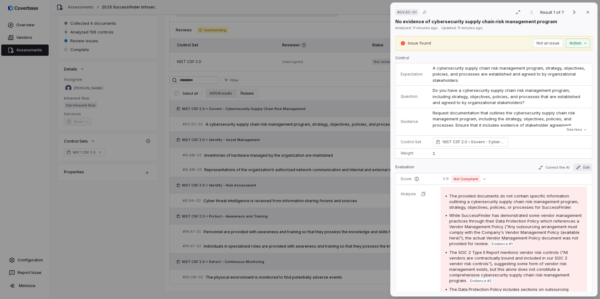
click at [579, 168] on button "Edit" at bounding box center [582, 168] width 19 height 8
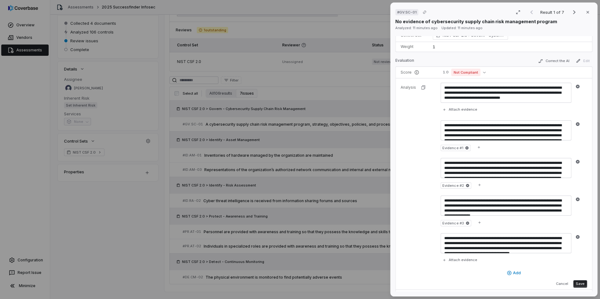
scroll to position [94, 0]
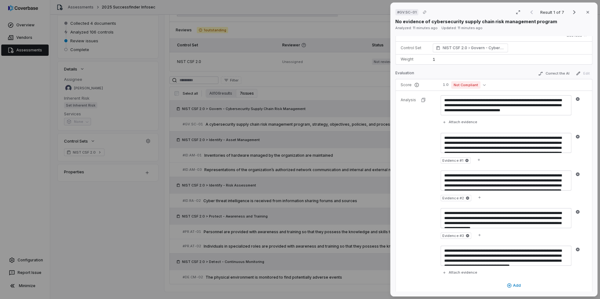
click at [423, 74] on div "Evaluation Correct the AI Edit" at bounding box center [493, 74] width 197 height 9
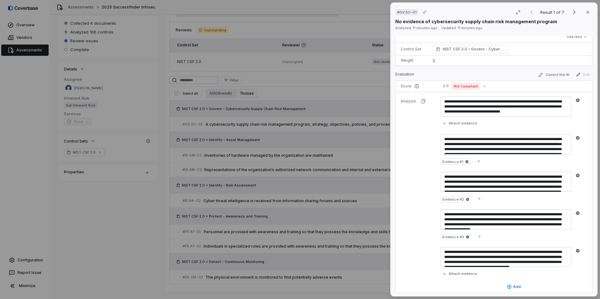
click at [576, 75] on span "Edit" at bounding box center [582, 75] width 19 height 8
click at [573, 74] on span "Edit" at bounding box center [582, 75] width 19 height 8
click at [598, 74] on div "# GV.SC-01 Result 1 of 7 Close No evidence of cybersecurity supply chain risk m…" at bounding box center [494, 149] width 212 height 299
click at [593, 79] on div "# GV.SC-01 Result 1 of 7 Close No evidence of cybersecurity supply chain risk m…" at bounding box center [493, 150] width 207 height 294
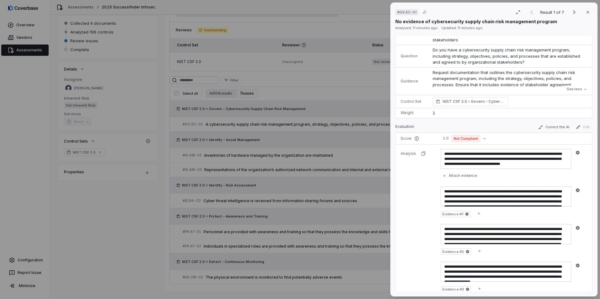
scroll to position [0, 0]
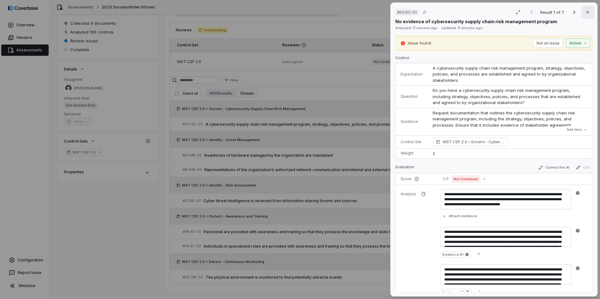
click at [581, 13] on button "Close" at bounding box center [587, 12] width 13 height 13
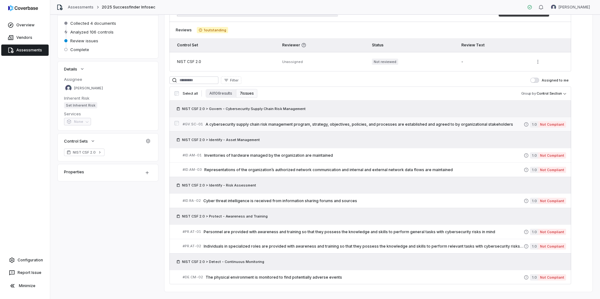
click at [260, 122] on span "A cybersecurity supply chain risk management program, strategy, objectives, pol…" at bounding box center [364, 124] width 318 height 5
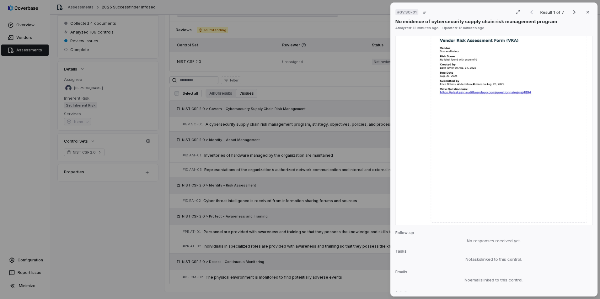
scroll to position [722, 0]
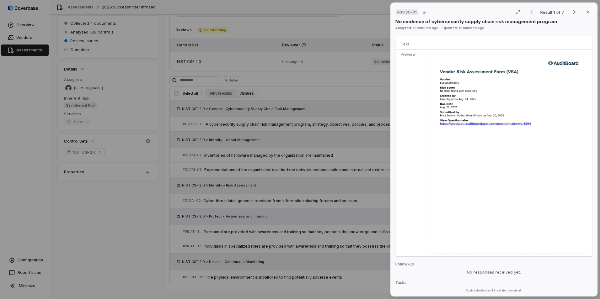
click at [529, 107] on img at bounding box center [509, 153] width 156 height 202
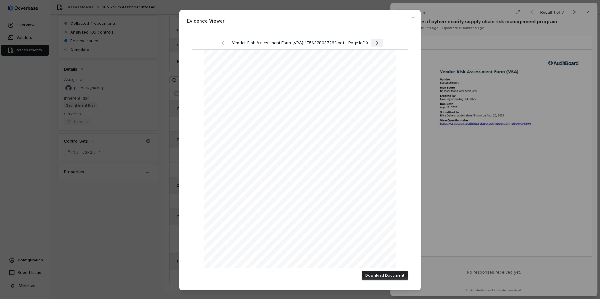
click at [375, 43] on icon "Next page" at bounding box center [377, 43] width 8 height 8
click at [375, 43] on icon "Next page" at bounding box center [378, 43] width 8 height 8
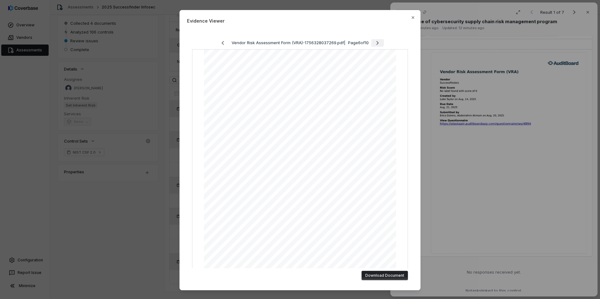
click at [375, 43] on icon "Next page" at bounding box center [378, 43] width 8 height 8
click at [375, 43] on icon "Next page" at bounding box center [377, 43] width 8 height 8
click at [375, 43] on icon "Next page" at bounding box center [378, 43] width 8 height 8
click at [378, 44] on div "Vendor Risk Assessment Form (VRA)-1756328037269.pdf | Page 10 of 10" at bounding box center [300, 43] width 216 height 8
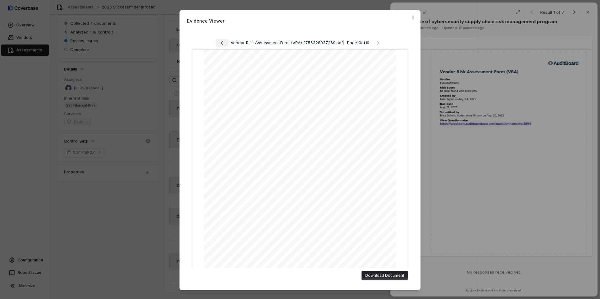
click at [218, 44] on icon "Previous page" at bounding box center [222, 43] width 8 height 8
click at [219, 44] on icon "Previous page" at bounding box center [223, 43] width 8 height 8
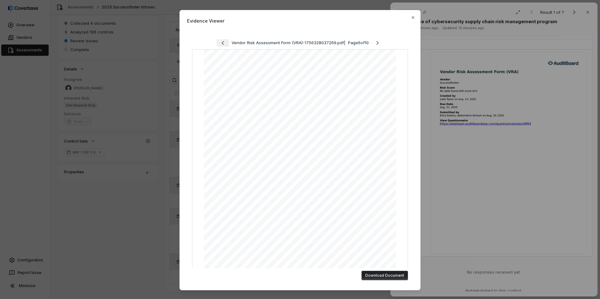
click at [219, 44] on icon "Previous page" at bounding box center [223, 43] width 8 height 8
click at [373, 45] on icon "Next page" at bounding box center [377, 43] width 8 height 8
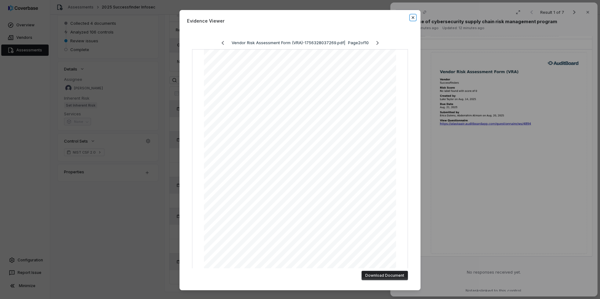
click at [412, 17] on icon "button" at bounding box center [412, 17] width 5 height 5
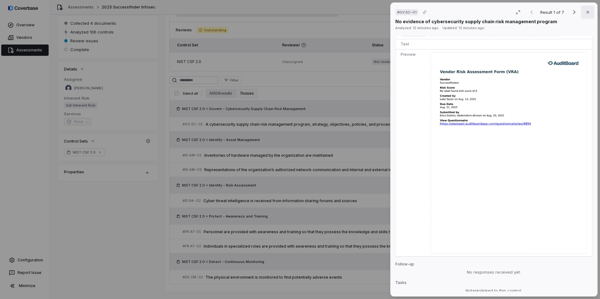
click at [589, 13] on button "Close" at bounding box center [587, 12] width 13 height 13
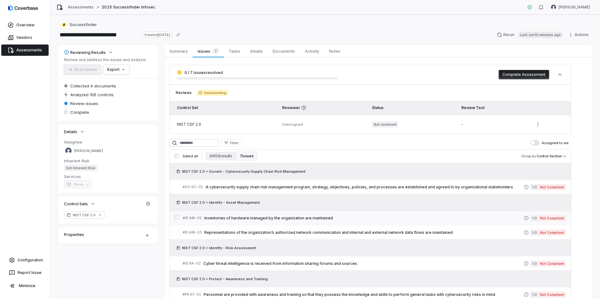
click at [259, 216] on span "Inventories of hardware managed by the organization are maintained" at bounding box center [363, 218] width 319 height 5
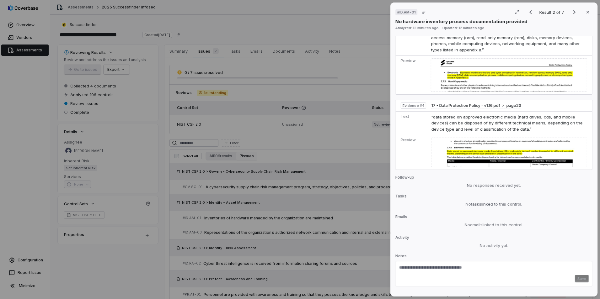
scroll to position [533, 0]
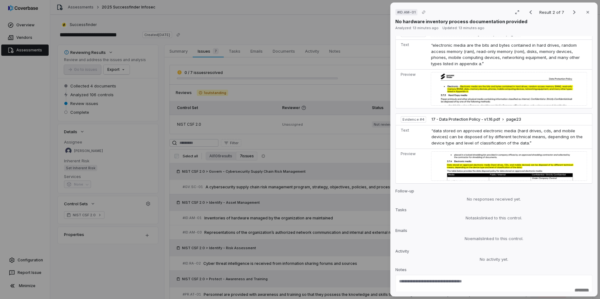
drag, startPoint x: 589, startPoint y: 13, endPoint x: 536, endPoint y: 214, distance: 208.1
click at [534, 214] on div "# ID.AM-01 Result 2 of 7 Close No hardware inventory process documentation prov…" at bounding box center [493, 150] width 207 height 294
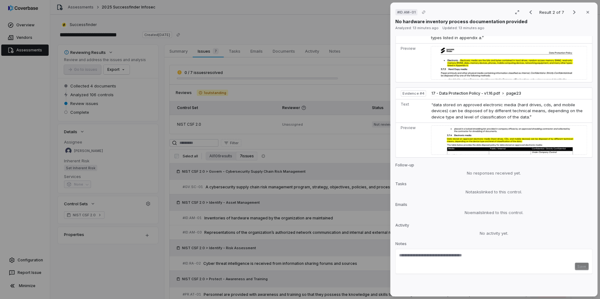
scroll to position [564, 0]
click at [298, 152] on div "# ID.AM-01 Result 2 of 7 Close No hardware inventory process documentation prov…" at bounding box center [300, 149] width 600 height 299
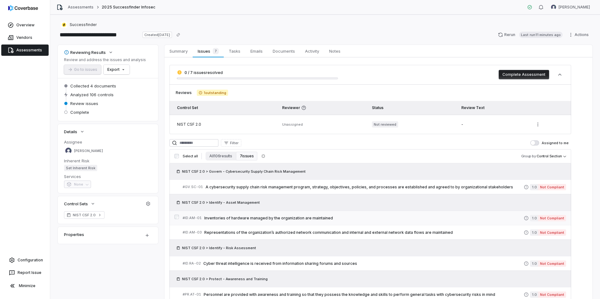
click at [279, 220] on span "Inventories of hardware managed by the organization are maintained" at bounding box center [363, 218] width 319 height 5
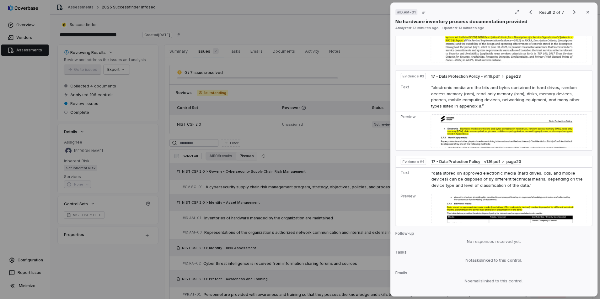
scroll to position [564, 0]
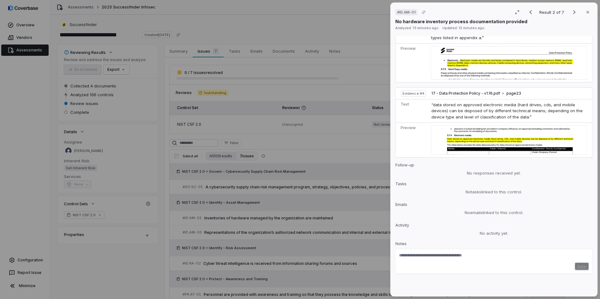
click at [321, 133] on div "# ID.AM-01 Result 2 of 7 Close No hardware inventory process documentation prov…" at bounding box center [300, 149] width 600 height 299
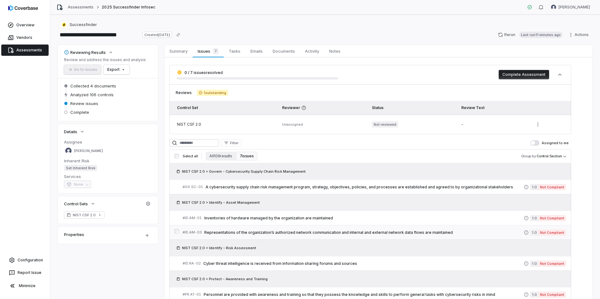
click at [244, 232] on span "Representations of the organization’s authorized network communication and inte…" at bounding box center [363, 232] width 319 height 5
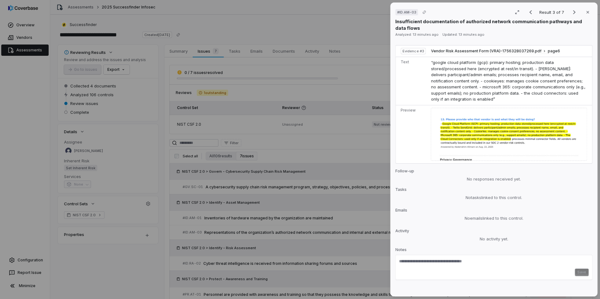
scroll to position [498, 0]
click at [280, 207] on div "# ID.AM-03 Result 3 of 7 Close Insufficient documentation of authorized network…" at bounding box center [300, 149] width 600 height 299
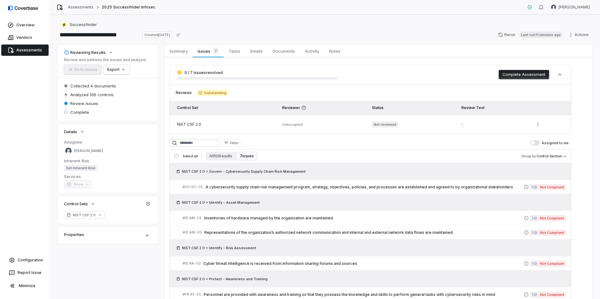
scroll to position [76, 0]
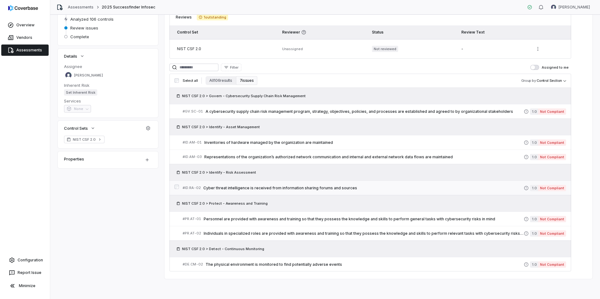
click at [249, 191] on link "# ID.RA-02 Cyber threat intelligence is received from information sharing forum…" at bounding box center [374, 188] width 383 height 14
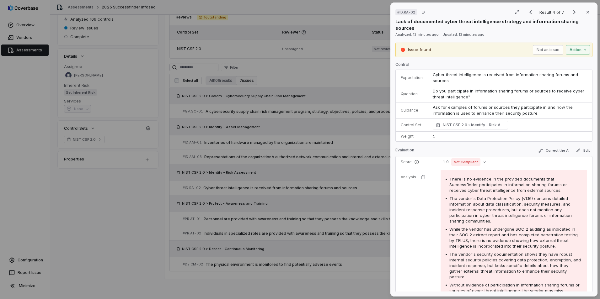
click at [223, 169] on div "# ID.RA-02 Result 4 of 7 Close Lack of documented cyber threat intelligence str…" at bounding box center [300, 149] width 600 height 299
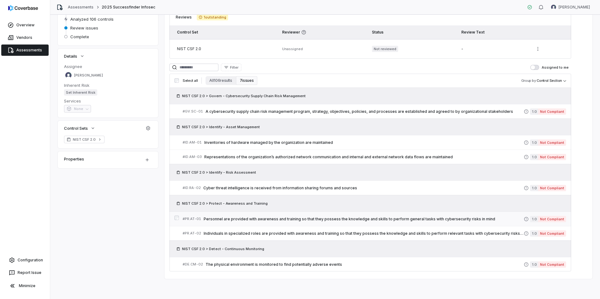
click at [246, 218] on span "Personnel are provided with awareness and training so that they possess the kno…" at bounding box center [364, 219] width 320 height 5
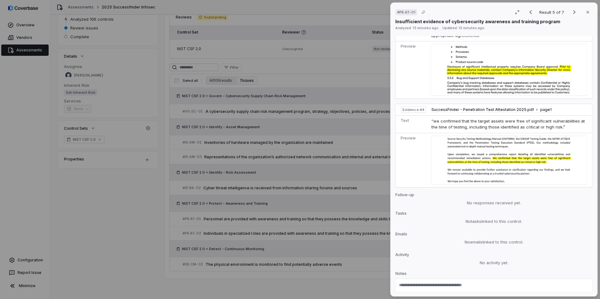
scroll to position [584, 0]
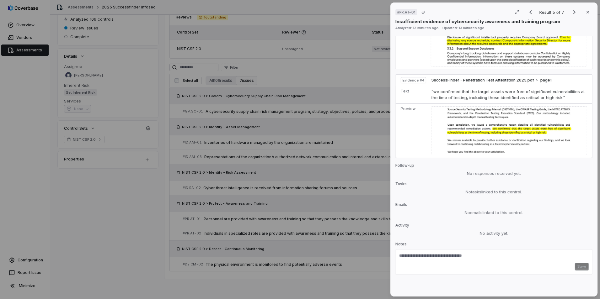
click at [214, 171] on div "# PR.AT-01 Result 5 of 7 Close Insufficient evidence of cybersecurity awareness…" at bounding box center [300, 149] width 600 height 299
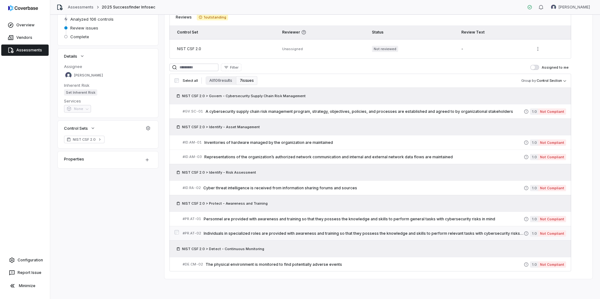
click at [226, 230] on link "# PR.AT-02 Individuals in specialized roles are provided with awareness and tra…" at bounding box center [374, 234] width 383 height 14
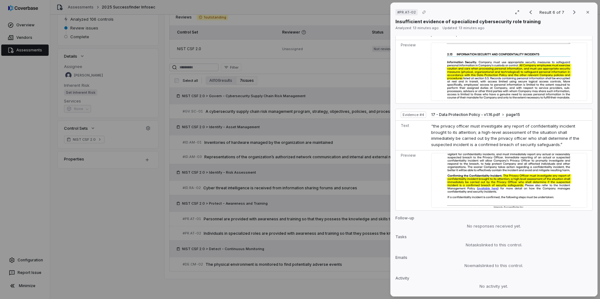
scroll to position [585, 0]
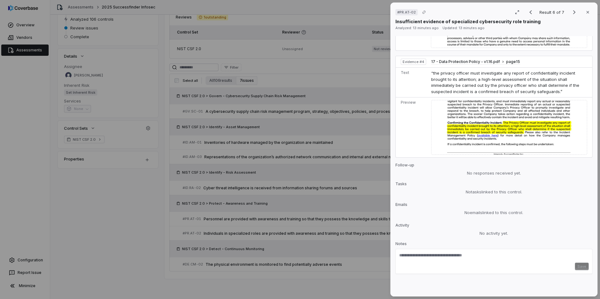
click at [269, 185] on div "# PR.AT-02 Result 6 of 7 Close Insufficient evidence of specialized cybersecuri…" at bounding box center [300, 149] width 600 height 299
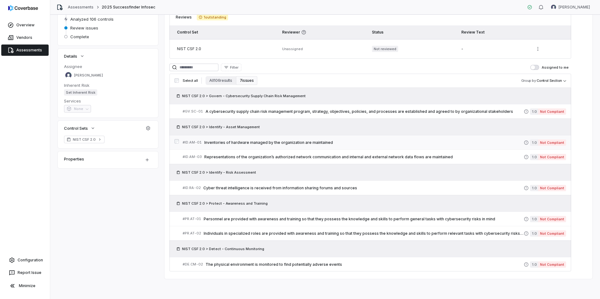
click at [241, 141] on span "Inventories of hardware managed by the organization are maintained" at bounding box center [363, 142] width 319 height 5
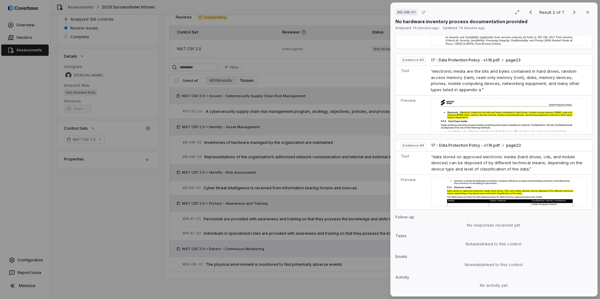
scroll to position [564, 0]
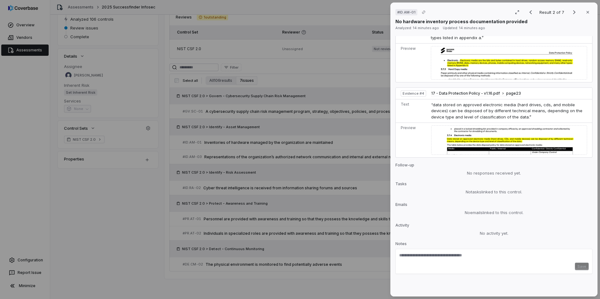
drag, startPoint x: 232, startPoint y: 143, endPoint x: 232, endPoint y: 150, distance: 6.3
click at [231, 143] on div "# ID.AM-01 Result 2 of 7 Close No hardware inventory process documentation prov…" at bounding box center [300, 149] width 600 height 299
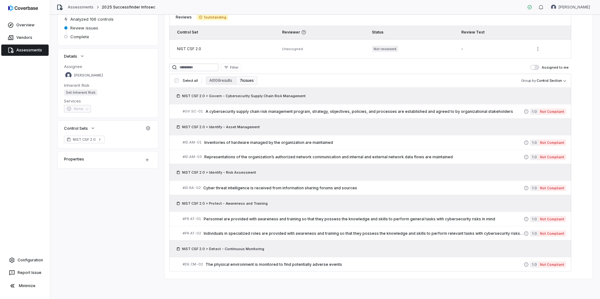
click at [237, 158] on span "Representations of the organization’s authorized network communication and inte…" at bounding box center [363, 157] width 319 height 5
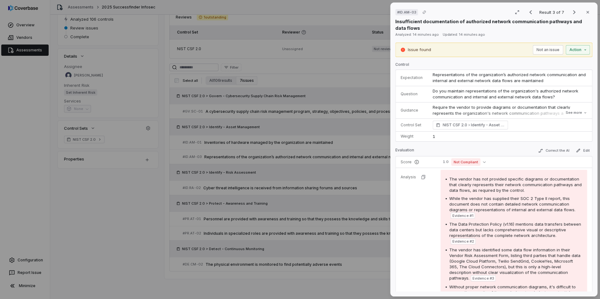
click at [278, 102] on div "# ID.AM-03 Result 3 of 7 Close Insufficient documentation of authorized network…" at bounding box center [300, 149] width 600 height 299
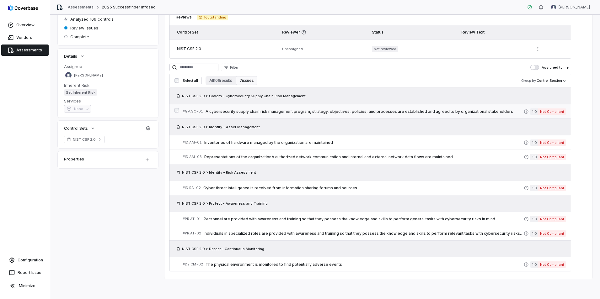
click at [293, 111] on span "A cybersecurity supply chain risk management program, strategy, objectives, pol…" at bounding box center [364, 111] width 318 height 5
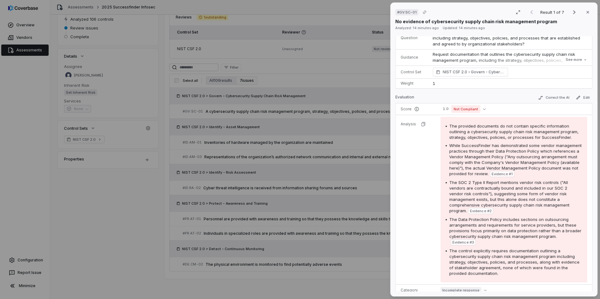
scroll to position [31, 0]
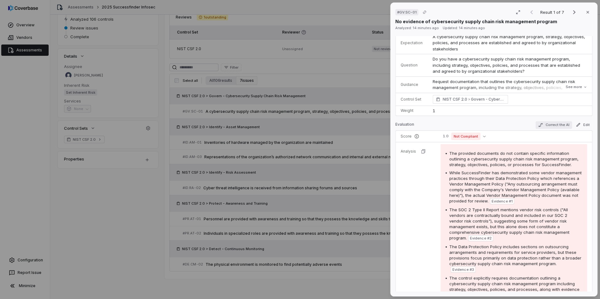
click at [550, 125] on button "Correct the AI" at bounding box center [554, 125] width 36 height 8
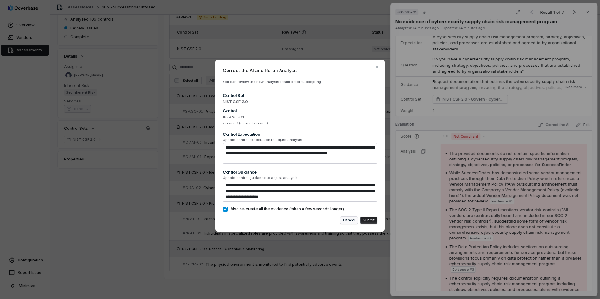
click at [348, 219] on button "Cancel" at bounding box center [348, 221] width 17 height 8
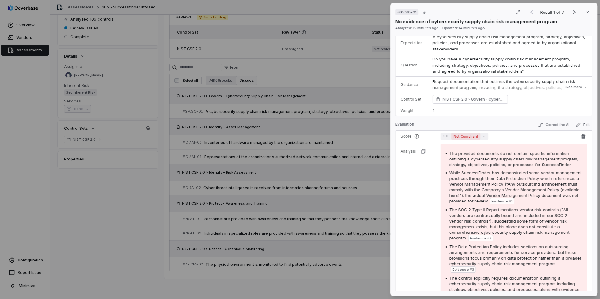
click at [485, 137] on button "1.0 Not Compliant" at bounding box center [464, 137] width 48 height 8
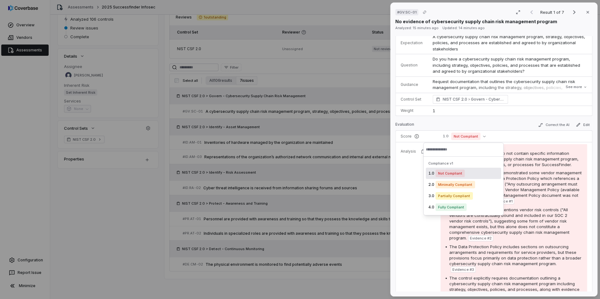
click at [494, 121] on div "Evaluation Correct the AI Edit" at bounding box center [493, 125] width 197 height 9
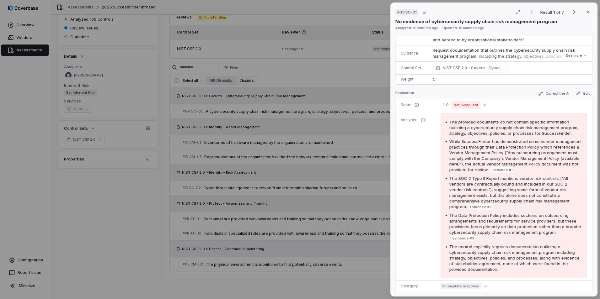
scroll to position [0, 0]
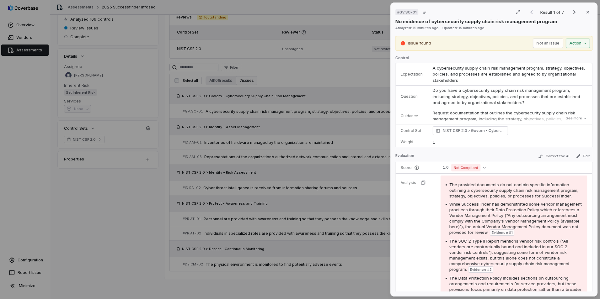
drag, startPoint x: 424, startPoint y: 208, endPoint x: 412, endPoint y: 216, distance: 14.5
click at [424, 208] on tr "Analysis The provided documents do not contain specific information outlining a…" at bounding box center [494, 258] width 196 height 170
drag, startPoint x: 135, startPoint y: 231, endPoint x: 334, endPoint y: 134, distance: 221.8
click at [135, 231] on div "# GV.SC-01 Result 1 of 7 Close No evidence of cybersecurity supply chain risk m…" at bounding box center [300, 149] width 600 height 299
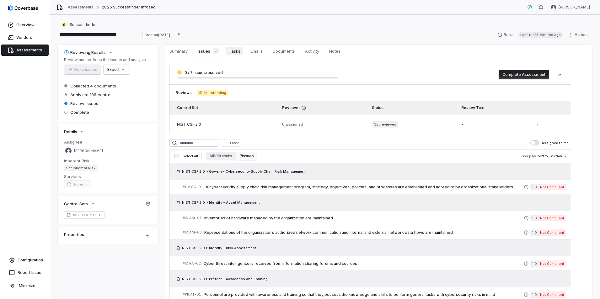
click at [236, 53] on span "Tasks" at bounding box center [234, 51] width 17 height 8
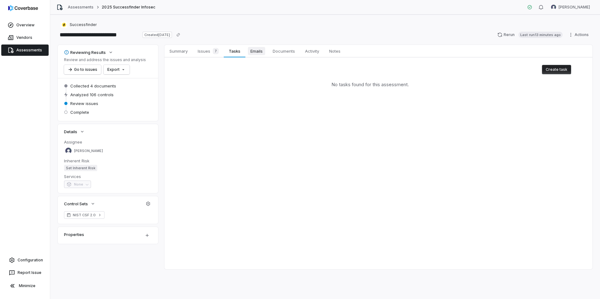
click at [259, 51] on span "Emails" at bounding box center [256, 51] width 17 height 8
click at [180, 55] on span "Summary" at bounding box center [178, 51] width 23 height 8
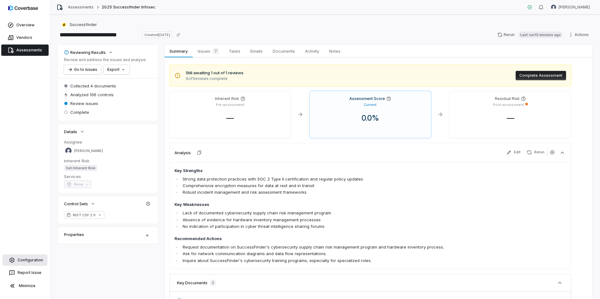
click at [28, 257] on link "Configuration" at bounding box center [25, 260] width 45 height 11
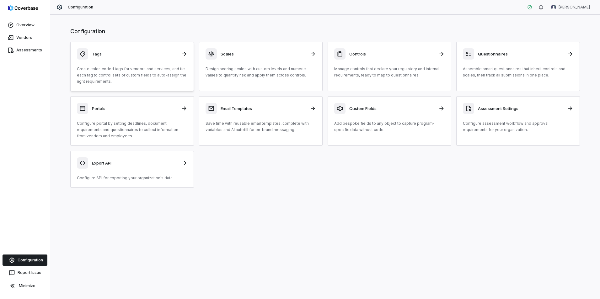
click at [127, 71] on p "Create color-coded tags for vendors and services, and tie each tag to control s…" at bounding box center [132, 75] width 110 height 19
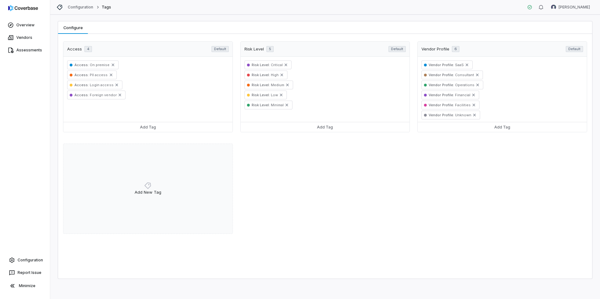
scroll to position [1, 0]
drag, startPoint x: 23, startPoint y: 37, endPoint x: 29, endPoint y: 76, distance: 39.3
click at [23, 37] on link "Vendors" at bounding box center [24, 37] width 47 height 11
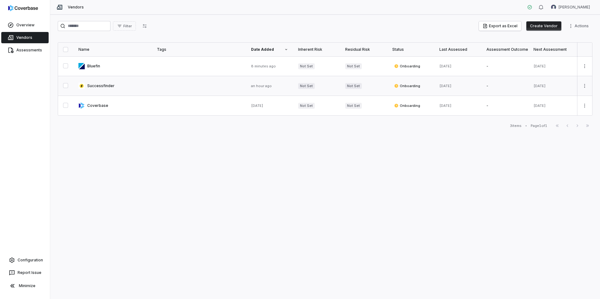
click at [106, 87] on link at bounding box center [112, 85] width 78 height 19
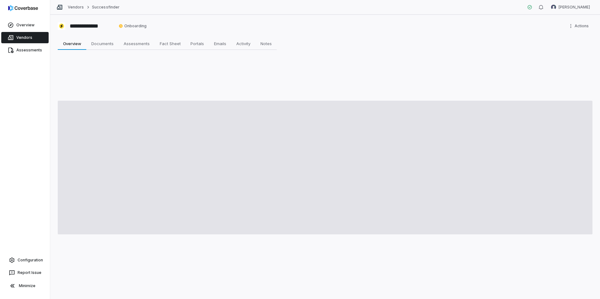
type textarea "*"
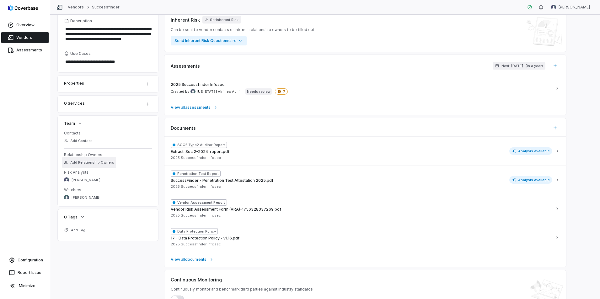
scroll to position [94, 0]
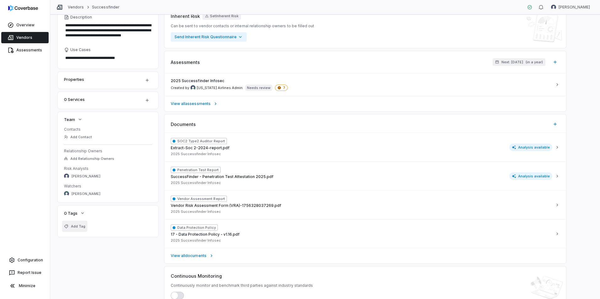
click at [86, 227] on button "Add Tag" at bounding box center [74, 226] width 25 height 11
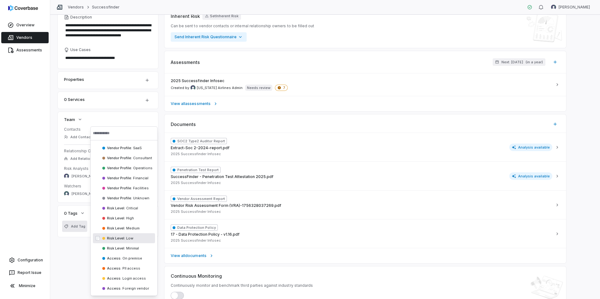
click at [70, 252] on div "**********" at bounding box center [325, 134] width 535 height 344
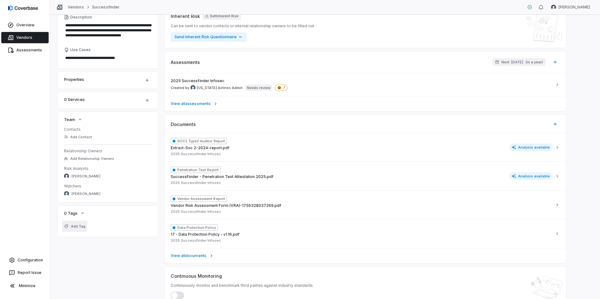
click at [79, 226] on span "Add Tag" at bounding box center [78, 226] width 14 height 5
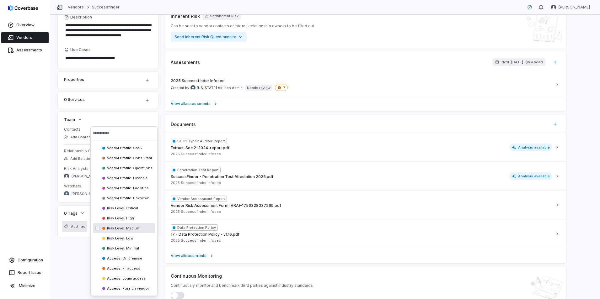
click at [132, 231] on div "Risk Level : Medium" at bounding box center [124, 228] width 62 height 10
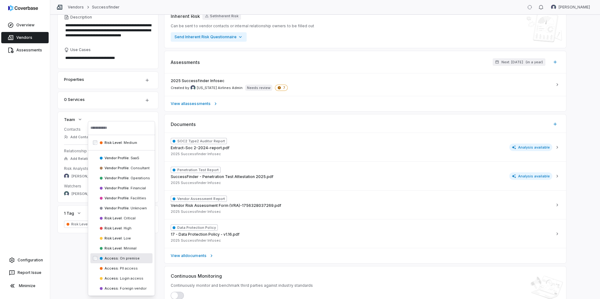
click at [71, 254] on div "**********" at bounding box center [325, 134] width 535 height 344
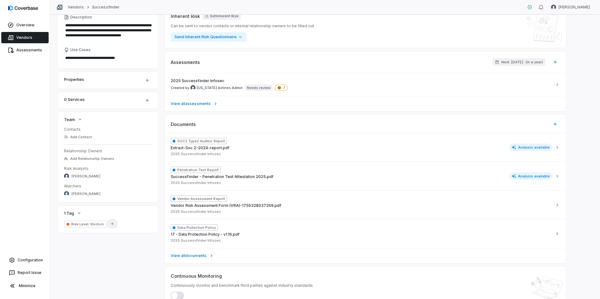
click at [110, 225] on icon "button" at bounding box center [112, 224] width 4 height 4
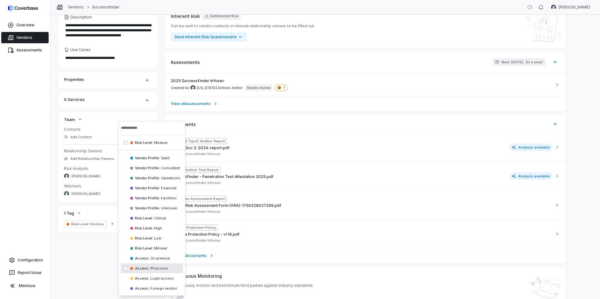
click at [78, 264] on div "**********" at bounding box center [325, 134] width 535 height 344
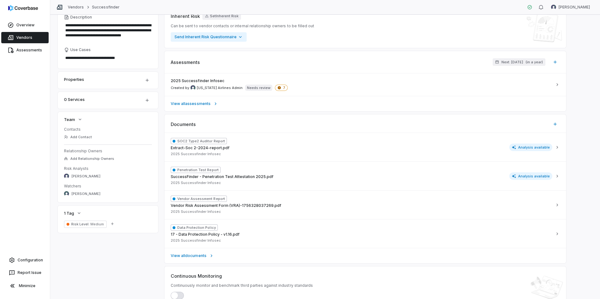
click at [85, 224] on span "Risk Level :" at bounding box center [80, 224] width 18 height 4
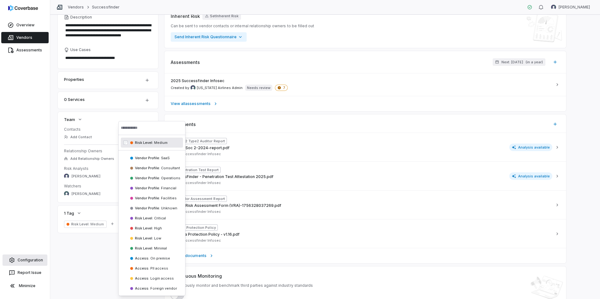
click at [33, 263] on link "Configuration" at bounding box center [25, 260] width 45 height 11
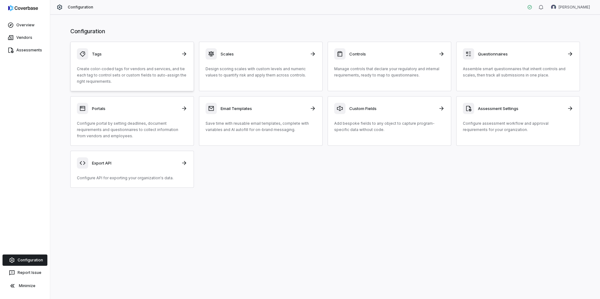
click at [124, 57] on div "Tags" at bounding box center [132, 53] width 110 height 11
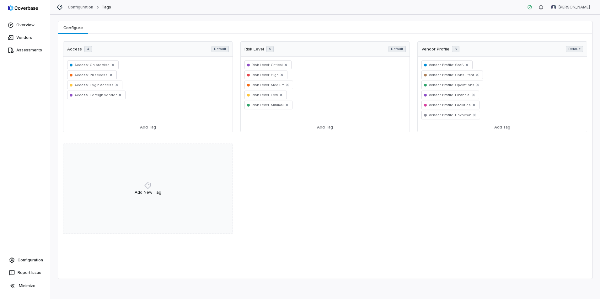
drag, startPoint x: 86, startPoint y: 94, endPoint x: 156, endPoint y: 72, distance: 73.2
click at [156, 72] on div "Access : On premise Access : PII access Access : Login access Access : Foreign …" at bounding box center [147, 89] width 169 height 65
click at [129, 95] on icon at bounding box center [131, 95] width 4 height 4
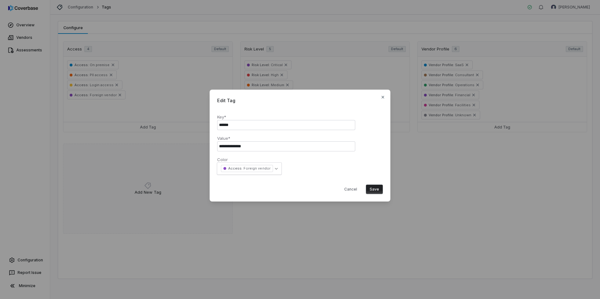
click at [384, 100] on div "**********" at bounding box center [300, 146] width 181 height 112
click at [382, 98] on icon "button" at bounding box center [382, 97] width 5 height 5
select select
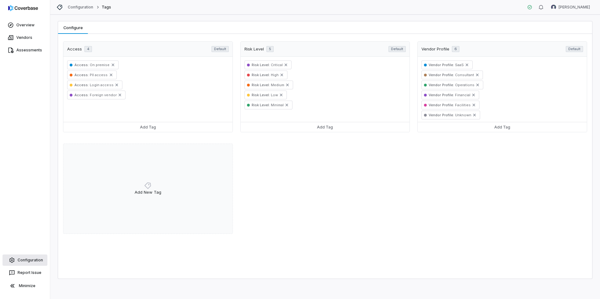
click at [26, 255] on link "Configuration" at bounding box center [25, 260] width 45 height 11
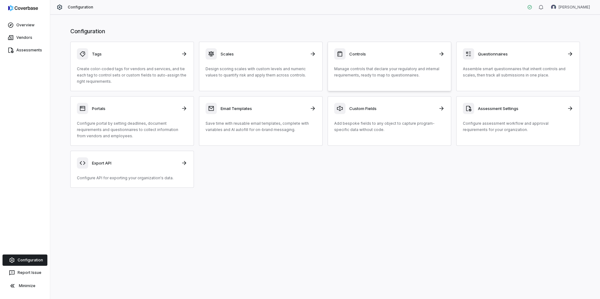
click at [354, 53] on h3 "Controls" at bounding box center [391, 54] width 85 height 6
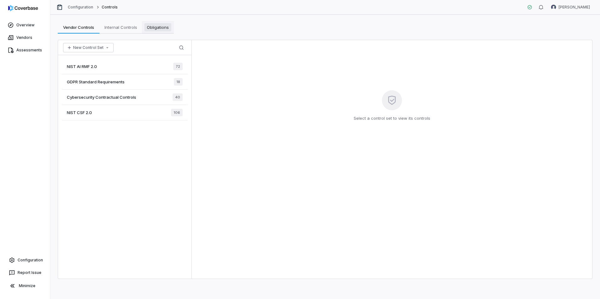
click at [148, 28] on span "Obligations" at bounding box center [157, 27] width 27 height 8
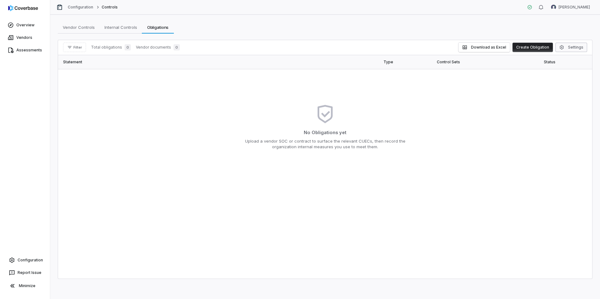
click at [571, 50] on button "Settings" at bounding box center [571, 47] width 32 height 9
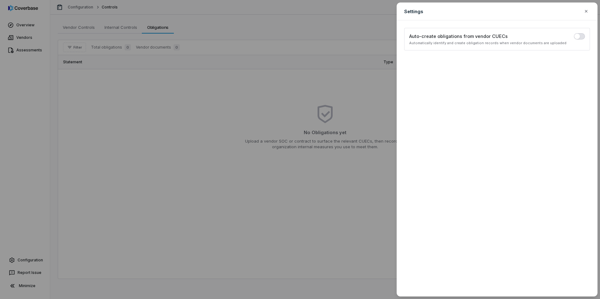
click at [575, 36] on span "button" at bounding box center [577, 37] width 6 height 6
click at [587, 11] on icon "button" at bounding box center [586, 11] width 5 height 5
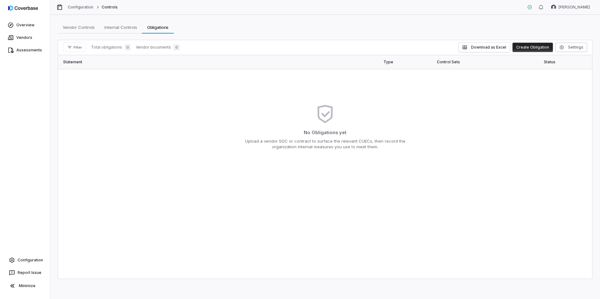
click at [530, 48] on button "Create Obligation" at bounding box center [532, 47] width 40 height 9
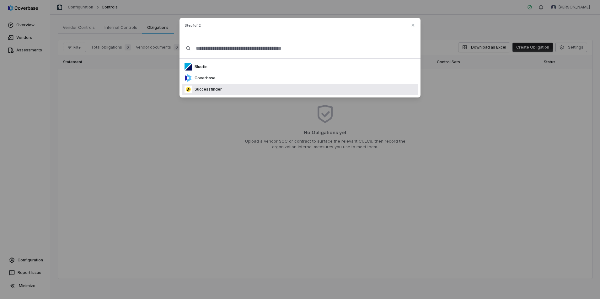
click at [242, 88] on div "Successfinder" at bounding box center [300, 89] width 236 height 11
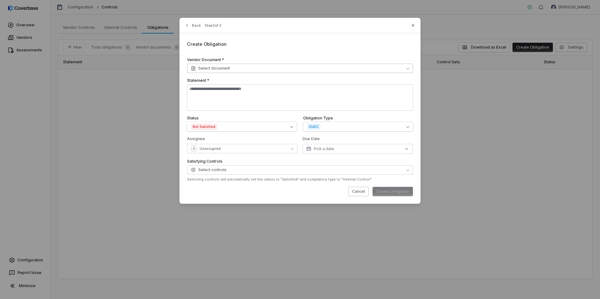
click at [227, 70] on span "Select document" at bounding box center [210, 68] width 39 height 5
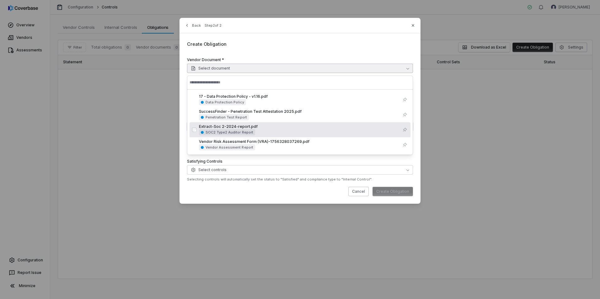
click at [284, 131] on div "Extract-Soc 2-2024-report.pdf SOC2 Type2 Auditor Report" at bounding box center [299, 129] width 200 height 11
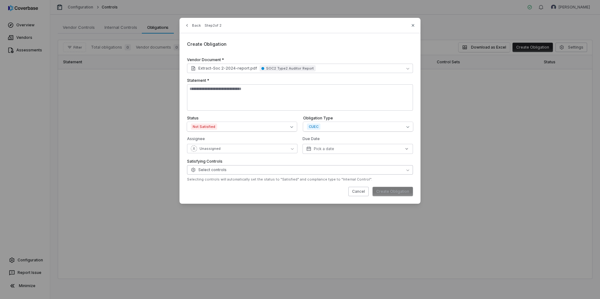
click at [228, 173] on button "Select controls" at bounding box center [300, 169] width 226 height 9
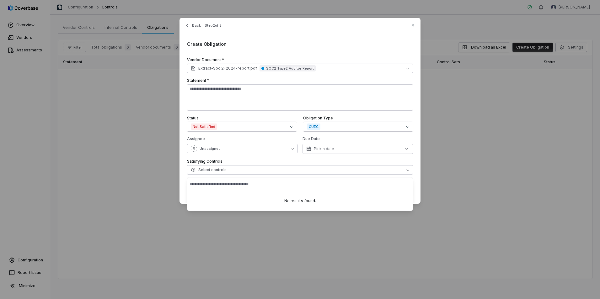
click at [232, 145] on button "Unassigned" at bounding box center [242, 148] width 110 height 9
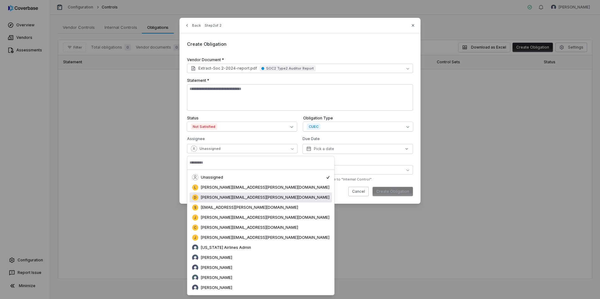
click at [317, 195] on div "Cancel Create Obligation" at bounding box center [300, 191] width 226 height 9
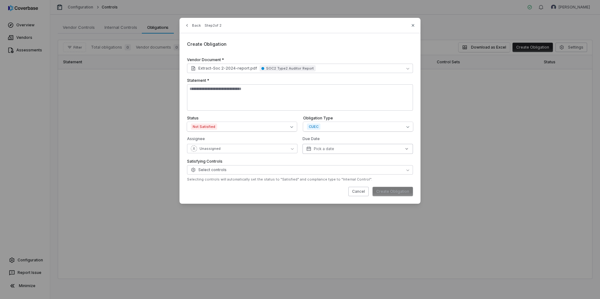
click at [334, 148] on button "Pick a date" at bounding box center [357, 149] width 110 height 10
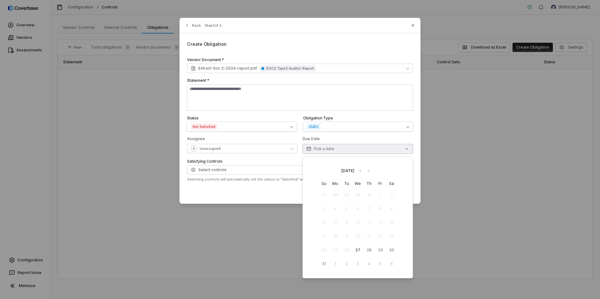
click at [277, 197] on div "Back Step 2 of 2 Create Obligation Vendor Document * Extract-Soc 2-2024-report.…" at bounding box center [299, 111] width 241 height 186
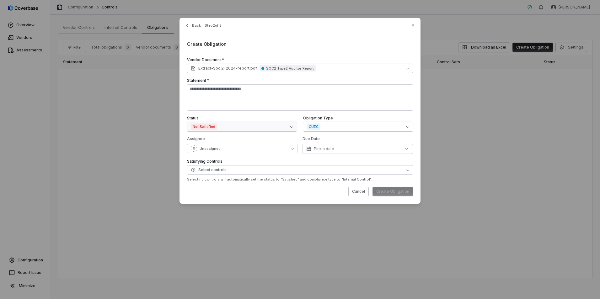
click at [221, 128] on button "Not Satisfied" at bounding box center [242, 126] width 110 height 9
click at [217, 193] on div "Cancel Create Obligation" at bounding box center [300, 191] width 226 height 9
click at [380, 70] on button "Extract-Soc 2-2024-report.pdf SOC2 Type2 Auditor Report" at bounding box center [300, 68] width 226 height 9
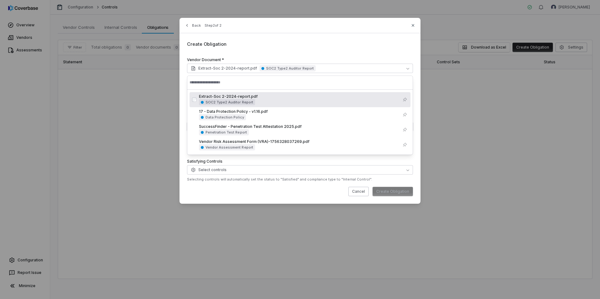
click at [373, 45] on div "Create Obligation" at bounding box center [300, 42] width 226 height 12
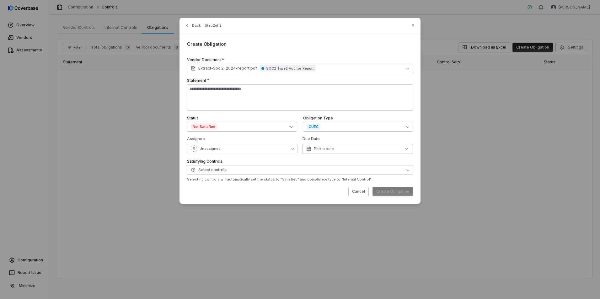
click at [335, 150] on button "Pick a date" at bounding box center [357, 149] width 110 height 10
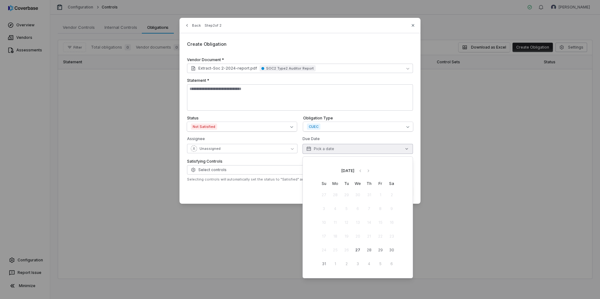
click at [238, 204] on div "Back Step 2 of 2 Create Obligation Vendor Document * Extract-Soc 2-2024-report.…" at bounding box center [299, 111] width 241 height 186
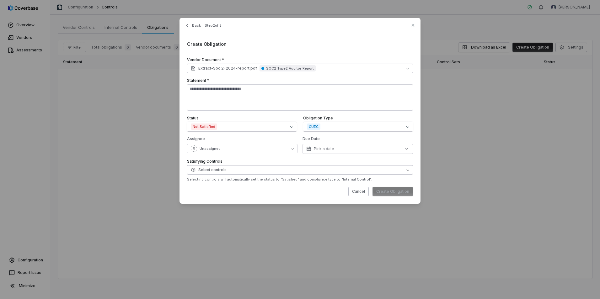
click at [207, 172] on span "Select controls" at bounding box center [209, 170] width 36 height 5
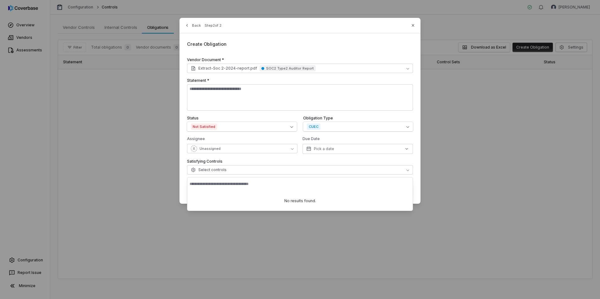
click at [184, 191] on div "Back Step 2 of 2 Create Obligation Vendor Document * Extract-Soc 2-2024-report.…" at bounding box center [299, 111] width 241 height 186
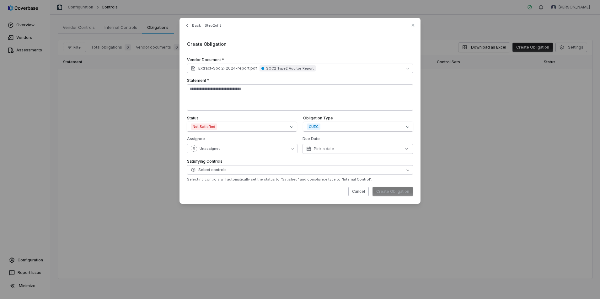
click at [416, 25] on div "Back Step 2 of 2" at bounding box center [299, 29] width 241 height 8
click at [413, 25] on icon "button" at bounding box center [413, 25] width 3 height 3
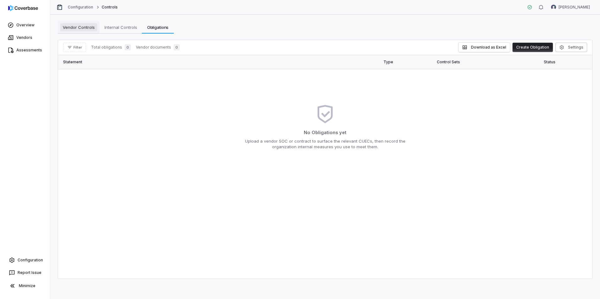
click at [79, 25] on span "Vendor Controls" at bounding box center [78, 27] width 37 height 8
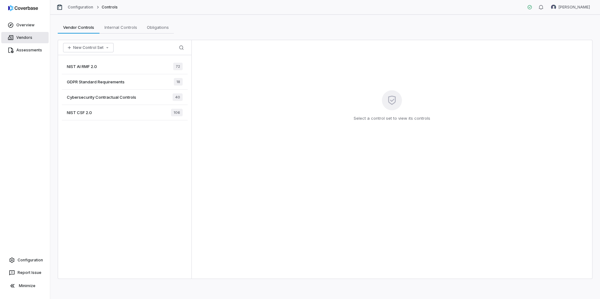
click at [25, 37] on link "Vendors" at bounding box center [24, 37] width 47 height 11
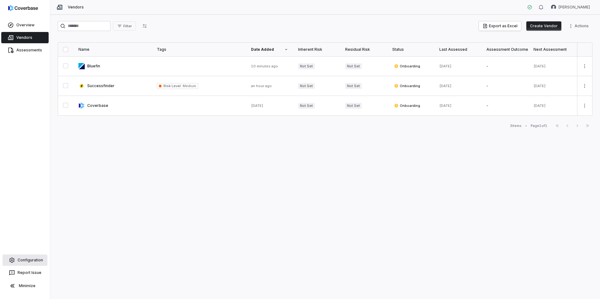
click at [30, 260] on link "Configuration" at bounding box center [25, 260] width 45 height 11
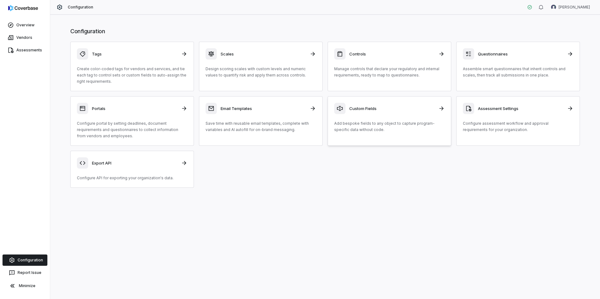
click at [363, 113] on div "Custom Fields" at bounding box center [389, 108] width 110 height 11
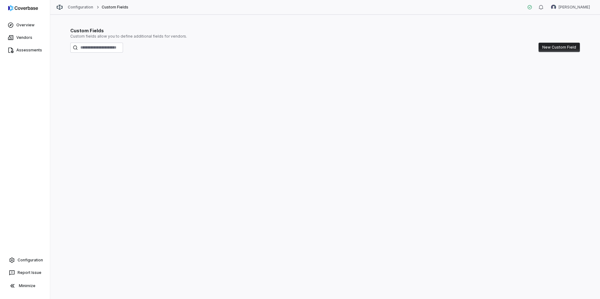
click at [548, 49] on button "New Custom Field" at bounding box center [558, 47] width 41 height 9
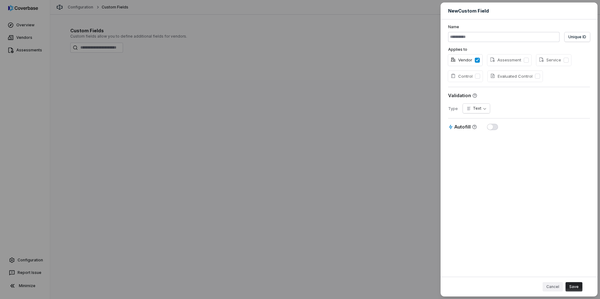
click at [552, 285] on button "Cancel" at bounding box center [552, 286] width 20 height 9
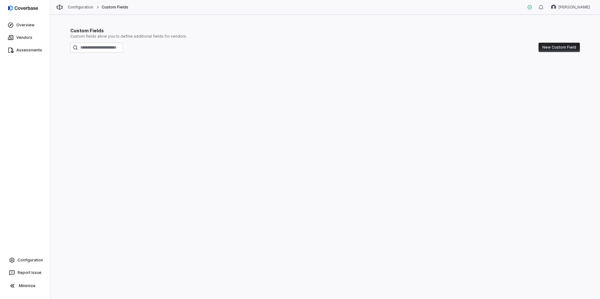
click at [155, 112] on div "Custom Fields Custom fields allow you to define additional fields for vendors. …" at bounding box center [325, 157] width 550 height 285
click at [29, 23] on link "Overview" at bounding box center [24, 24] width 47 height 11
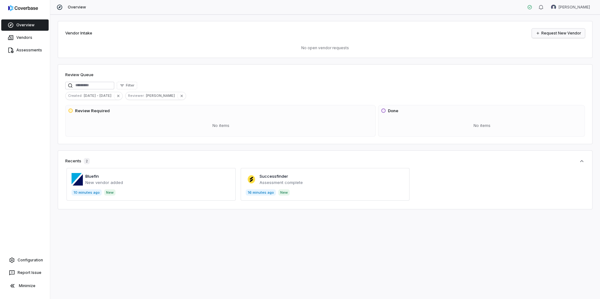
click at [547, 32] on link "Request New Vendor" at bounding box center [558, 33] width 53 height 9
click at [31, 40] on link "Vendors" at bounding box center [24, 37] width 47 height 11
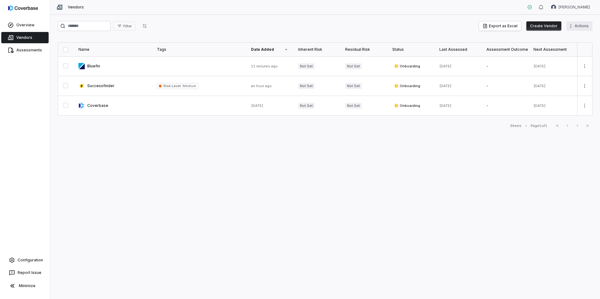
click at [574, 25] on html "Overview Vendors Assessments Configuration Report Issue Minimize Vendors Luke T…" at bounding box center [300, 149] width 600 height 299
click at [333, 205] on html "Overview Vendors Assessments Configuration Report Issue Minimize Vendors Luke T…" at bounding box center [300, 149] width 600 height 299
click at [235, 179] on div "Filter Export as Excel Create Vendor Actions Name Tags Date Added Inherent Risk…" at bounding box center [325, 157] width 550 height 285
click at [29, 23] on link "Overview" at bounding box center [24, 24] width 47 height 11
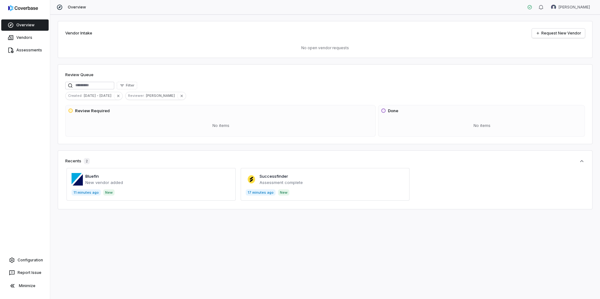
click at [129, 180] on span at bounding box center [151, 184] width 169 height 33
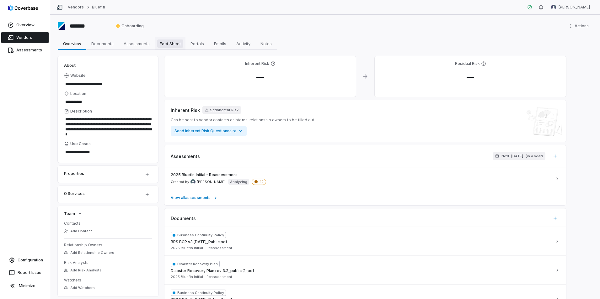
click at [170, 47] on span "Fact Sheet" at bounding box center [170, 44] width 26 height 8
type textarea "*"
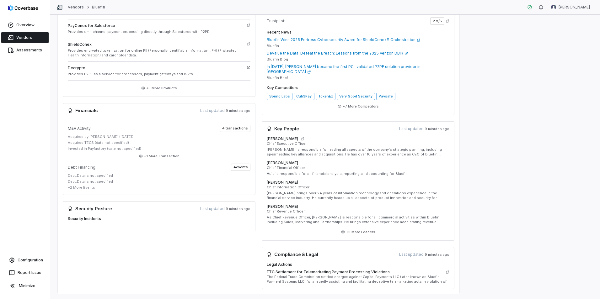
scroll to position [189, 0]
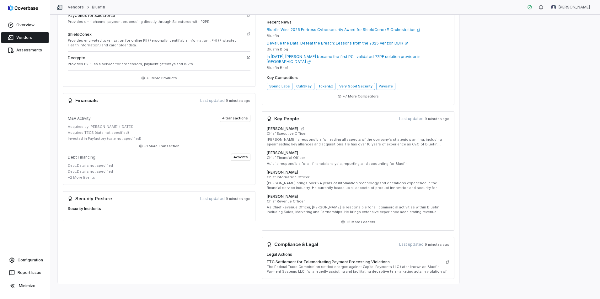
click at [446, 260] on icon at bounding box center [448, 262] width 4 height 4
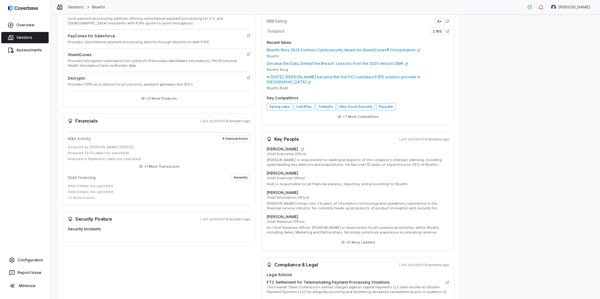
scroll to position [157, 0]
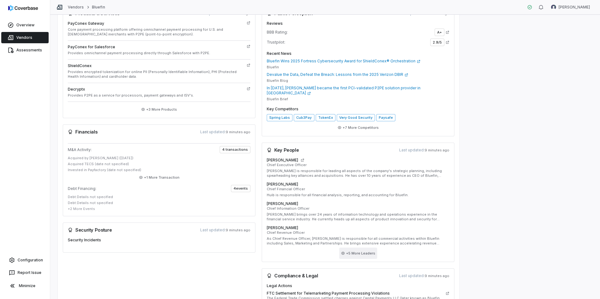
click at [367, 253] on button "+ 5 More Leaders" at bounding box center [358, 253] width 38 height 11
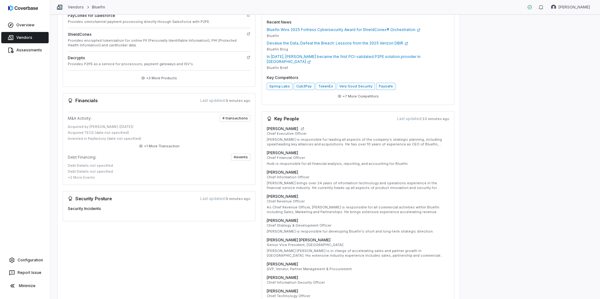
scroll to position [126, 0]
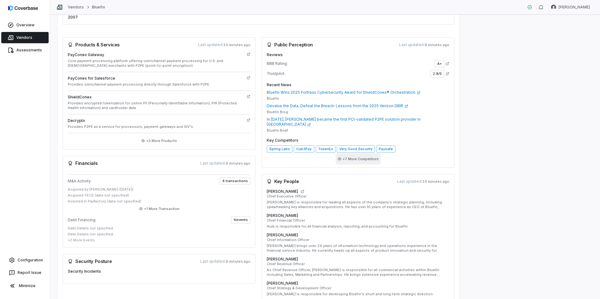
click at [353, 155] on button "+ 7 More Competitors" at bounding box center [358, 158] width 45 height 11
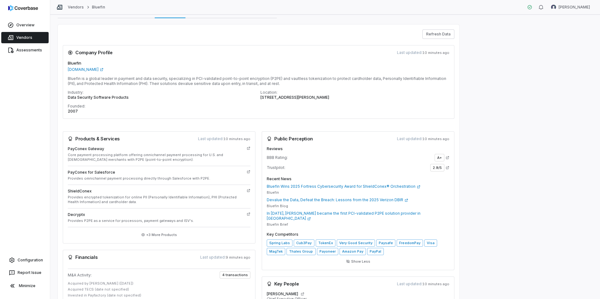
scroll to position [63, 0]
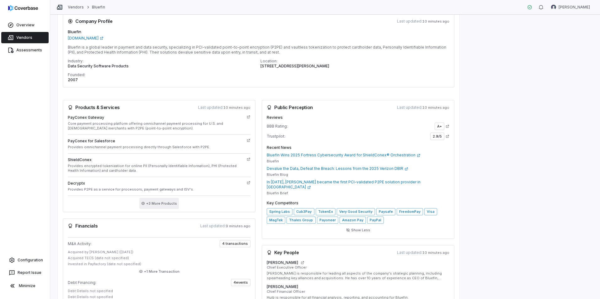
click at [155, 202] on button "+ 3 More Products" at bounding box center [159, 203] width 40 height 11
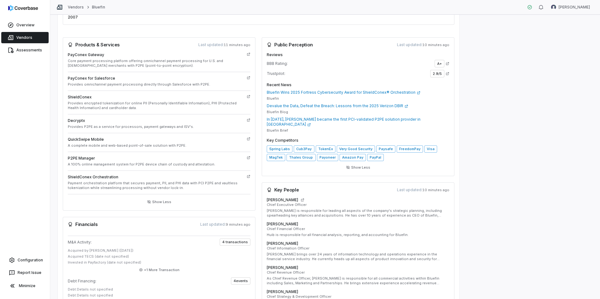
scroll to position [94, 0]
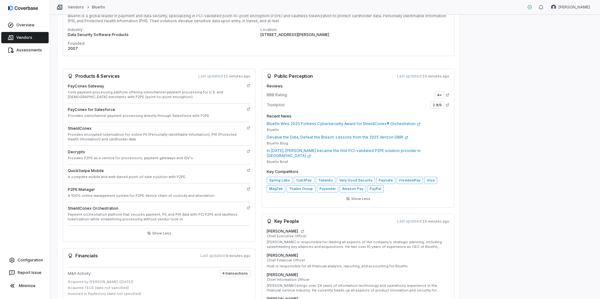
click at [93, 87] on h4 "PayConex Gateway" at bounding box center [156, 86] width 176 height 5
drag, startPoint x: 93, startPoint y: 87, endPoint x: 118, endPoint y: 104, distance: 30.0
click at [118, 104] on div "PayConex Gateway Core payment processing platform offering omnichannel payment …" at bounding box center [159, 163] width 193 height 158
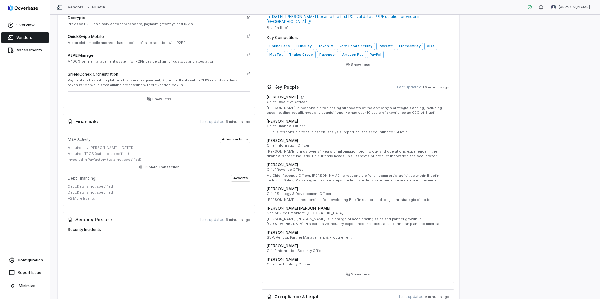
scroll to position [93, 0]
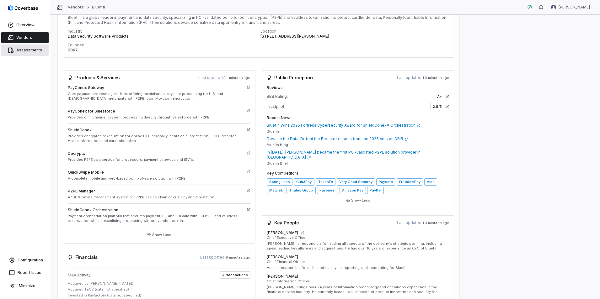
click at [30, 51] on link "Assessments" at bounding box center [24, 50] width 47 height 11
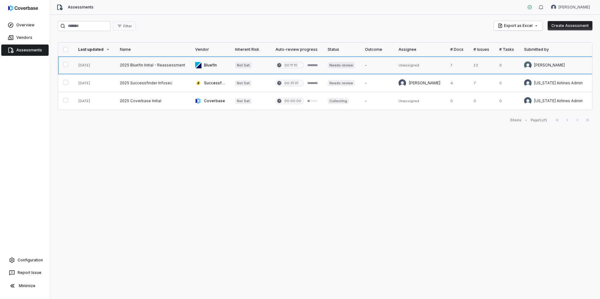
click at [179, 66] on link at bounding box center [152, 65] width 75 height 18
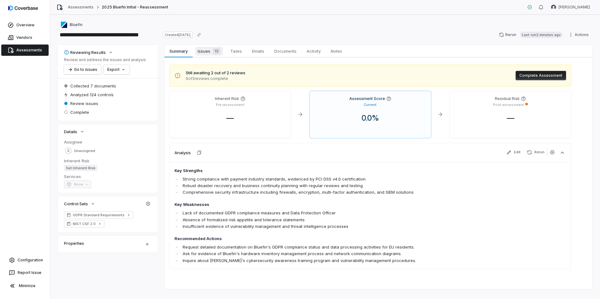
click at [208, 53] on span "Issues 13" at bounding box center [209, 51] width 28 height 9
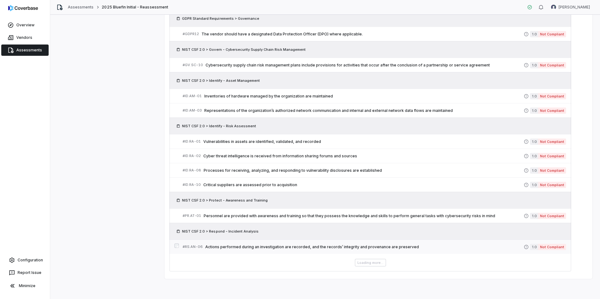
scroll to position [248, 0]
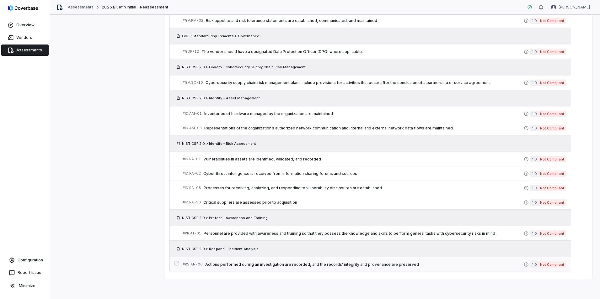
click at [273, 246] on div "NIST CSF 2.0 > Respond - Incident Analysis" at bounding box center [370, 249] width 392 height 6
click at [257, 264] on span "Actions performed during an investigation are recorded, and the records’ integr…" at bounding box center [364, 264] width 318 height 5
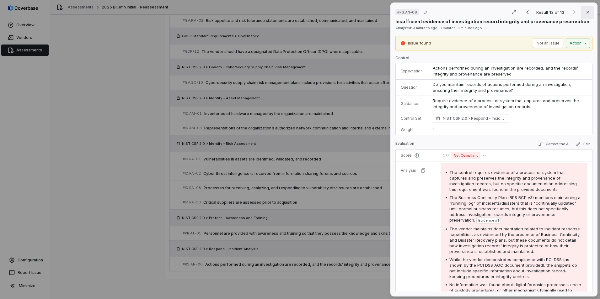
click at [588, 13] on button "Close" at bounding box center [587, 12] width 13 height 13
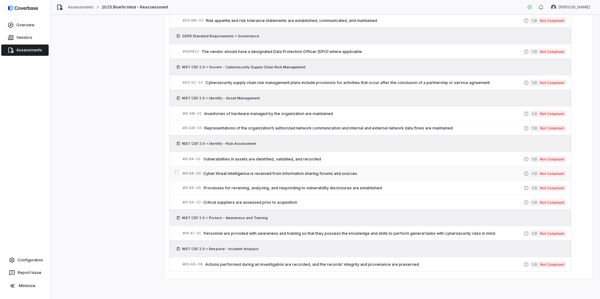
click at [327, 174] on span "Cyber threat intelligence is received from information sharing forums and sourc…" at bounding box center [363, 173] width 320 height 5
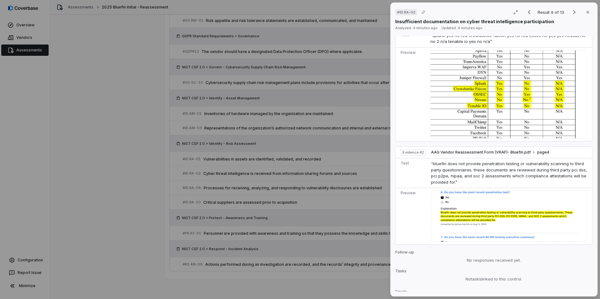
scroll to position [328, 0]
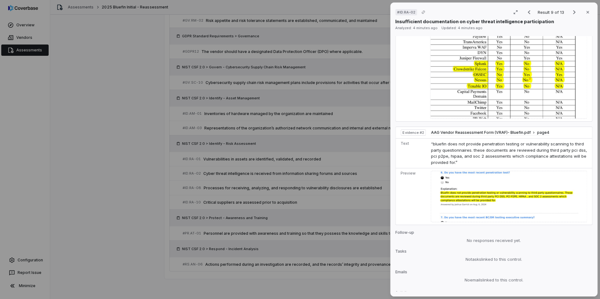
click at [137, 157] on div "# ID.RA-02 Result 9 of 13 Close Insufficient documentation on cyber threat inte…" at bounding box center [300, 149] width 600 height 299
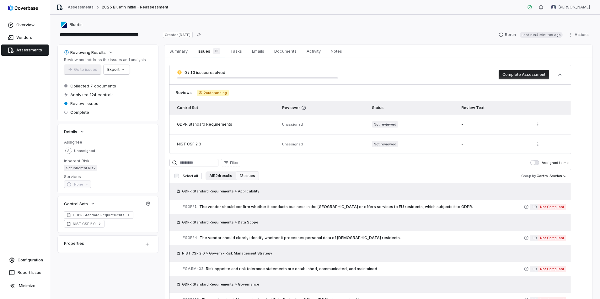
click at [222, 175] on button "All 124 results" at bounding box center [220, 176] width 30 height 9
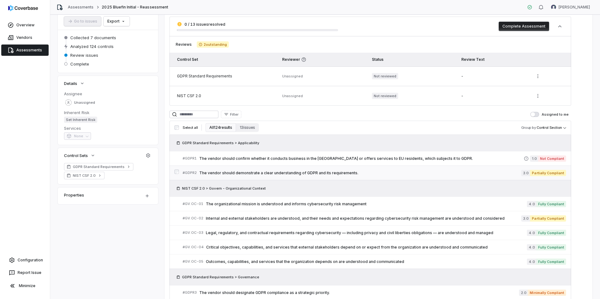
scroll to position [63, 0]
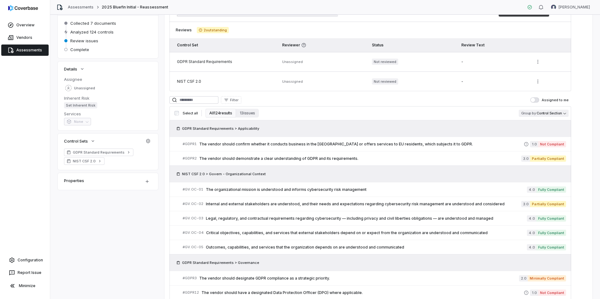
click at [553, 112] on body "**********" at bounding box center [300, 149] width 600 height 299
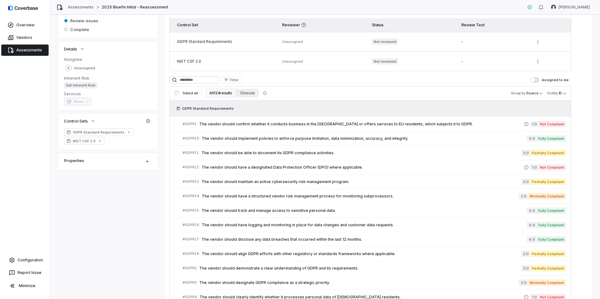
scroll to position [40, 0]
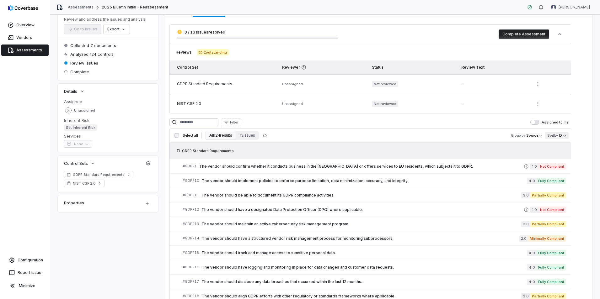
click at [558, 136] on body "**********" at bounding box center [300, 149] width 600 height 299
click at [535, 138] on html "**********" at bounding box center [300, 149] width 600 height 299
click at [535, 137] on body "**********" at bounding box center [300, 149] width 600 height 299
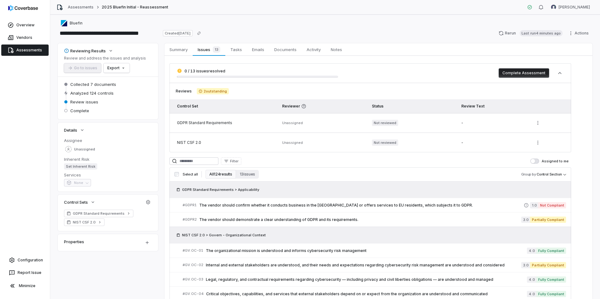
scroll to position [0, 0]
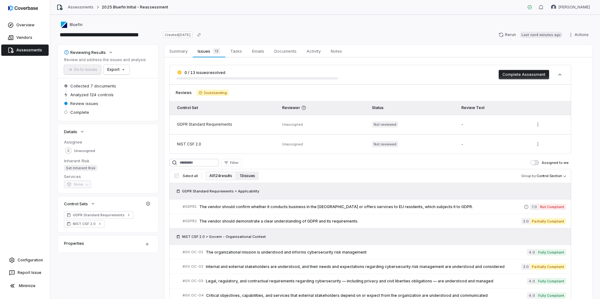
click at [246, 178] on button "13 issues" at bounding box center [247, 176] width 23 height 9
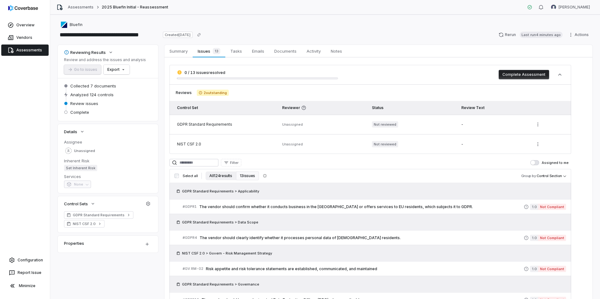
drag, startPoint x: 215, startPoint y: 178, endPoint x: 219, endPoint y: 179, distance: 4.8
click at [213, 178] on button "All 124 results" at bounding box center [220, 176] width 30 height 9
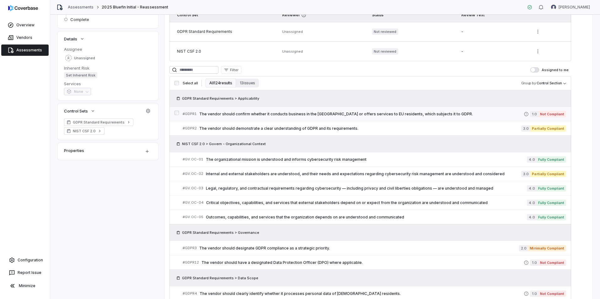
scroll to position [94, 0]
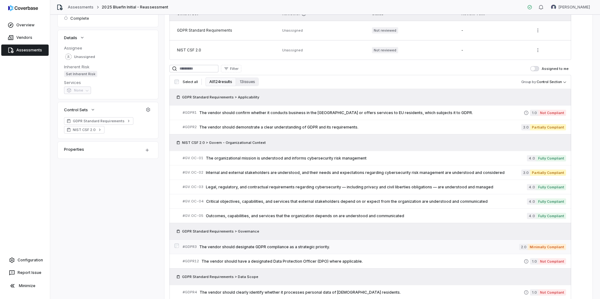
click at [299, 245] on span "The vendor should designate GDPR compliance as a strategic priority." at bounding box center [359, 247] width 320 height 5
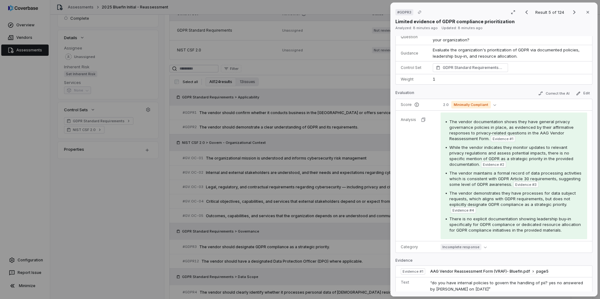
scroll to position [31, 0]
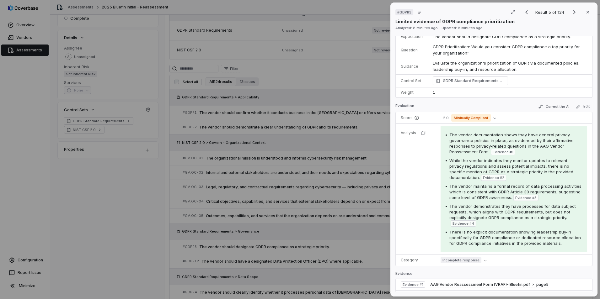
click at [139, 206] on div "# GDPR3 Result 5 of 124 Close Limited evidence of GDPR compliance prioritizatio…" at bounding box center [300, 149] width 600 height 299
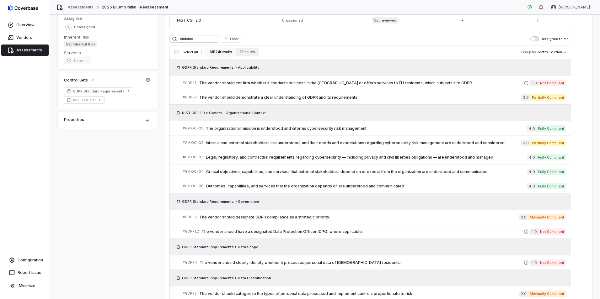
scroll to position [125, 0]
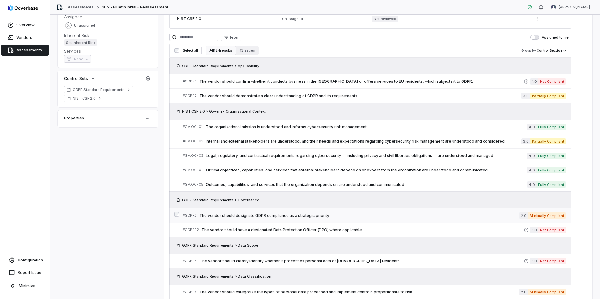
click at [313, 216] on span "The vendor should designate GDPR compliance as a strategic priority." at bounding box center [359, 215] width 320 height 5
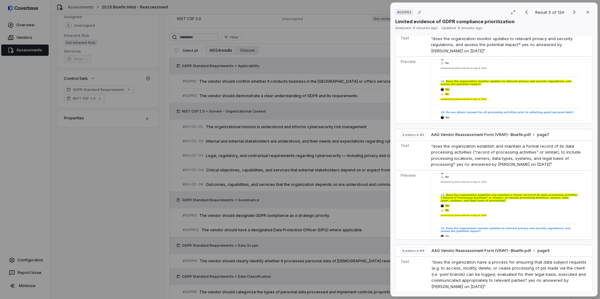
scroll to position [439, 0]
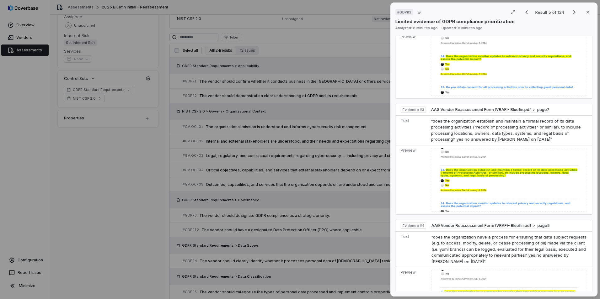
click at [136, 195] on div "# GDPR3 Result 5 of 124 Close Limited evidence of GDPR compliance prioritizatio…" at bounding box center [300, 149] width 600 height 299
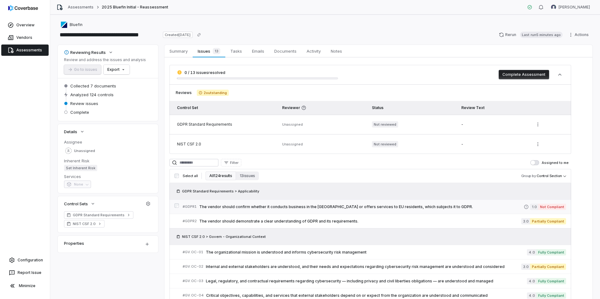
click at [285, 209] on span "The vendor should confirm whether it conducts business in the [GEOGRAPHIC_DATA]…" at bounding box center [361, 207] width 324 height 5
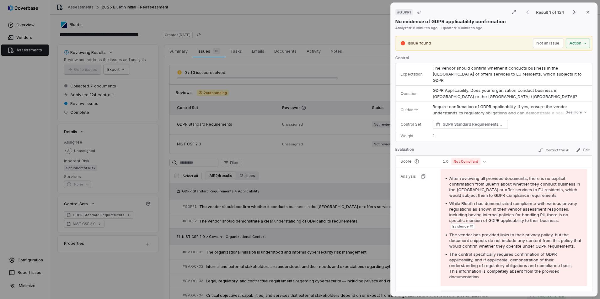
click at [105, 270] on div "# GDPR1 Result 1 of 124 Close No evidence of GDPR applicability confirmation An…" at bounding box center [300, 149] width 600 height 299
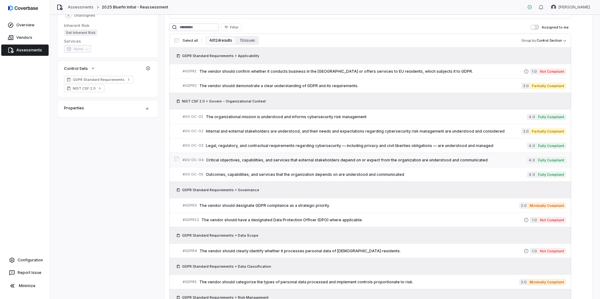
scroll to position [125, 0]
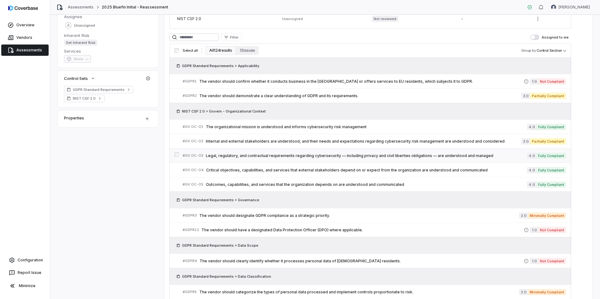
click at [245, 159] on div "# GV.OC-03 Legal, regulatory, and contractual requirements regarding cybersecur…" at bounding box center [355, 155] width 344 height 7
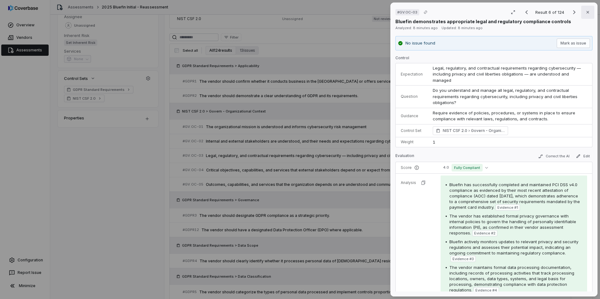
click at [583, 15] on button "Close" at bounding box center [587, 12] width 13 height 13
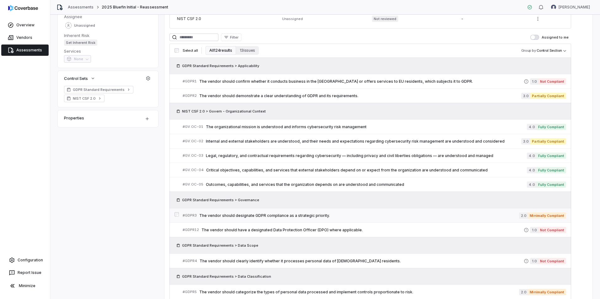
click at [311, 217] on span "The vendor should designate GDPR compliance as a strategic priority." at bounding box center [359, 215] width 320 height 5
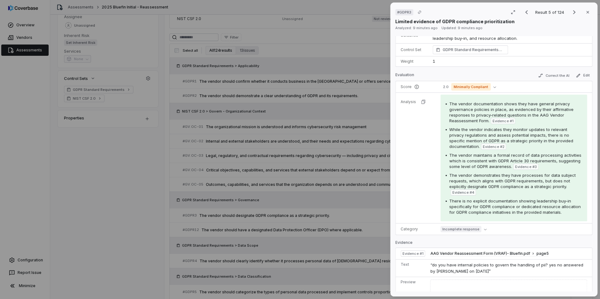
scroll to position [63, 0]
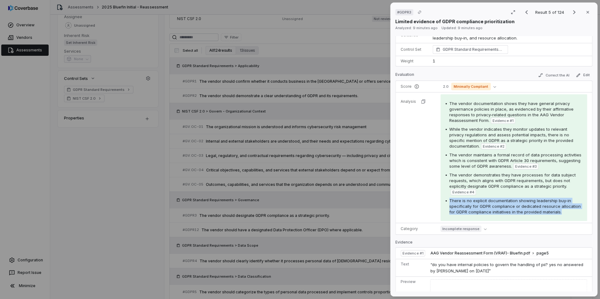
drag, startPoint x: 470, startPoint y: 219, endPoint x: 446, endPoint y: 202, distance: 29.7
click at [446, 202] on div "There is no explicit documentation showing leadership buy-in specifically for G…" at bounding box center [514, 206] width 136 height 17
click at [494, 85] on icon "button" at bounding box center [494, 86] width 3 height 3
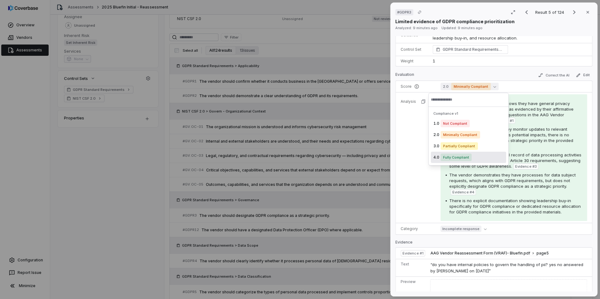
click at [428, 185] on tr "Analysis The vendor documentation shows they have general privacy governance po…" at bounding box center [494, 158] width 196 height 131
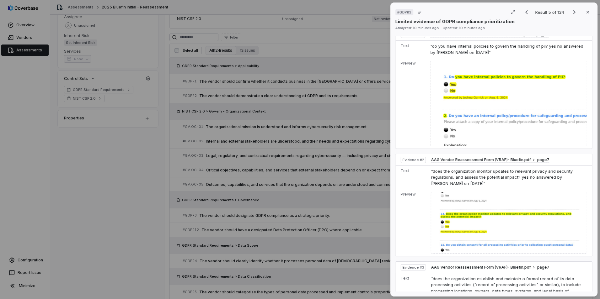
scroll to position [282, 0]
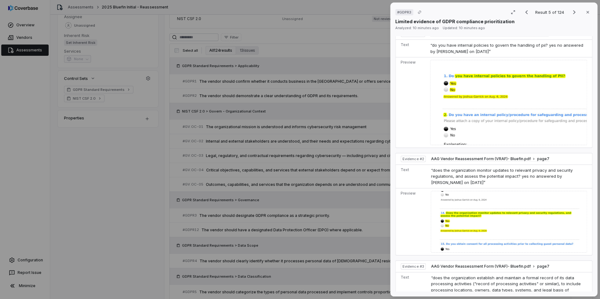
click at [148, 214] on div "# GDPR3 Result 5 of 124 Close Limited evidence of GDPR compliance prioritizatio…" at bounding box center [300, 149] width 600 height 299
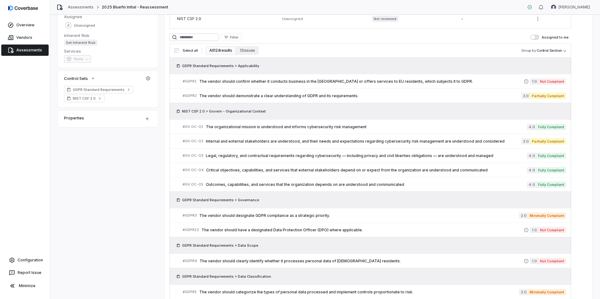
scroll to position [157, 0]
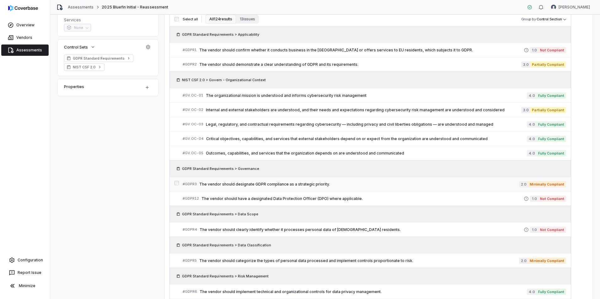
click at [284, 186] on span "The vendor should designate GDPR compliance as a strategic priority." at bounding box center [359, 184] width 320 height 5
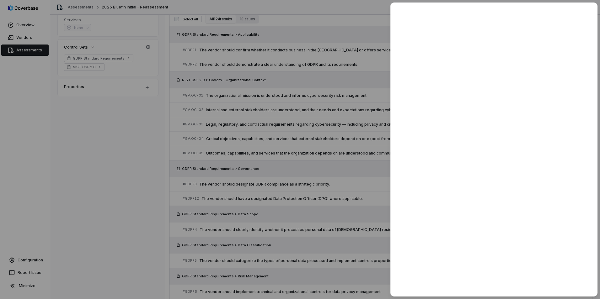
click at [138, 180] on div at bounding box center [300, 149] width 600 height 299
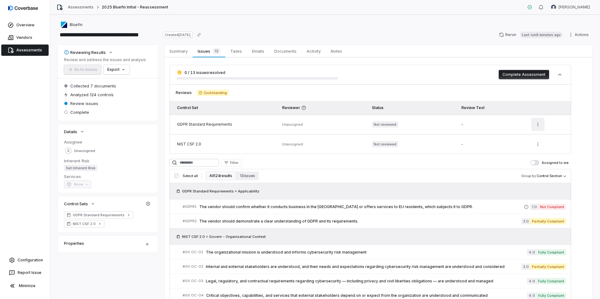
click at [535, 123] on html "**********" at bounding box center [300, 149] width 600 height 299
click at [571, 144] on html "**********" at bounding box center [300, 149] width 600 height 299
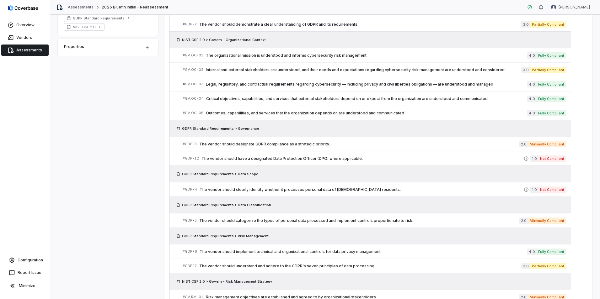
scroll to position [220, 0]
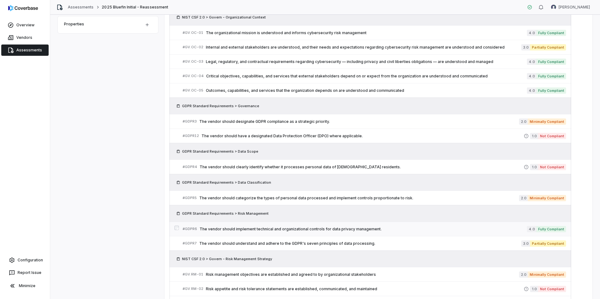
click at [489, 227] on span "The vendor should implement technical and organizational controls for data priv…" at bounding box center [363, 229] width 327 height 5
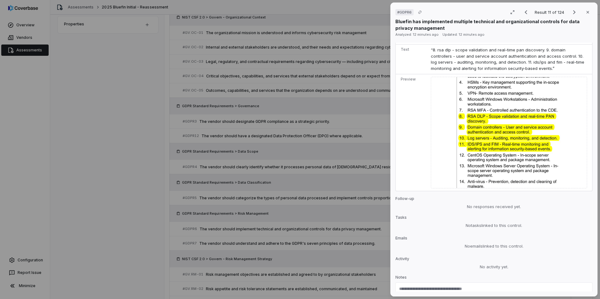
scroll to position [945, 0]
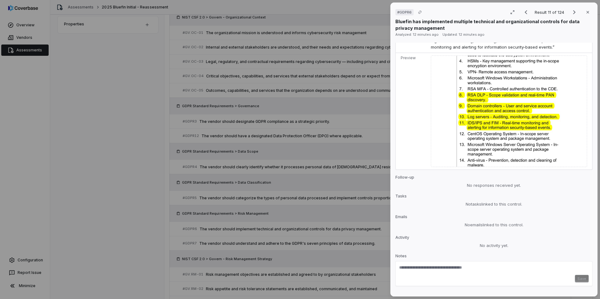
click at [103, 189] on div "# GDPR6 Result 11 of 124 Close Bluefin has implemented multiple technical and o…" at bounding box center [300, 149] width 600 height 299
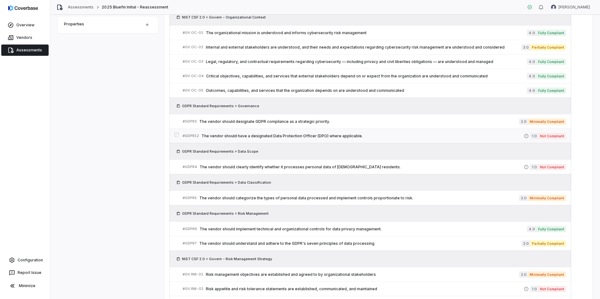
click at [331, 137] on span "The vendor should have a designated Data Protection Officer (DPO) where applica…" at bounding box center [362, 136] width 322 height 5
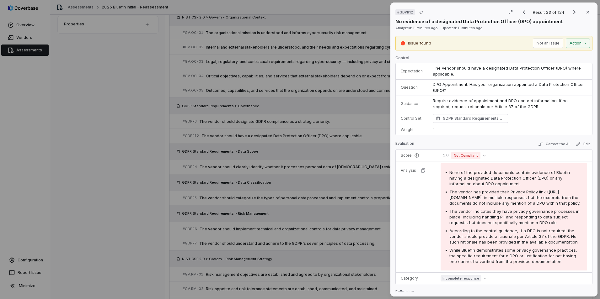
click at [102, 190] on div "# GDPR12 Result 23 of 124 Close No evidence of a designated Data Protection Off…" at bounding box center [300, 149] width 600 height 299
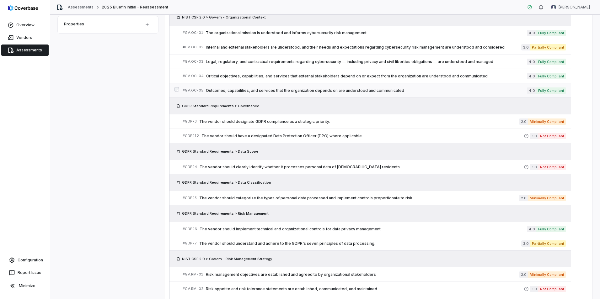
click at [372, 93] on span "Outcomes, capabilities, and services that the organization depends on are under…" at bounding box center [366, 90] width 321 height 5
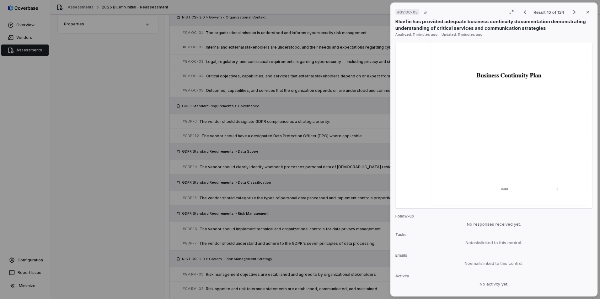
scroll to position [963, 0]
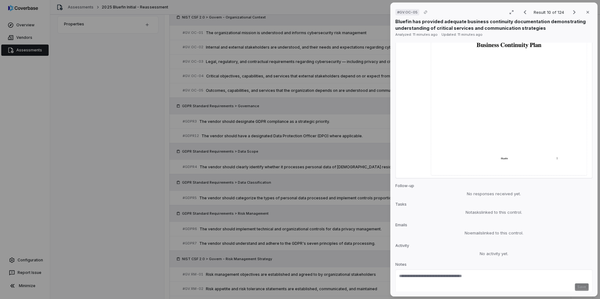
click at [113, 185] on div "# GV.OC-05 Result 10 of 124 Close Bluefin has provided adequate business contin…" at bounding box center [300, 149] width 600 height 299
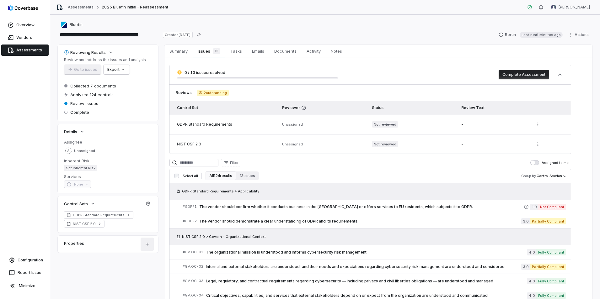
click at [146, 245] on html "**********" at bounding box center [300, 149] width 600 height 299
click at [159, 258] on div "Add Custom Field" at bounding box center [163, 260] width 41 height 10
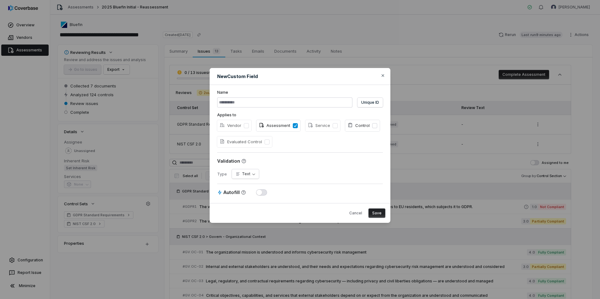
click at [370, 127] on label "Control" at bounding box center [362, 125] width 35 height 11
click at [372, 127] on button "Control" at bounding box center [374, 125] width 5 height 5
click at [374, 125] on button "Control" at bounding box center [374, 125] width 5 height 5
click at [381, 76] on icon "button" at bounding box center [382, 75] width 5 height 5
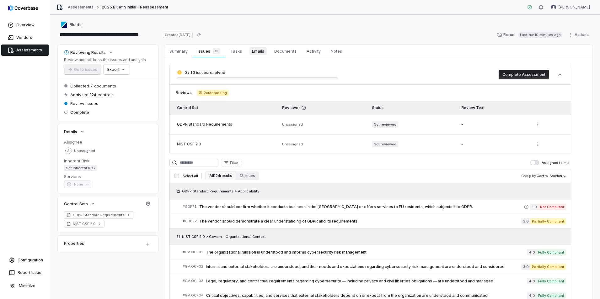
drag, startPoint x: 241, startPoint y: 56, endPoint x: 263, endPoint y: 55, distance: 22.3
click at [241, 56] on link "Tasks Tasks" at bounding box center [236, 51] width 22 height 13
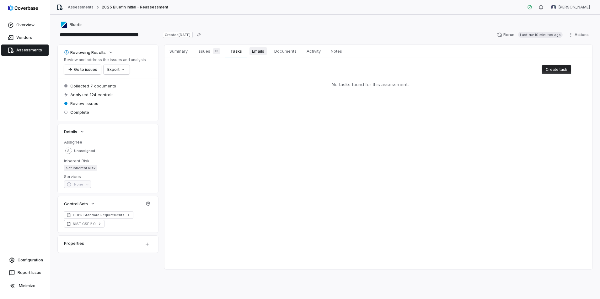
click at [266, 52] on span "Emails" at bounding box center [257, 51] width 17 height 8
click at [278, 50] on span "Documents" at bounding box center [285, 51] width 27 height 8
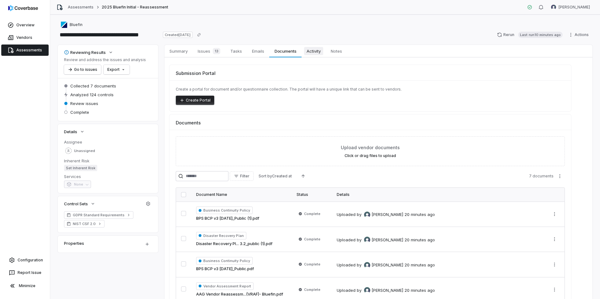
click at [310, 52] on span "Activity" at bounding box center [313, 51] width 19 height 8
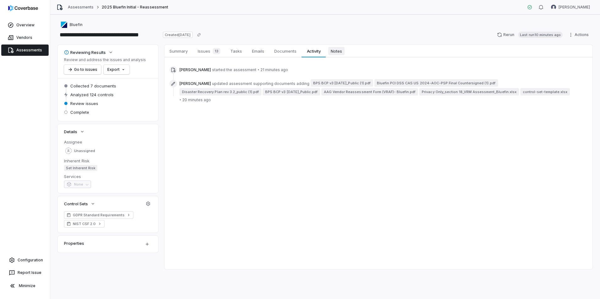
click at [334, 52] on span "Notes" at bounding box center [336, 51] width 16 height 8
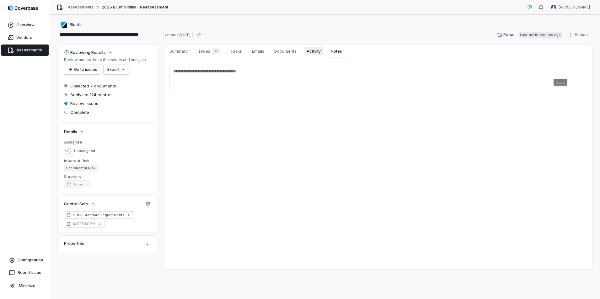
click at [314, 54] on span "Activity" at bounding box center [313, 51] width 19 height 8
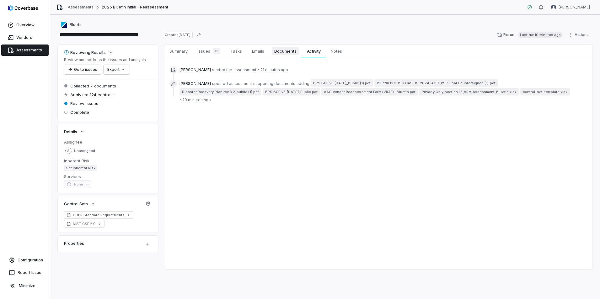
click at [291, 53] on span "Documents" at bounding box center [285, 51] width 27 height 8
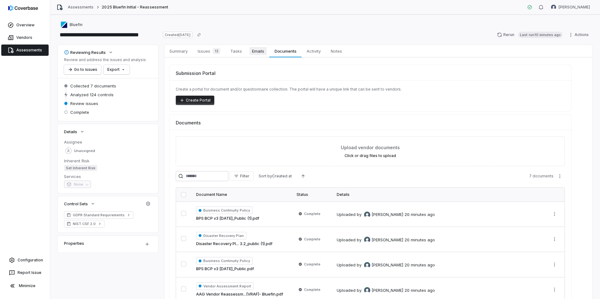
click at [260, 51] on span "Emails" at bounding box center [257, 51] width 17 height 8
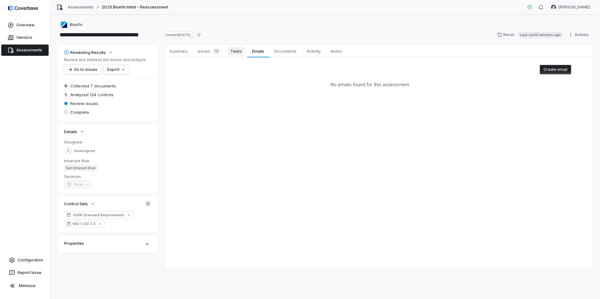
click at [238, 51] on span "Tasks" at bounding box center [236, 51] width 17 height 8
click at [179, 53] on span "Summary" at bounding box center [178, 51] width 23 height 8
